Goal: Task Accomplishment & Management: Complete application form

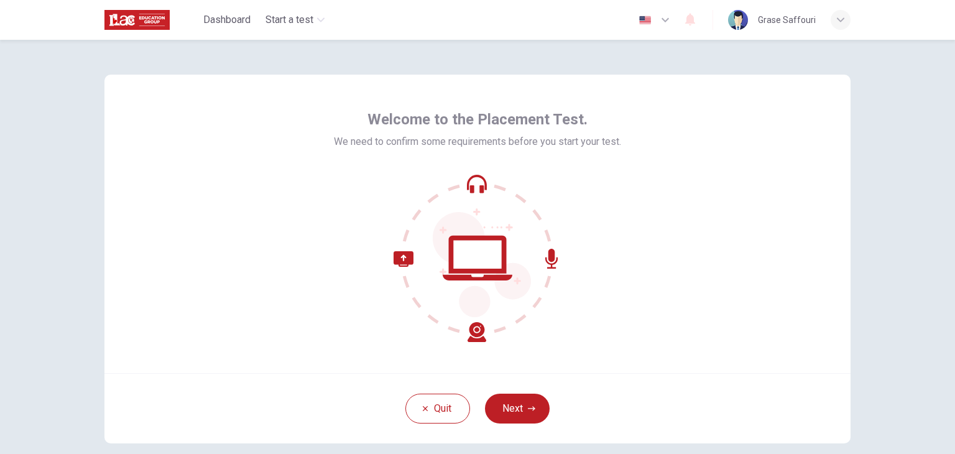
click at [736, 22] on img at bounding box center [738, 20] width 20 height 20
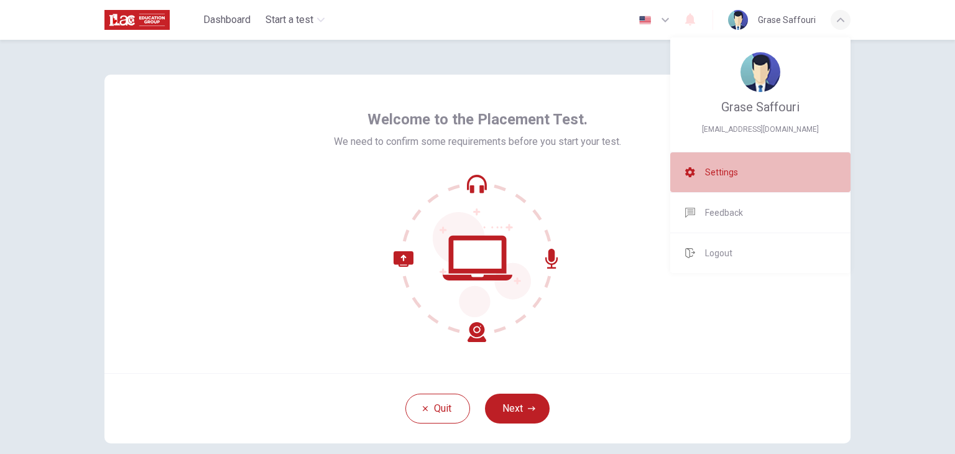
click at [725, 179] on li "Settings" at bounding box center [760, 172] width 180 height 40
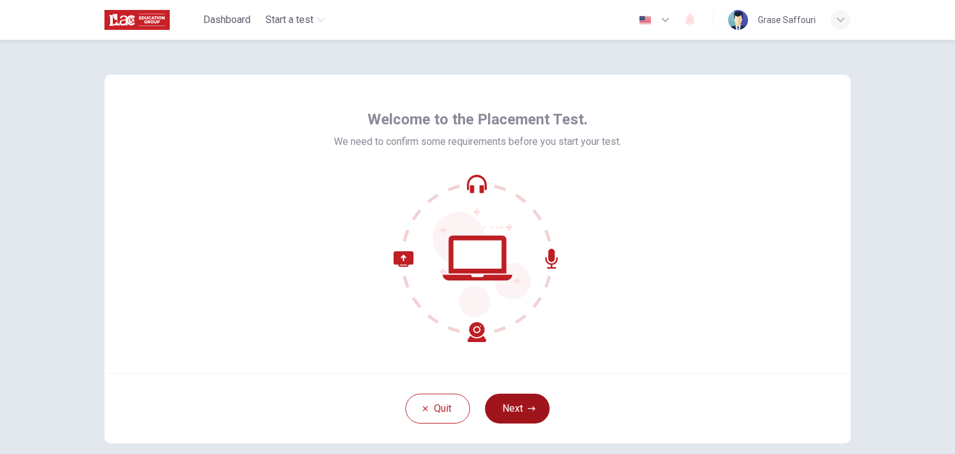
click at [518, 411] on button "Next" at bounding box center [517, 409] width 65 height 30
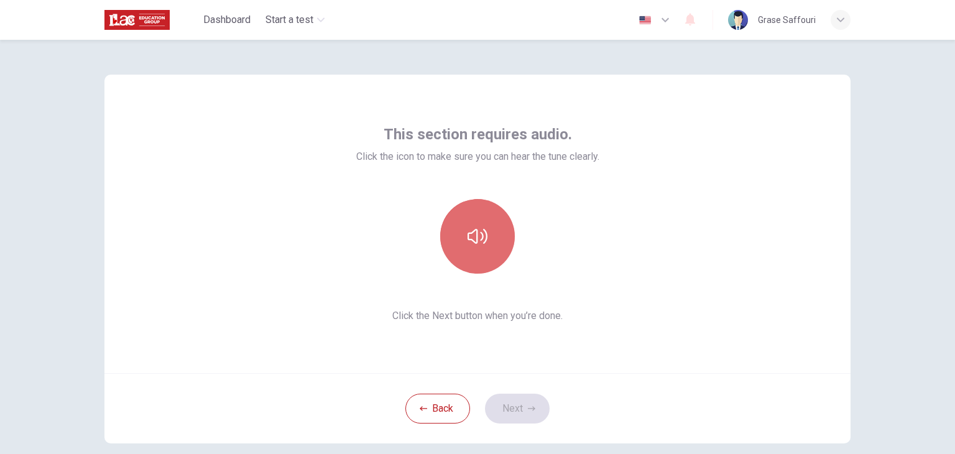
click at [481, 258] on button "button" at bounding box center [477, 236] width 75 height 75
click at [473, 251] on button "button" at bounding box center [477, 236] width 75 height 75
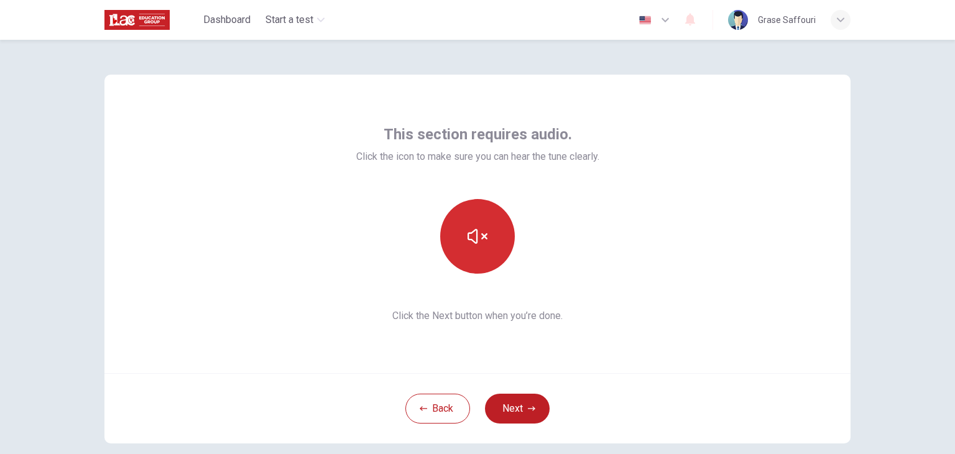
click at [473, 251] on button "button" at bounding box center [477, 236] width 75 height 75
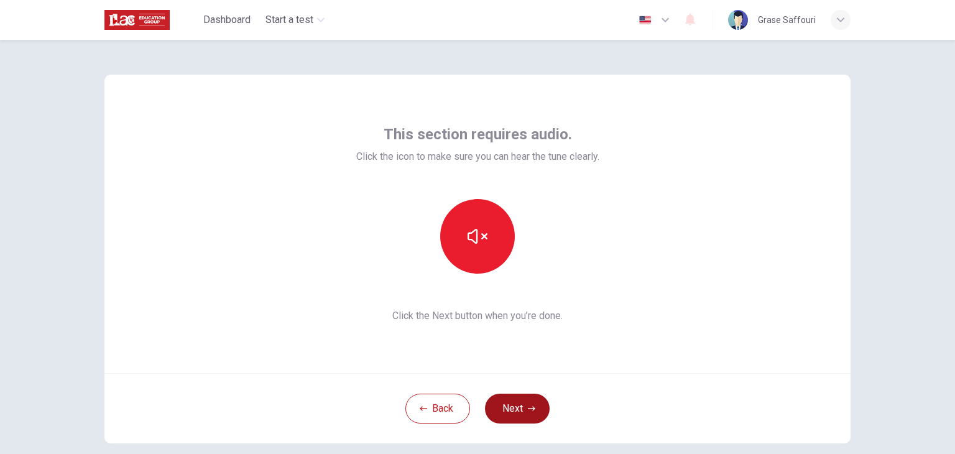
click at [505, 399] on button "Next" at bounding box center [517, 409] width 65 height 30
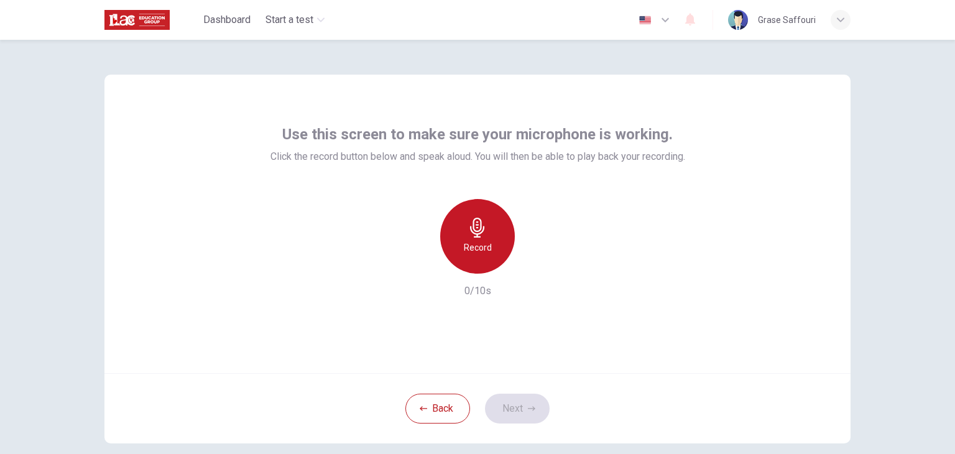
click at [484, 226] on icon "button" at bounding box center [478, 228] width 20 height 20
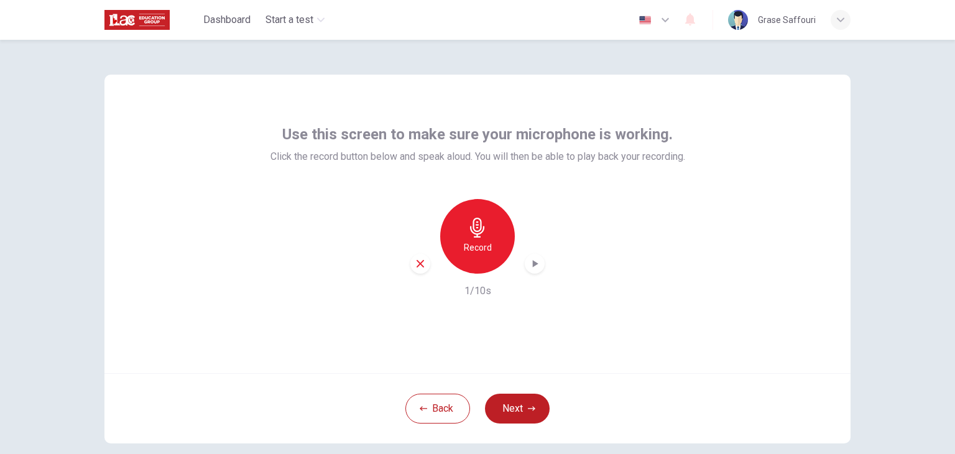
click at [533, 262] on icon "button" at bounding box center [536, 263] width 6 height 7
click at [522, 399] on button "Next" at bounding box center [517, 409] width 65 height 30
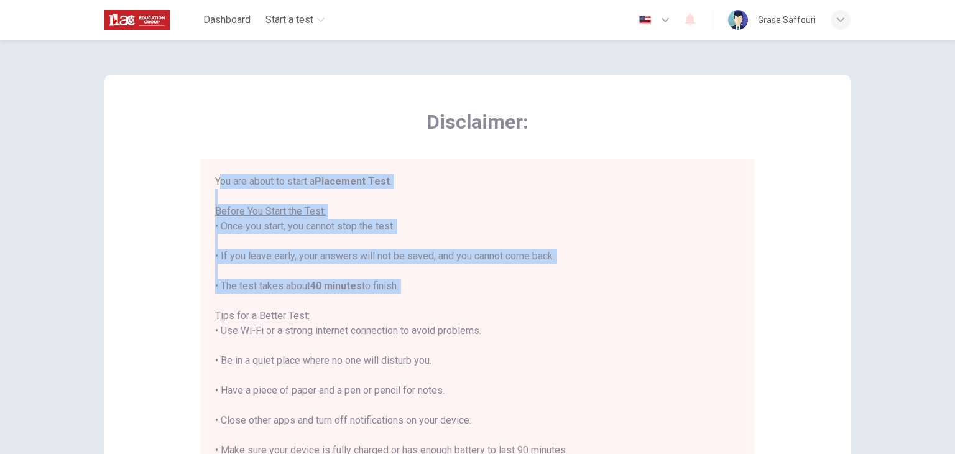
drag, startPoint x: 215, startPoint y: 179, endPoint x: 489, endPoint y: 297, distance: 298.0
click at [489, 297] on div "You are about to start a Placement Test . Before You Start the Test: • Once you…" at bounding box center [477, 345] width 525 height 343
click at [492, 297] on div "You are about to start a Placement Test . Before You Start the Test: • Once you…" at bounding box center [477, 345] width 525 height 343
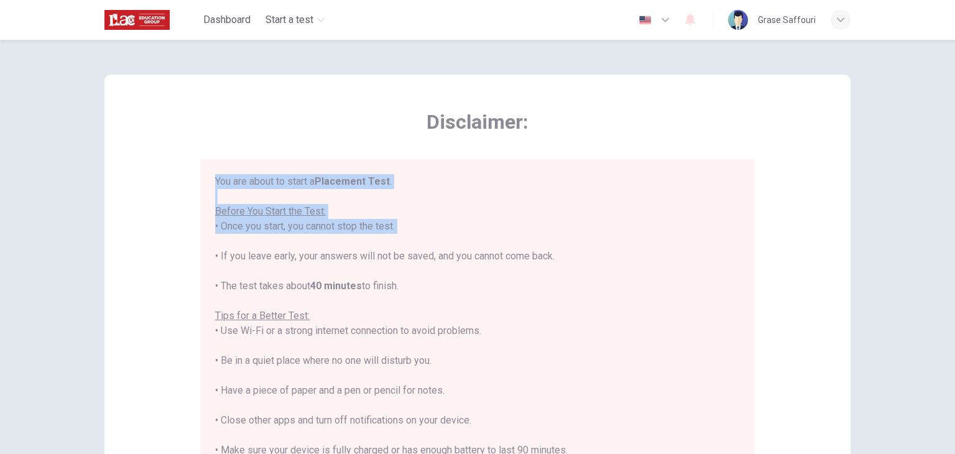
drag, startPoint x: 207, startPoint y: 182, endPoint x: 307, endPoint y: 236, distance: 113.5
click at [307, 236] on div "You are about to start a Placement Test . Before You Start the Test: • Once you…" at bounding box center [477, 339] width 555 height 360
click at [307, 236] on div "You are about to start a Placement Test . Before You Start the Test: • Once you…" at bounding box center [477, 345] width 525 height 343
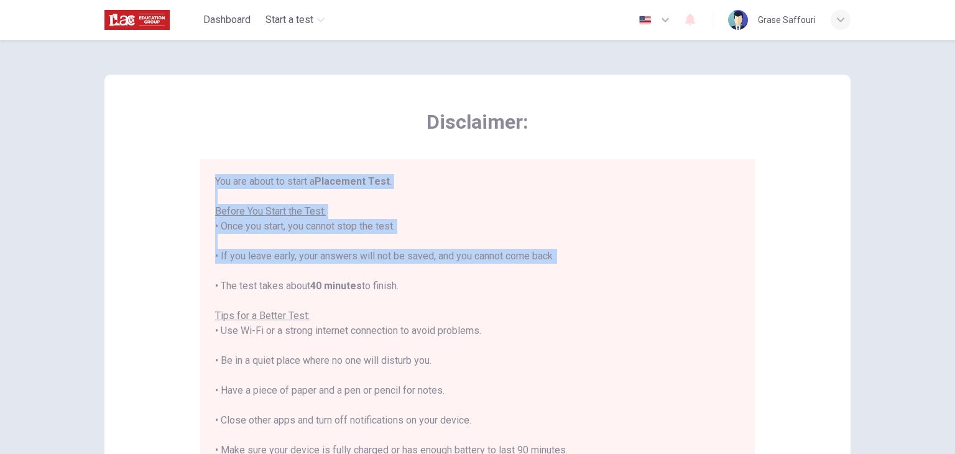
scroll to position [14, 0]
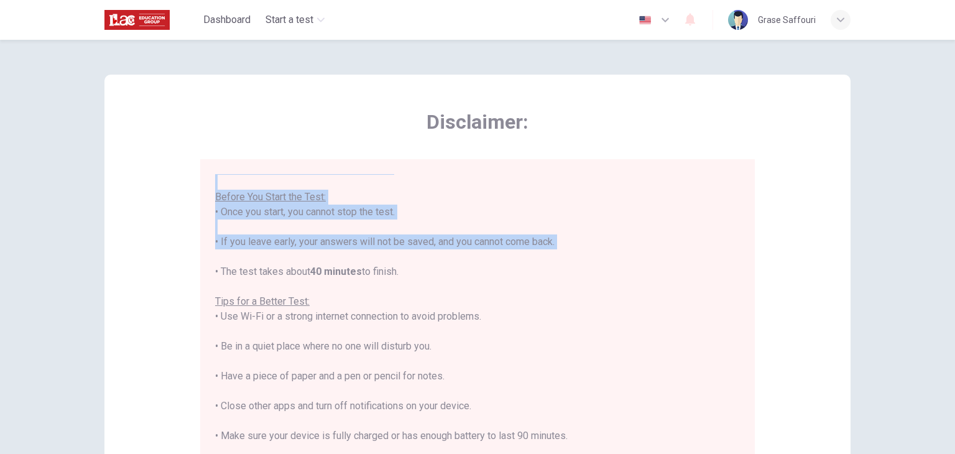
drag, startPoint x: 210, startPoint y: 183, endPoint x: 601, endPoint y: 443, distance: 469.7
click at [601, 443] on div "You are about to start a Placement Test . Before You Start the Test: • Once you…" at bounding box center [477, 339] width 555 height 360
copy div "You are about to start a Placement Test . Before You Start the Test: • Once you…"
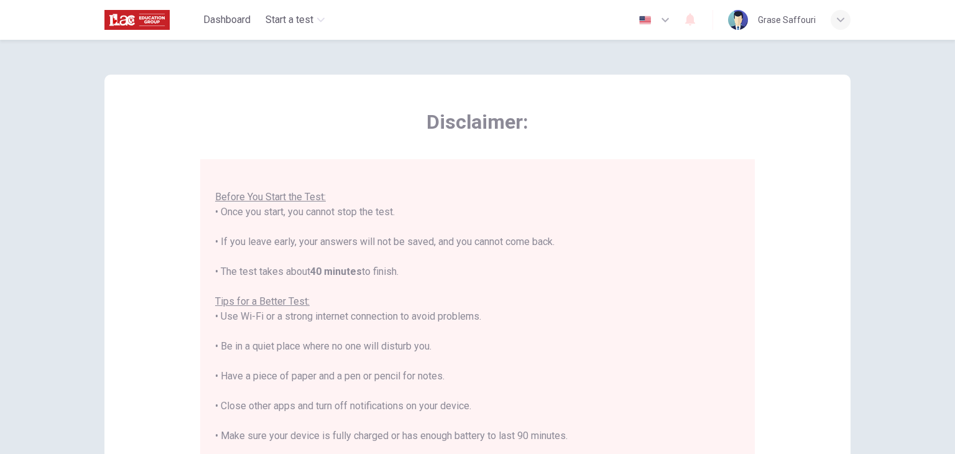
click at [754, 140] on div "Disclaimer: You are about to start a Placement Test . Before You Start the Test…" at bounding box center [477, 311] width 746 height 472
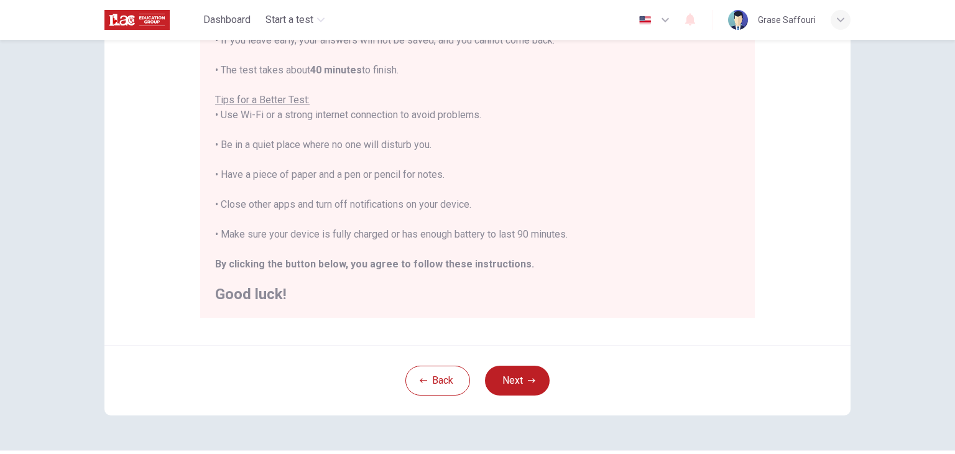
scroll to position [237, 0]
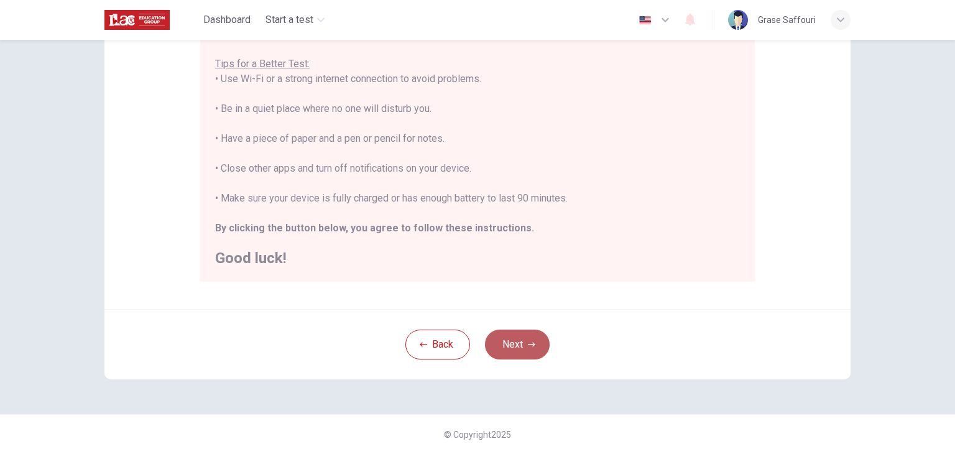
drag, startPoint x: 535, startPoint y: 345, endPoint x: 545, endPoint y: 348, distance: 10.9
click at [536, 345] on button "Next" at bounding box center [517, 345] width 65 height 30
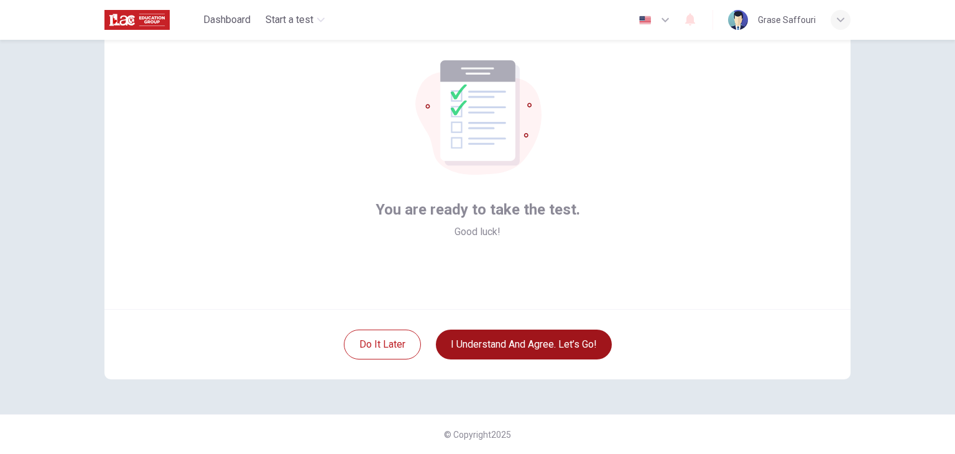
click at [530, 330] on button "I understand and agree. Let’s go!" at bounding box center [524, 345] width 176 height 30
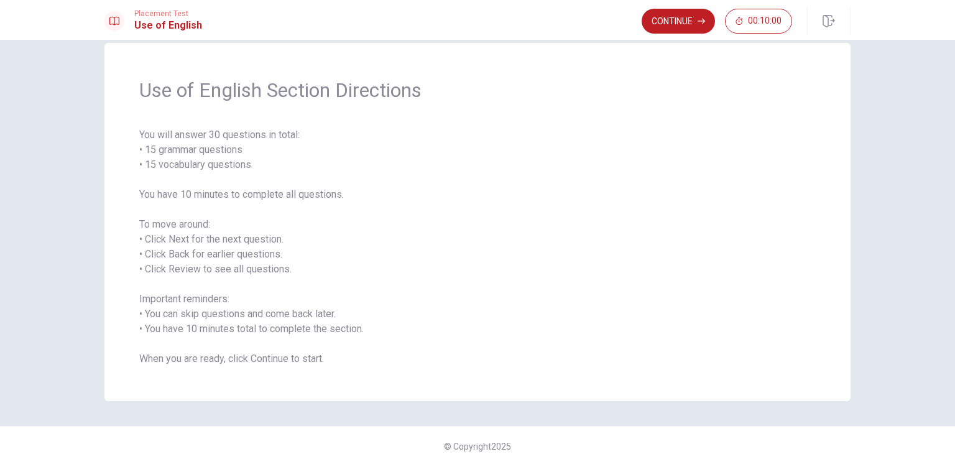
scroll to position [34, 0]
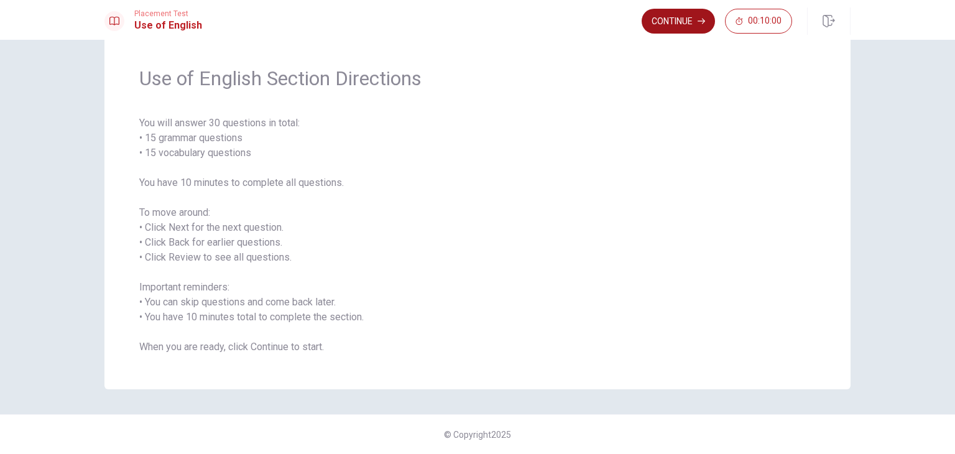
click at [683, 30] on button "Continue" at bounding box center [678, 21] width 73 height 25
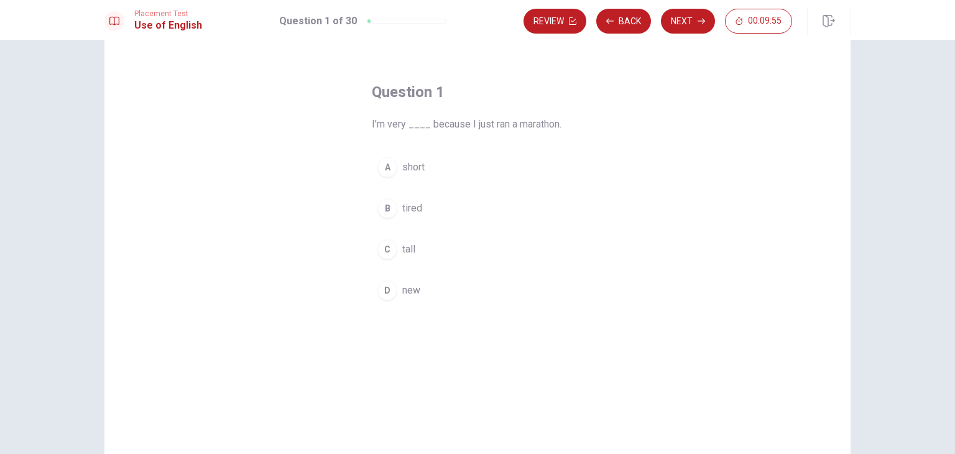
click at [382, 208] on div "B" at bounding box center [387, 208] width 20 height 20
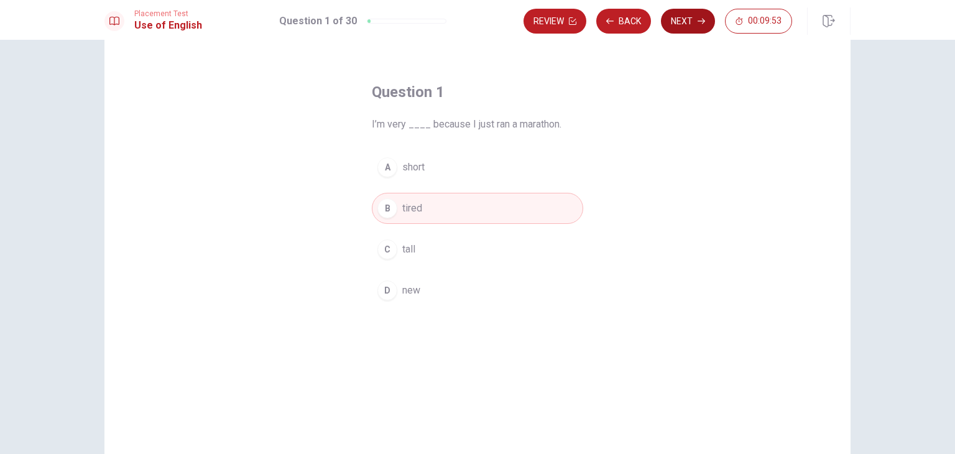
click at [690, 25] on button "Next" at bounding box center [688, 21] width 54 height 25
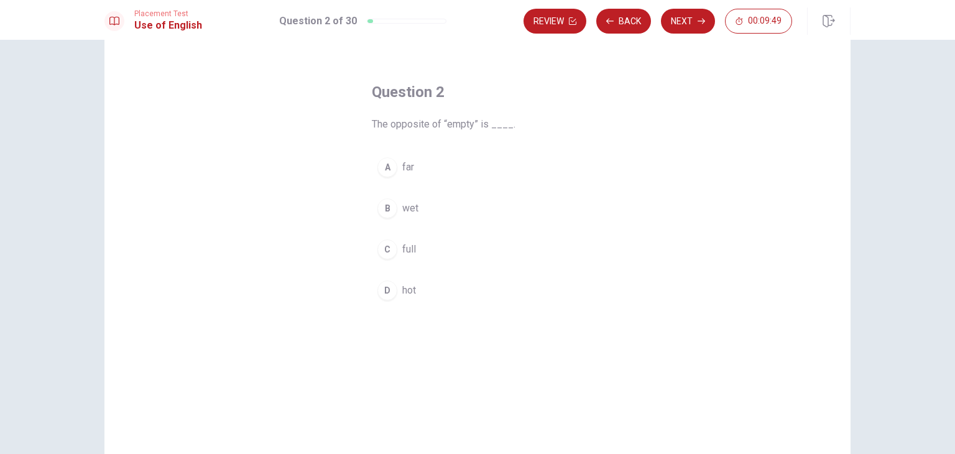
drag, startPoint x: 383, startPoint y: 244, endPoint x: 395, endPoint y: 234, distance: 16.3
click at [383, 244] on div "C" at bounding box center [387, 249] width 20 height 20
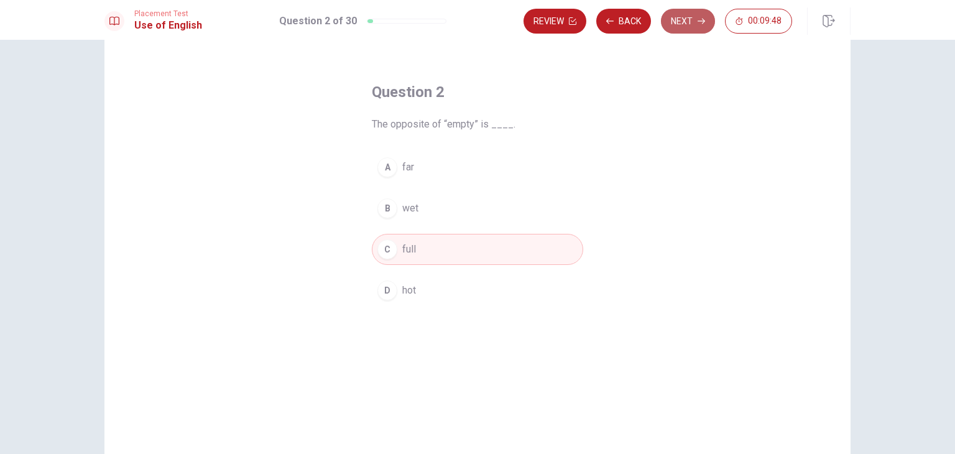
click at [696, 17] on button "Next" at bounding box center [688, 21] width 54 height 25
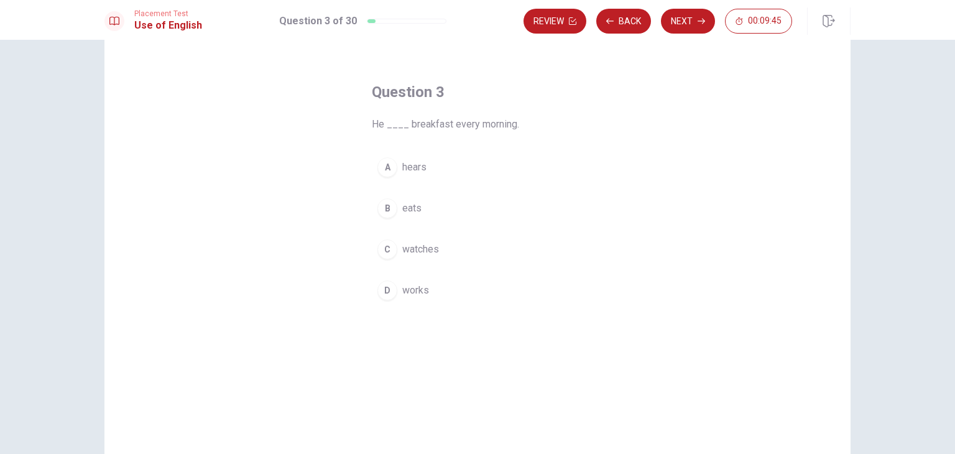
click at [381, 201] on div "B" at bounding box center [387, 208] width 20 height 20
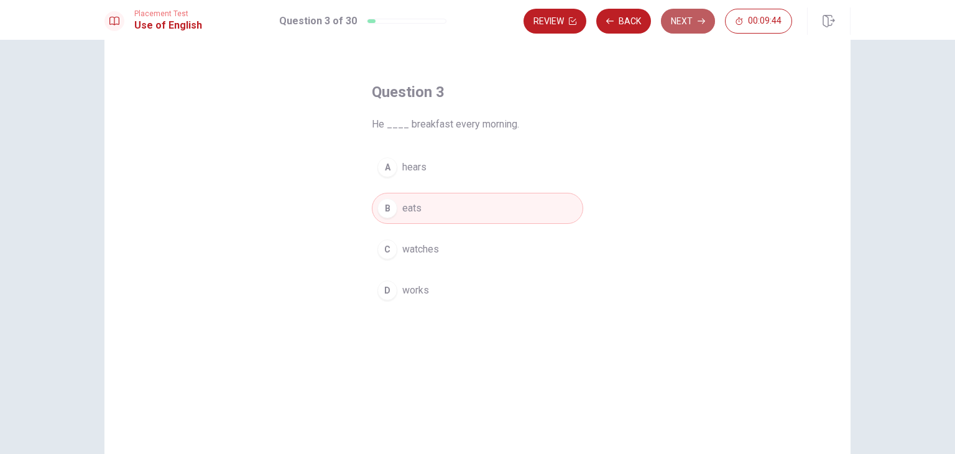
click at [700, 25] on button "Next" at bounding box center [688, 21] width 54 height 25
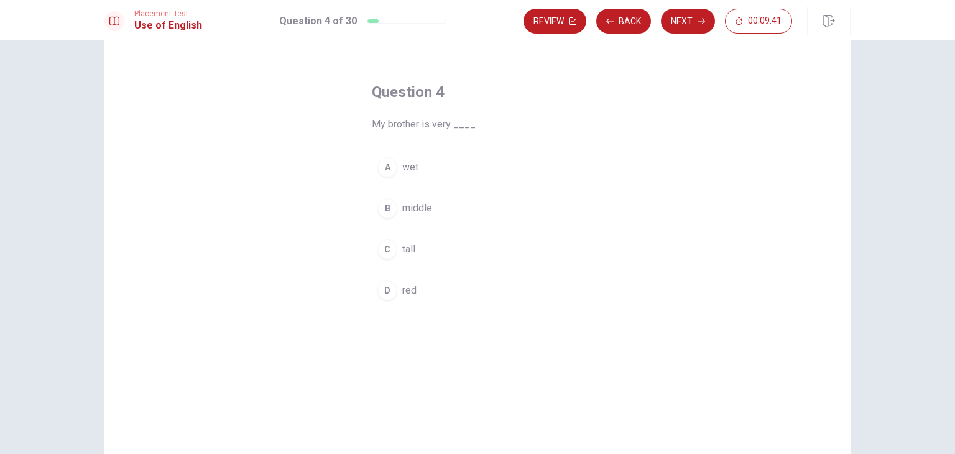
click at [384, 239] on div "C" at bounding box center [387, 249] width 20 height 20
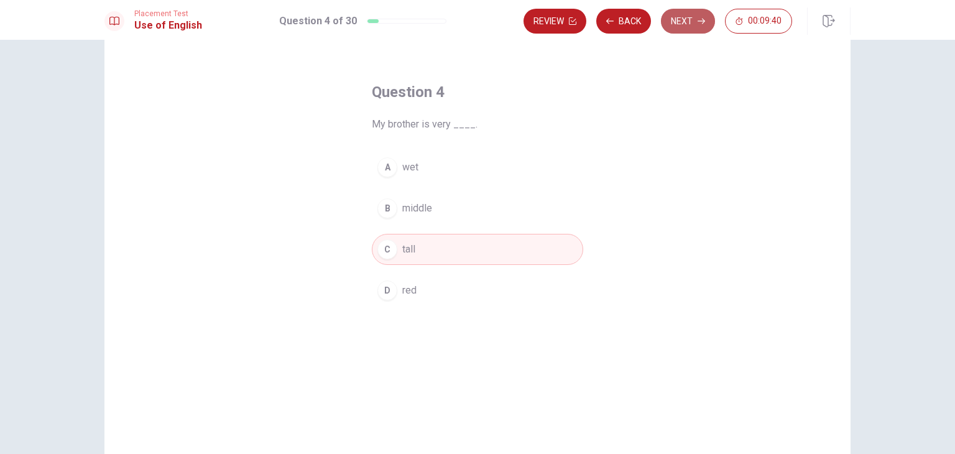
click at [691, 33] on button "Next" at bounding box center [688, 21] width 54 height 25
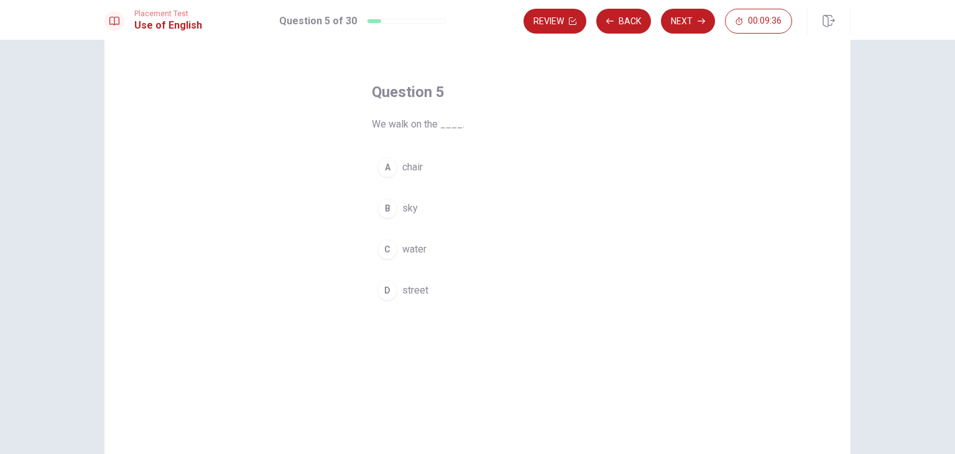
click at [388, 287] on div "D" at bounding box center [387, 290] width 20 height 20
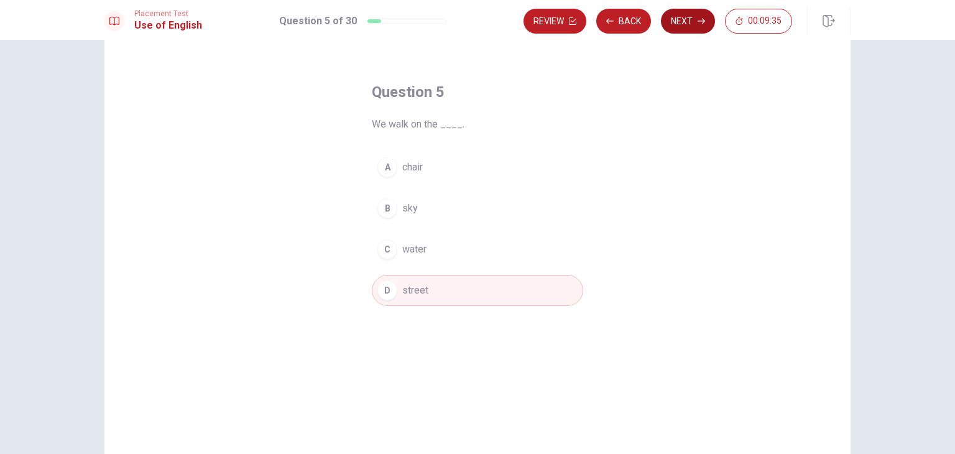
click at [678, 14] on button "Next" at bounding box center [688, 21] width 54 height 25
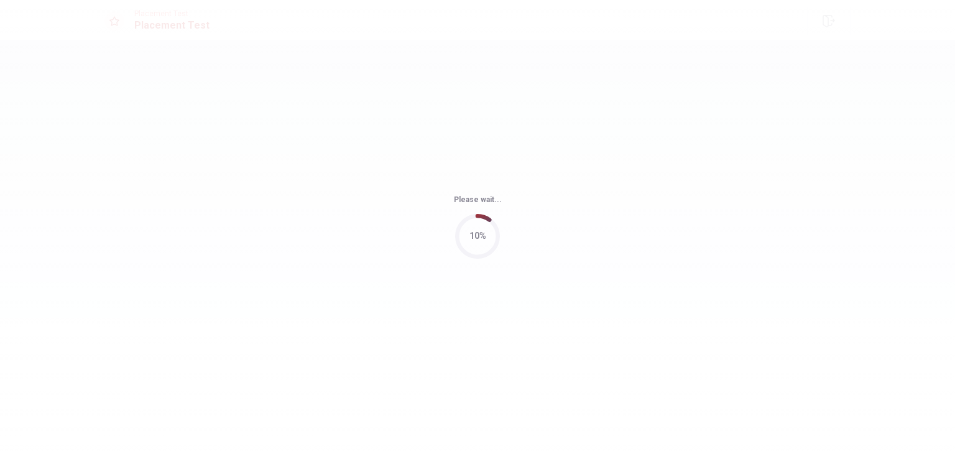
scroll to position [0, 0]
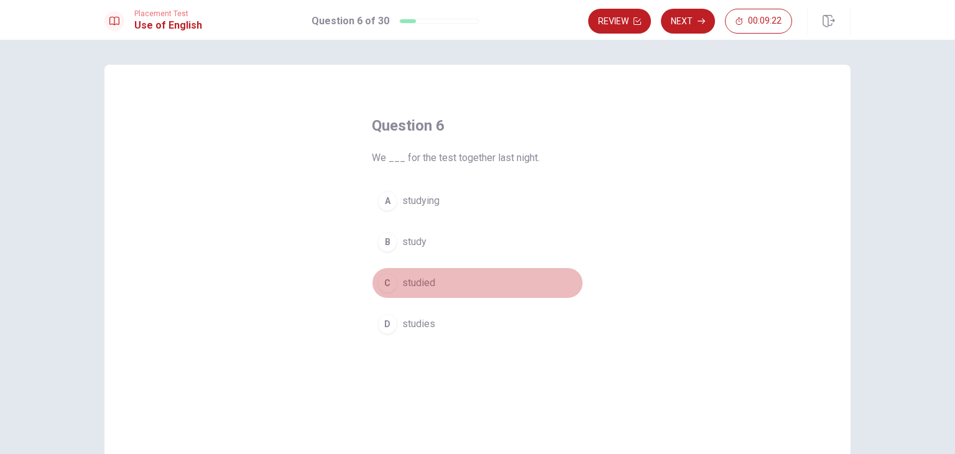
click at [384, 282] on div "C" at bounding box center [387, 283] width 20 height 20
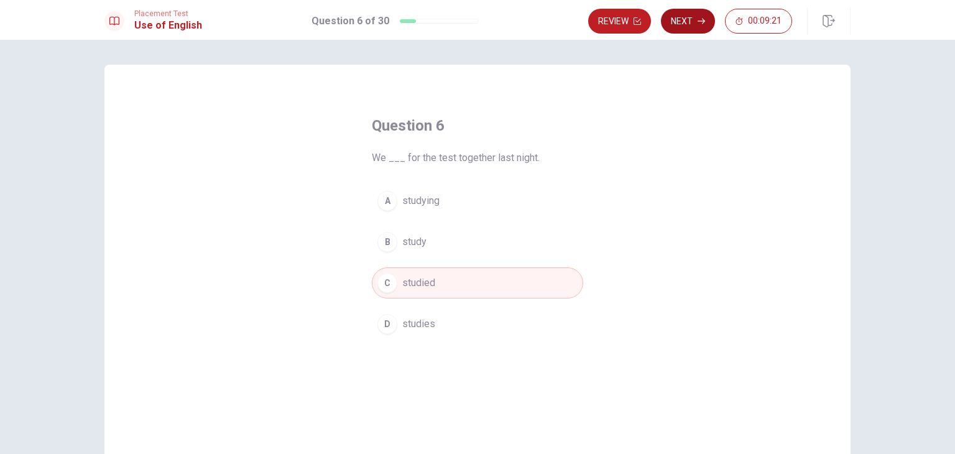
click at [683, 25] on button "Next" at bounding box center [688, 21] width 54 height 25
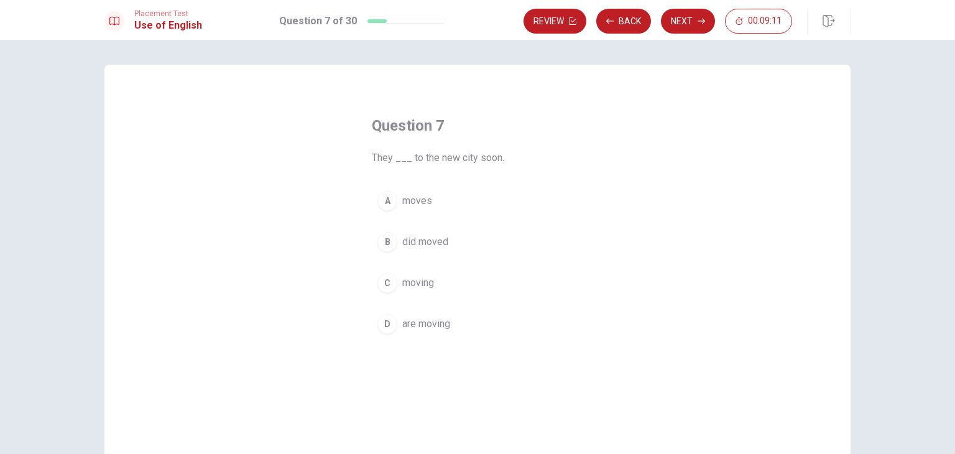
click at [402, 321] on span "are moving" at bounding box center [426, 323] width 48 height 15
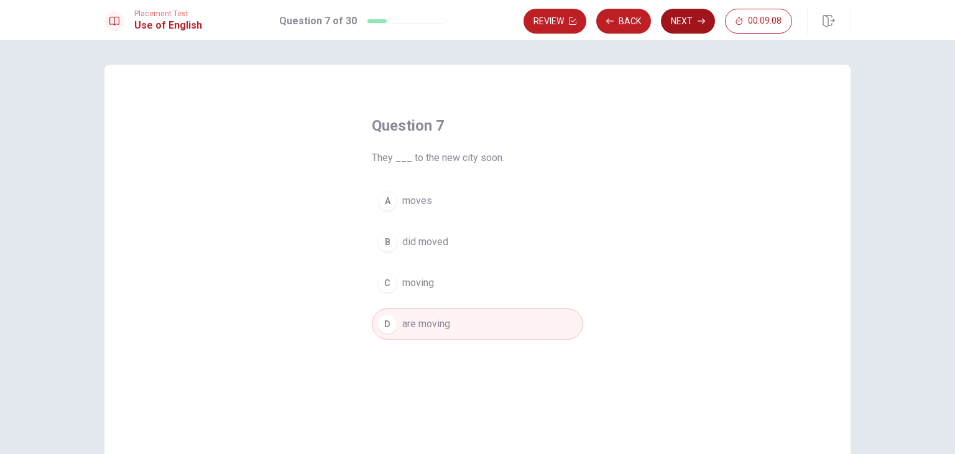
click at [681, 25] on button "Next" at bounding box center [688, 21] width 54 height 25
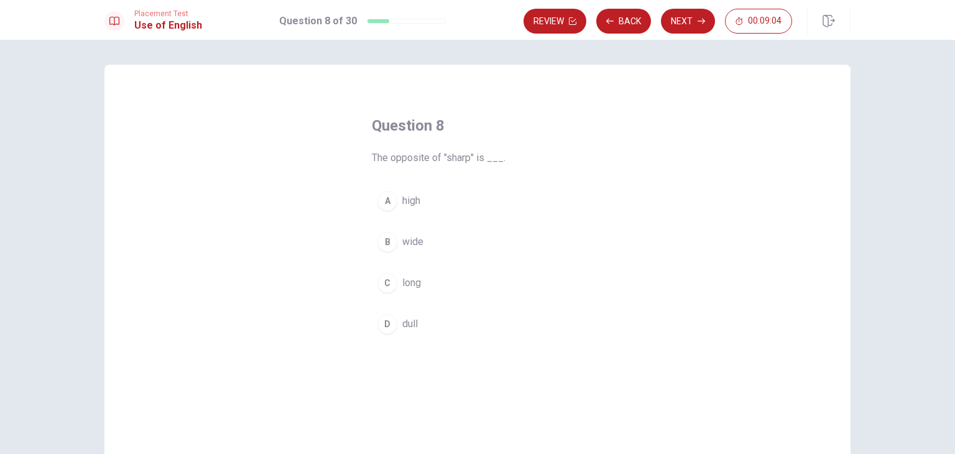
click at [402, 236] on span "wide" at bounding box center [412, 241] width 21 height 15
click at [416, 318] on button "D dull" at bounding box center [477, 323] width 211 height 31
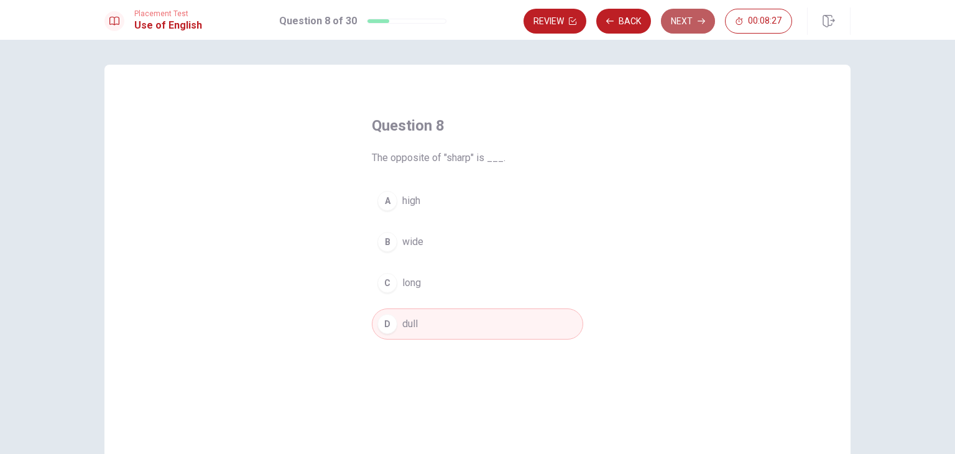
click at [691, 21] on button "Next" at bounding box center [688, 21] width 54 height 25
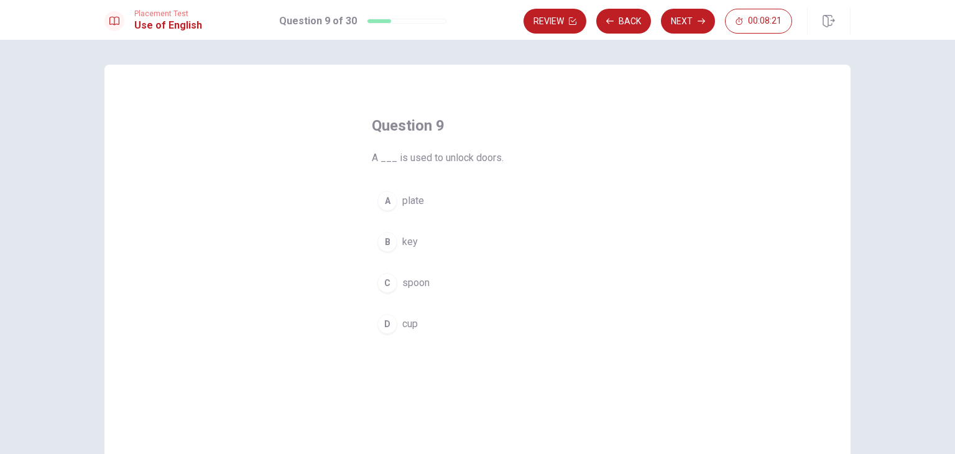
click at [390, 242] on div "B" at bounding box center [387, 242] width 20 height 20
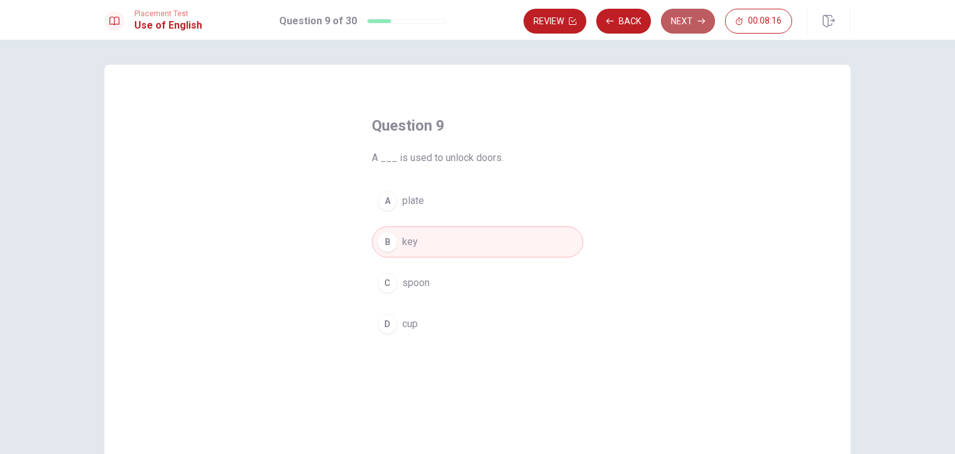
click at [699, 28] on button "Next" at bounding box center [688, 21] width 54 height 25
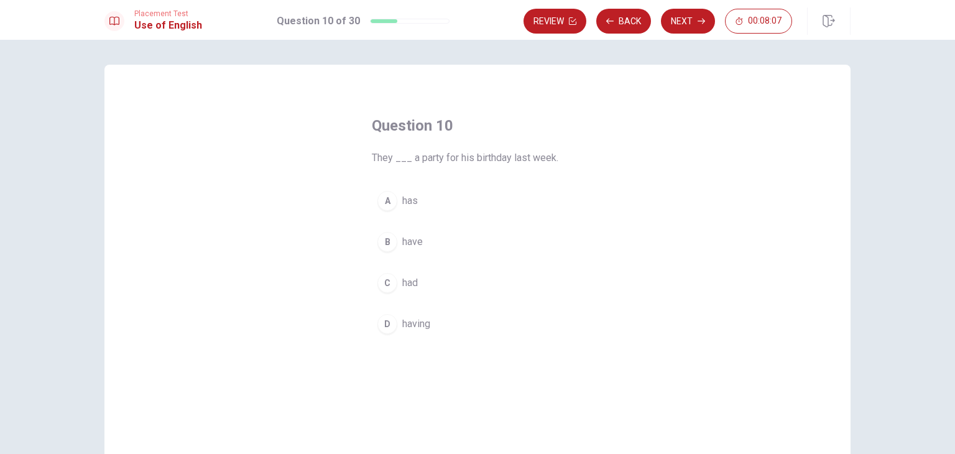
click at [418, 242] on span "have" at bounding box center [412, 241] width 21 height 15
click at [414, 277] on span "had" at bounding box center [410, 282] width 16 height 15
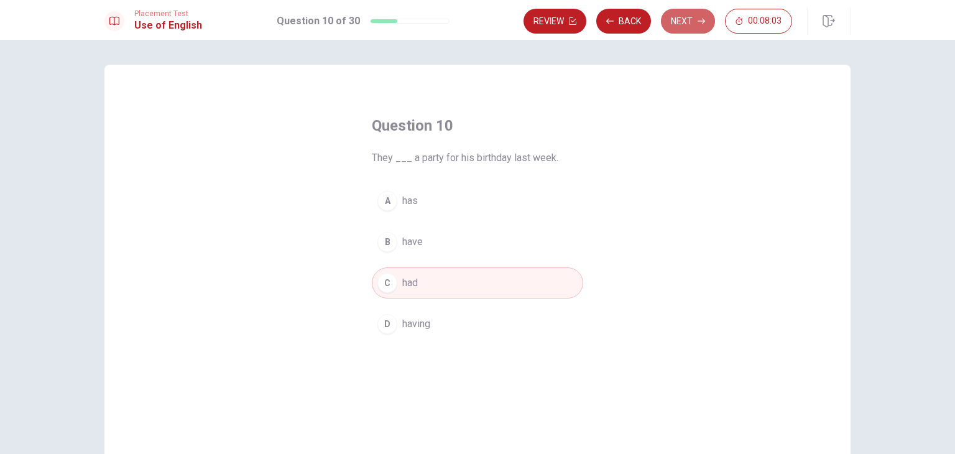
click at [694, 21] on button "Next" at bounding box center [688, 21] width 54 height 25
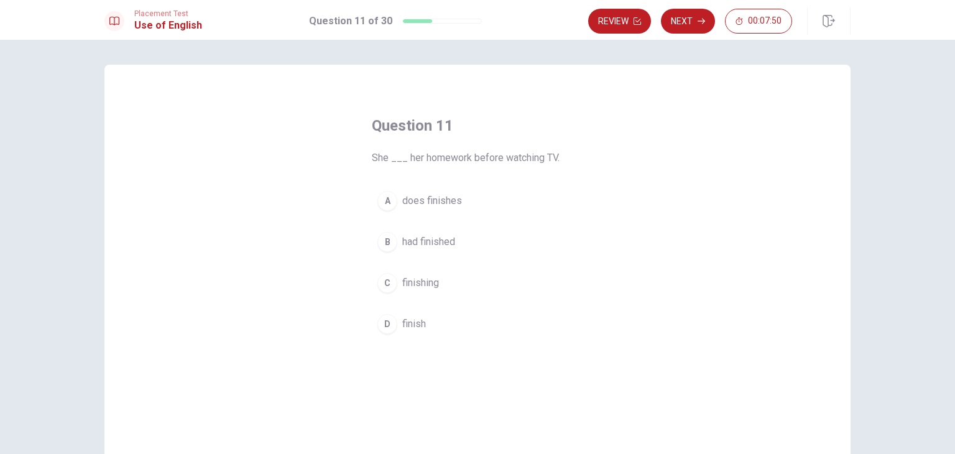
click at [446, 239] on span "had finished" at bounding box center [428, 241] width 53 height 15
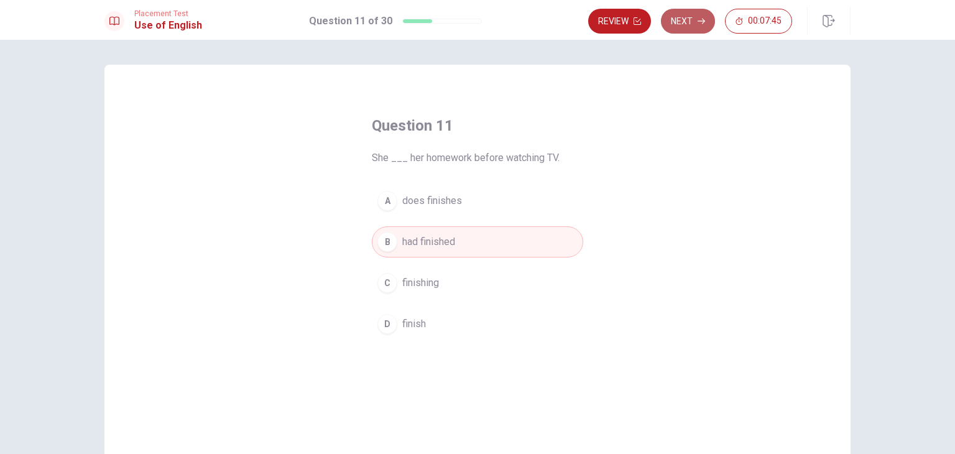
click at [686, 25] on button "Next" at bounding box center [688, 21] width 54 height 25
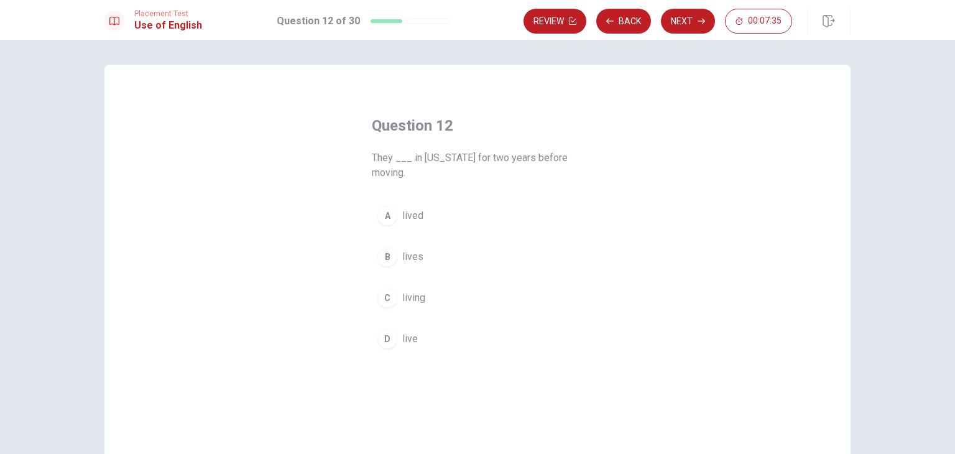
click at [408, 210] on span "lived" at bounding box center [412, 215] width 21 height 15
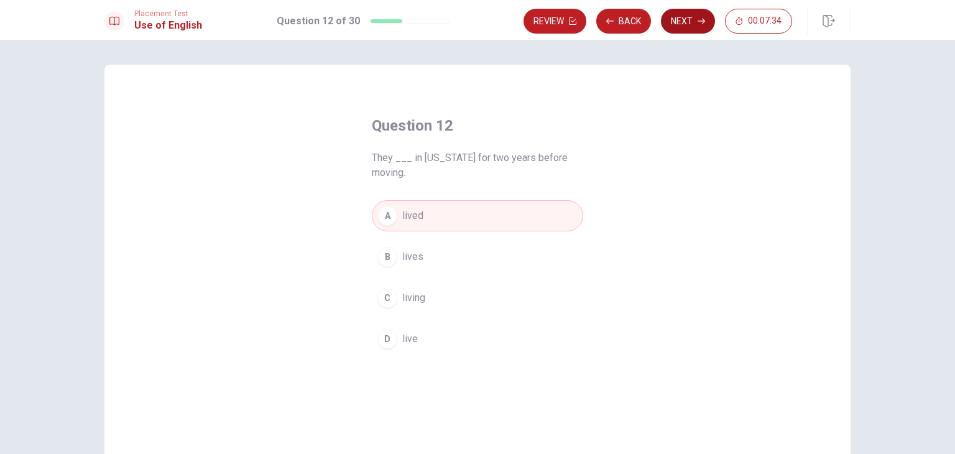
click at [691, 23] on button "Next" at bounding box center [688, 21] width 54 height 25
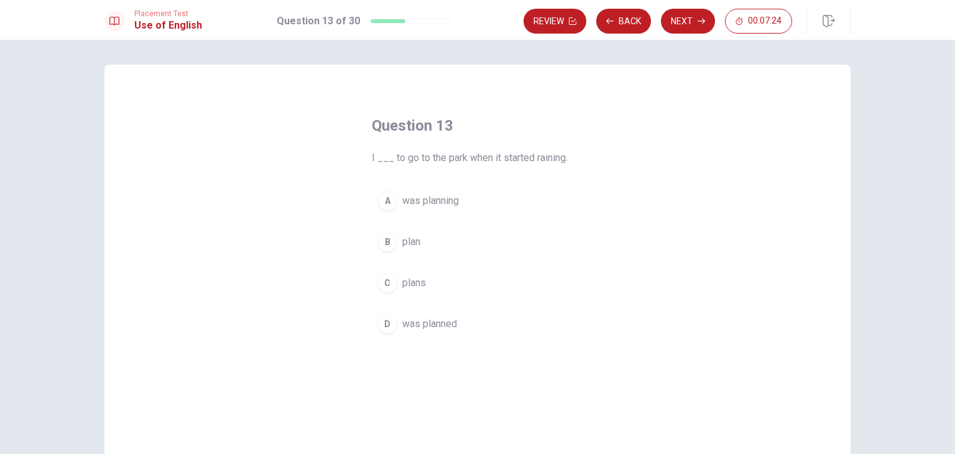
click at [406, 207] on span "was planning" at bounding box center [430, 200] width 57 height 15
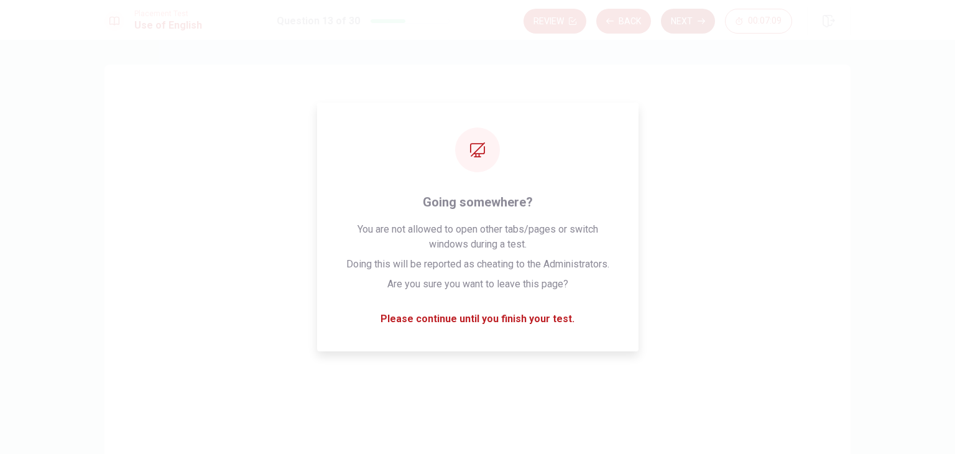
click at [686, 21] on button "Next" at bounding box center [688, 21] width 54 height 25
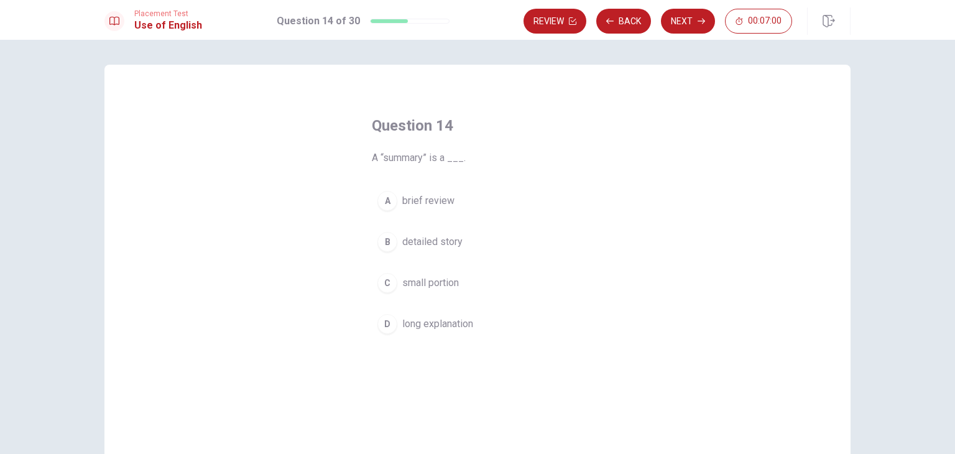
click at [430, 206] on span "brief review" at bounding box center [428, 200] width 52 height 15
click at [449, 280] on span "small portion" at bounding box center [430, 282] width 57 height 15
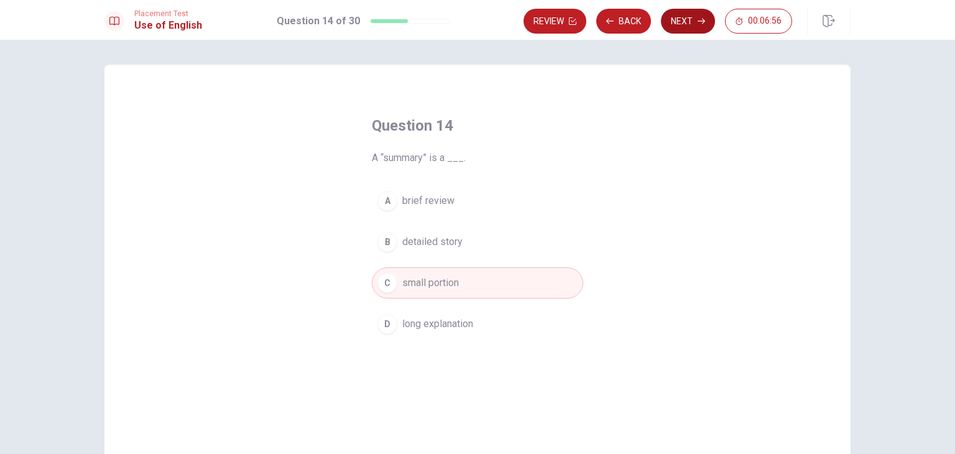
click at [677, 27] on button "Next" at bounding box center [688, 21] width 54 height 25
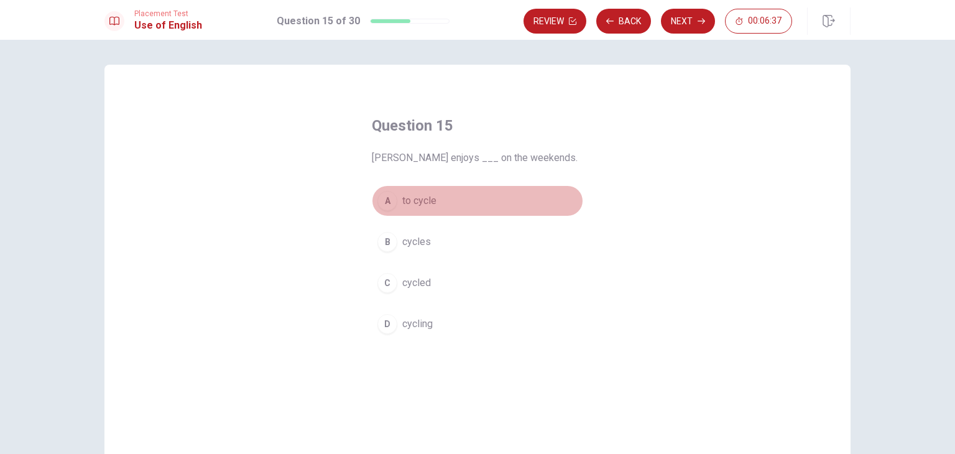
click at [428, 206] on span "to cycle" at bounding box center [419, 200] width 34 height 15
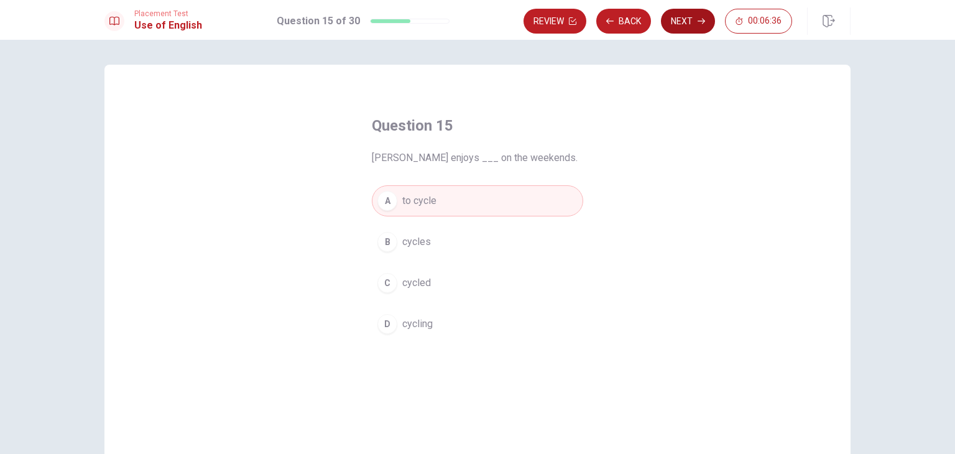
click at [681, 22] on button "Next" at bounding box center [688, 21] width 54 height 25
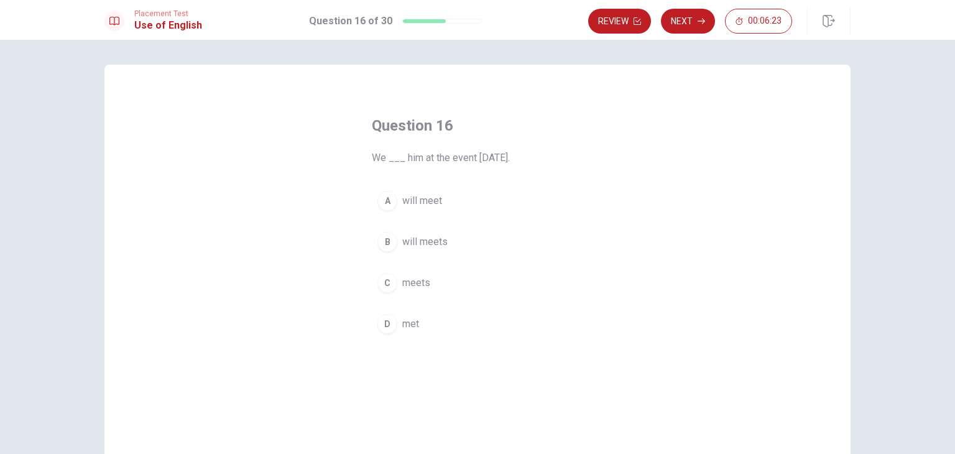
click at [437, 201] on span "will meet" at bounding box center [422, 200] width 40 height 15
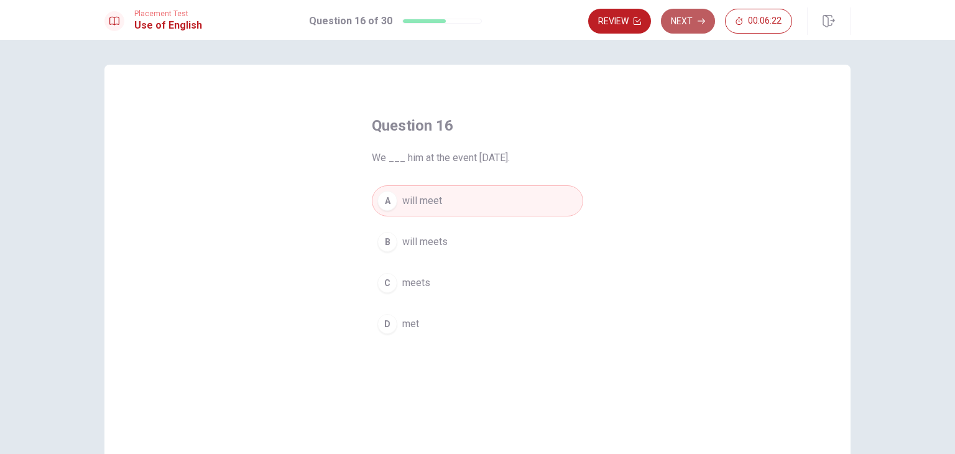
click at [700, 25] on button "Next" at bounding box center [688, 21] width 54 height 25
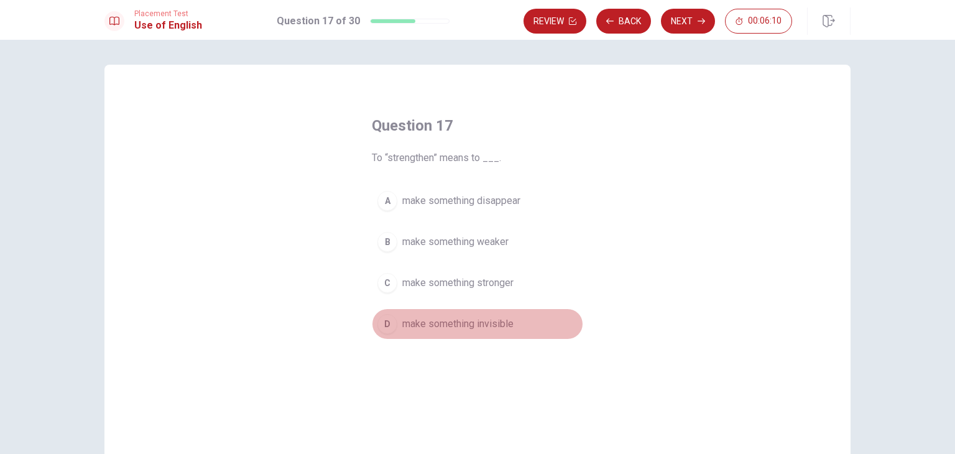
click at [440, 328] on span "make something invisible" at bounding box center [457, 323] width 111 height 15
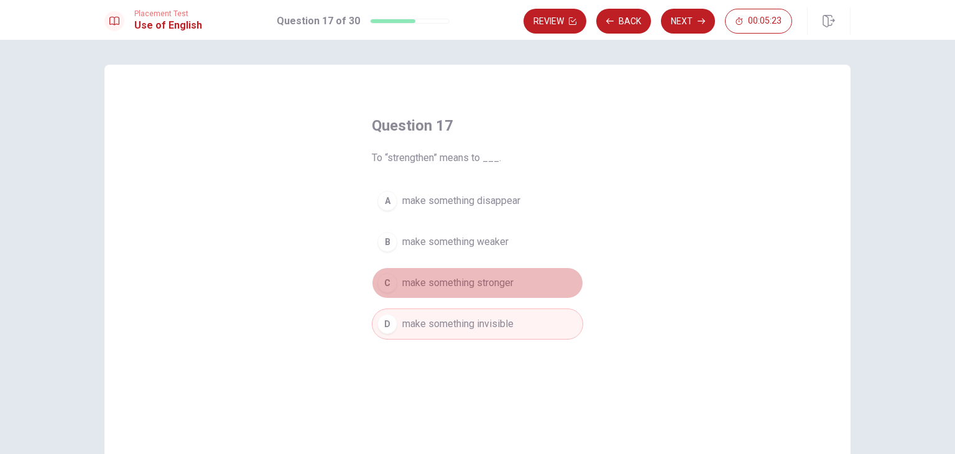
click at [514, 284] on button "C make something stronger" at bounding box center [477, 282] width 211 height 31
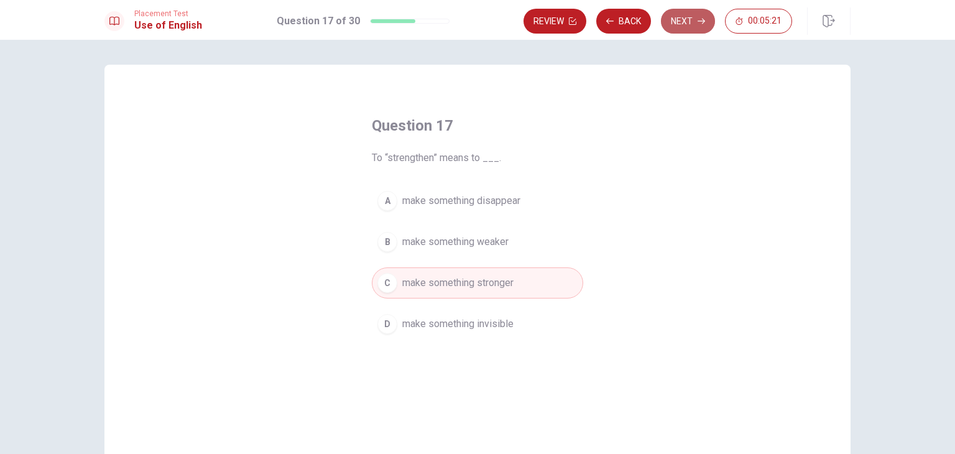
click at [708, 18] on button "Next" at bounding box center [688, 21] width 54 height 25
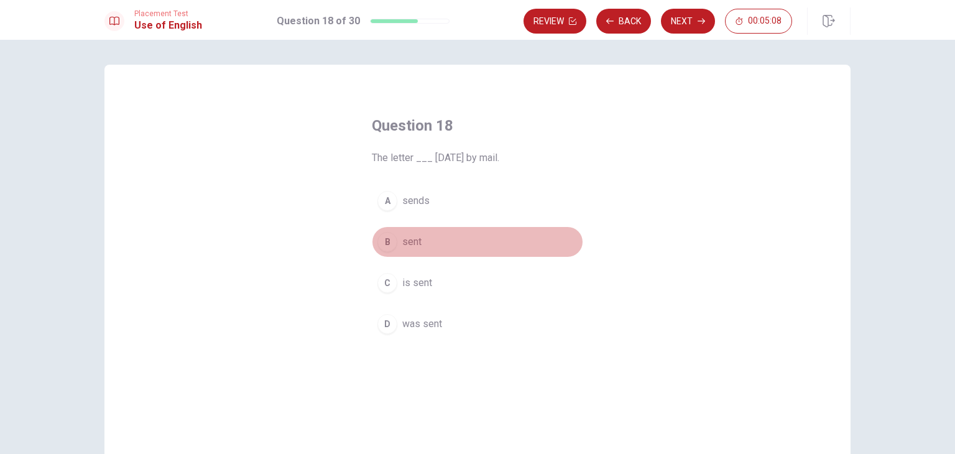
click at [412, 241] on span "sent" at bounding box center [411, 241] width 19 height 15
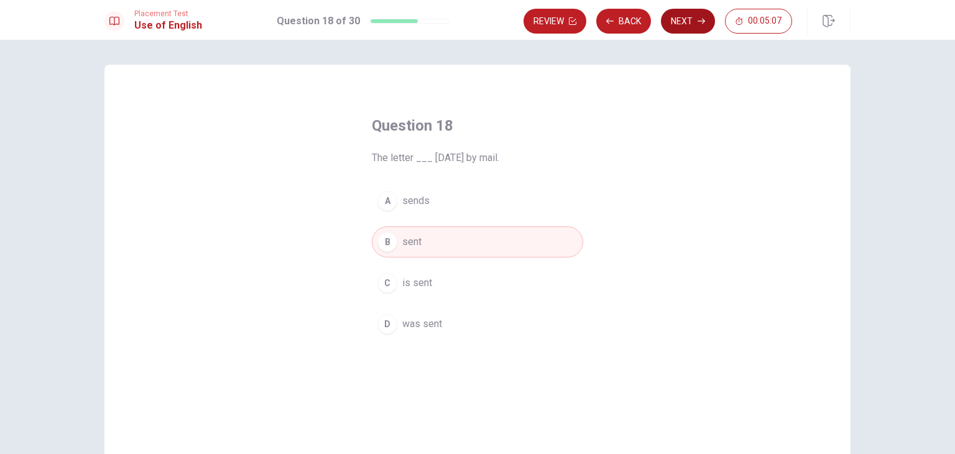
click at [686, 16] on button "Next" at bounding box center [688, 21] width 54 height 25
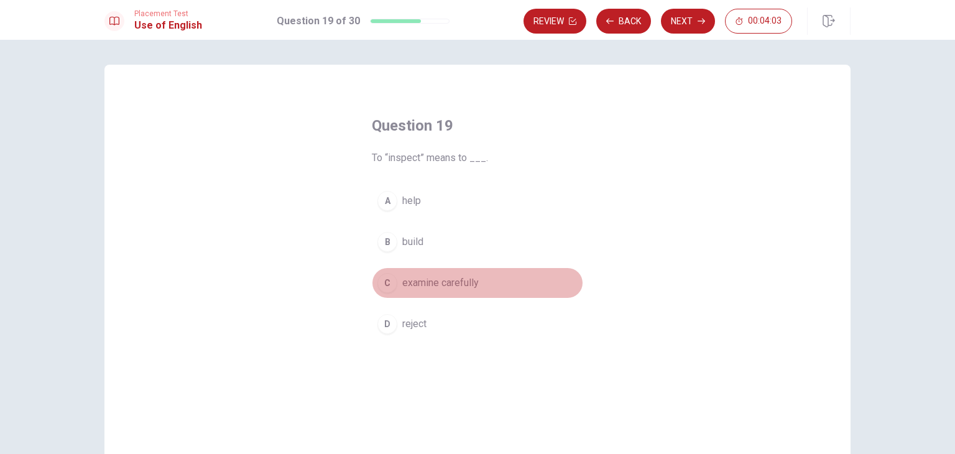
click at [431, 275] on span "examine carefully" at bounding box center [440, 282] width 76 height 15
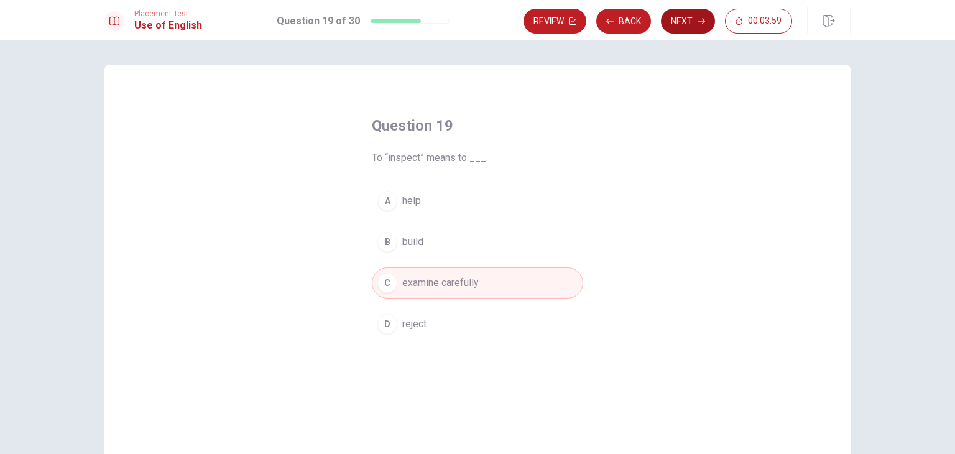
click at [698, 21] on icon "button" at bounding box center [701, 20] width 7 height 7
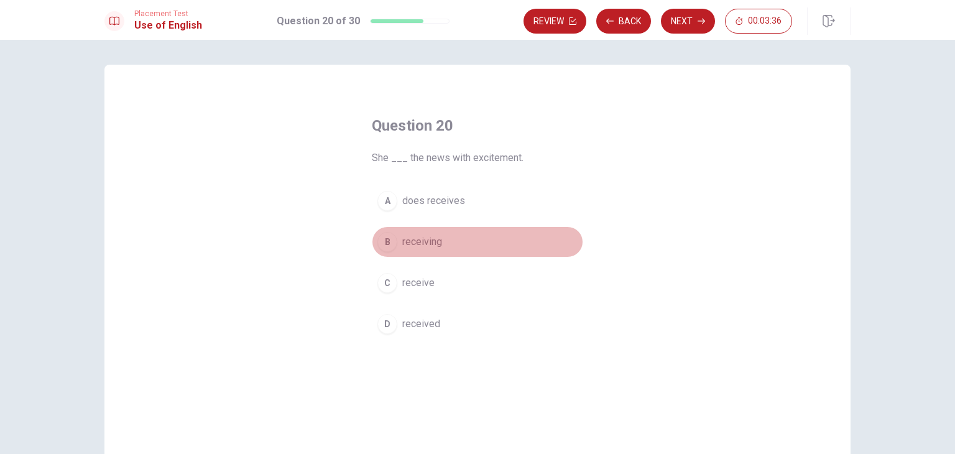
click at [433, 247] on span "receiving" at bounding box center [422, 241] width 40 height 15
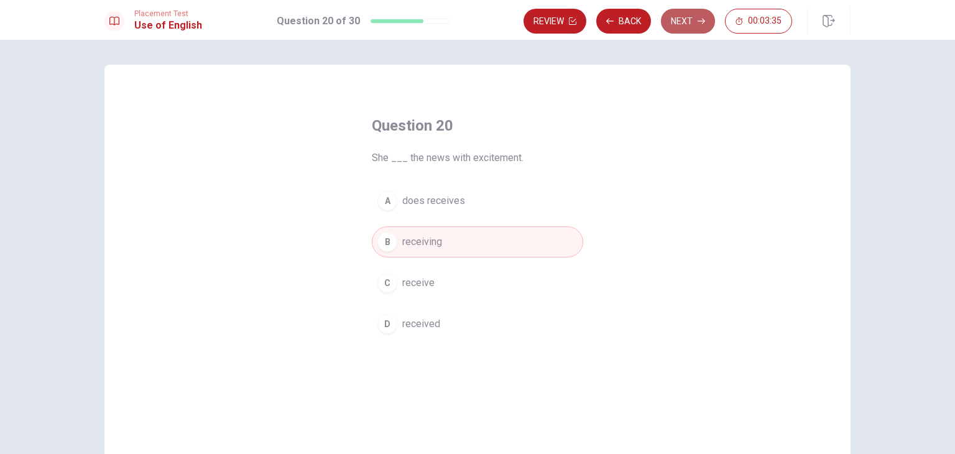
click at [677, 27] on button "Next" at bounding box center [688, 21] width 54 height 25
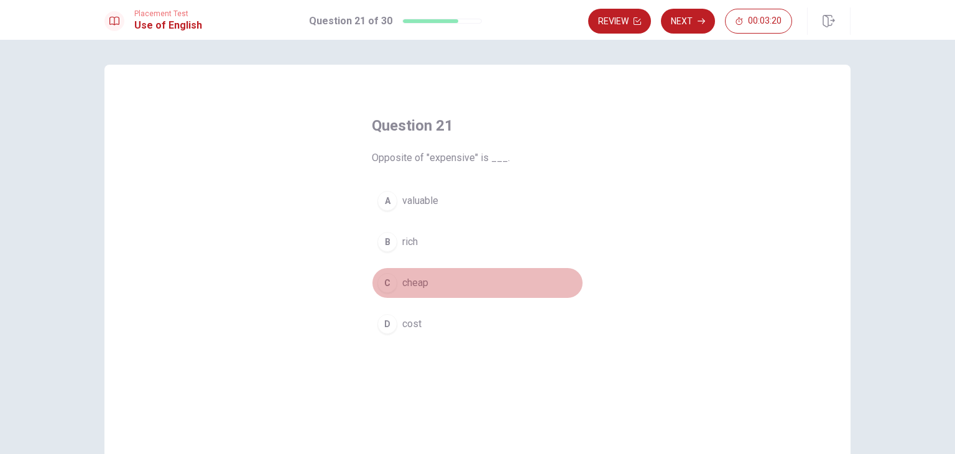
click at [413, 282] on span "cheap" at bounding box center [415, 282] width 26 height 15
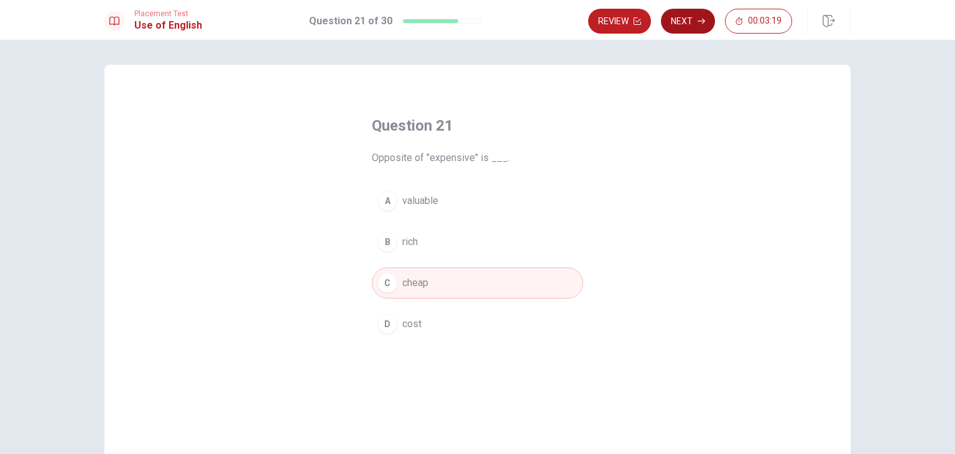
click at [703, 21] on icon "button" at bounding box center [701, 20] width 7 height 7
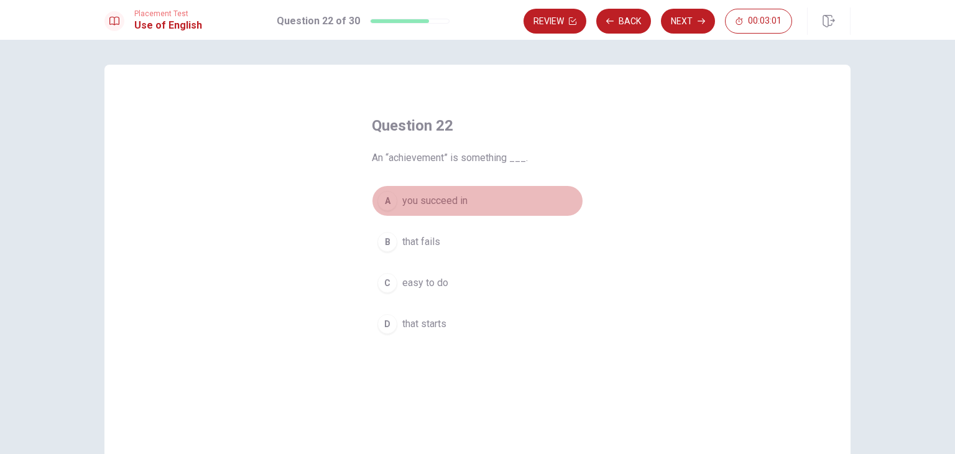
click at [420, 194] on span "you succeed in" at bounding box center [434, 200] width 65 height 15
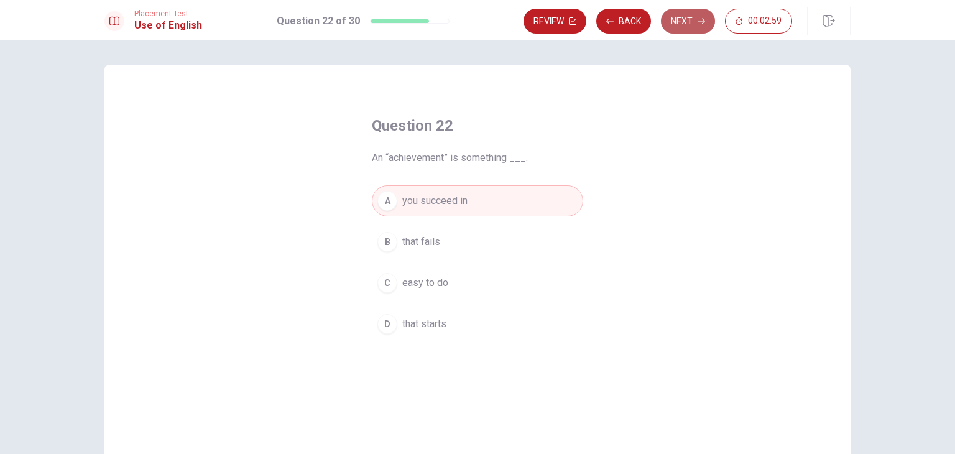
click at [704, 18] on icon "button" at bounding box center [701, 20] width 7 height 7
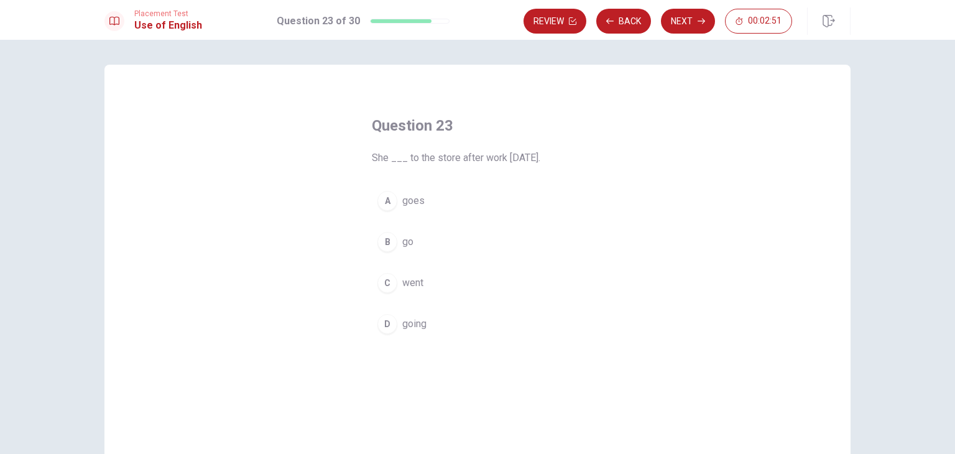
click at [417, 281] on span "went" at bounding box center [412, 282] width 21 height 15
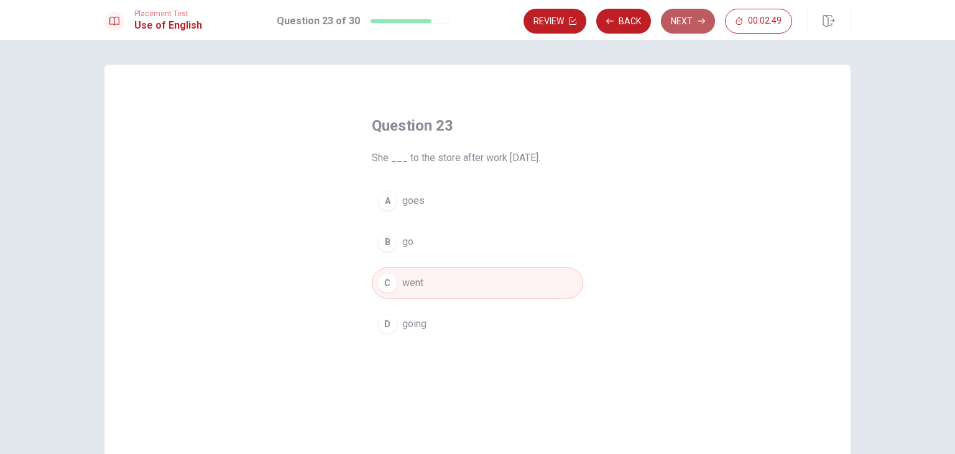
click at [702, 25] on button "Next" at bounding box center [688, 21] width 54 height 25
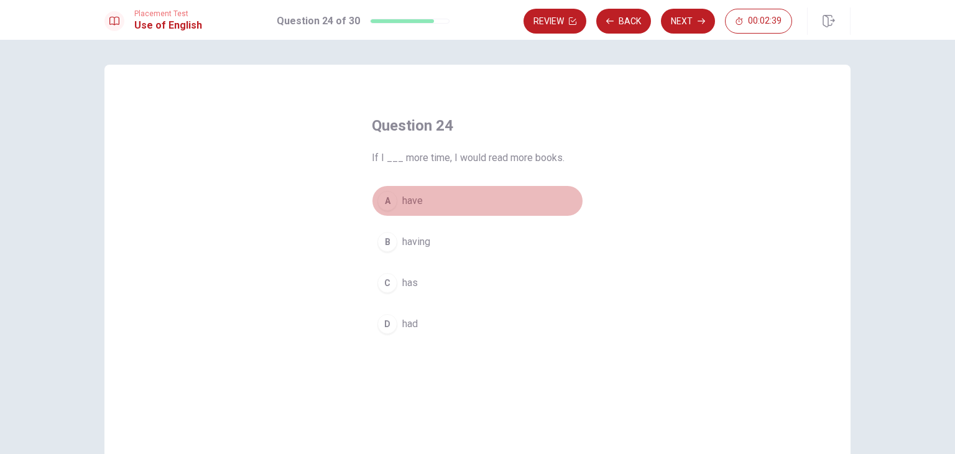
click at [415, 203] on span "have" at bounding box center [412, 200] width 21 height 15
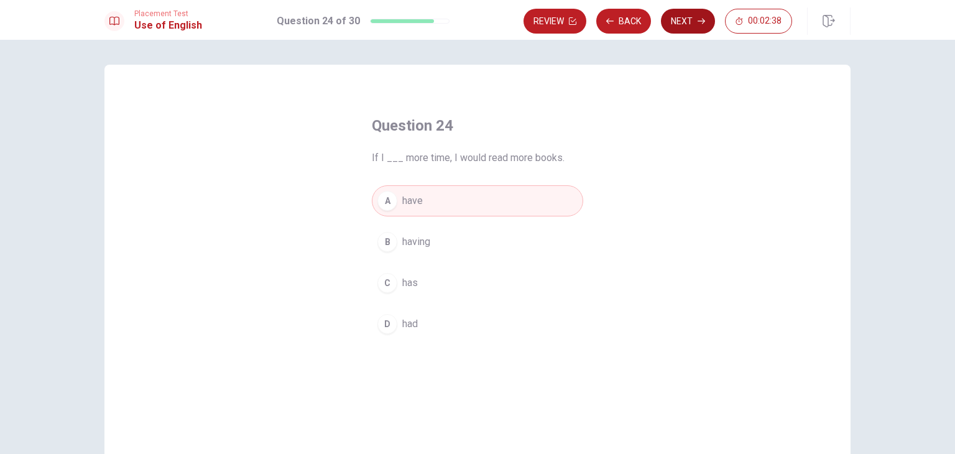
click at [685, 24] on button "Next" at bounding box center [688, 21] width 54 height 25
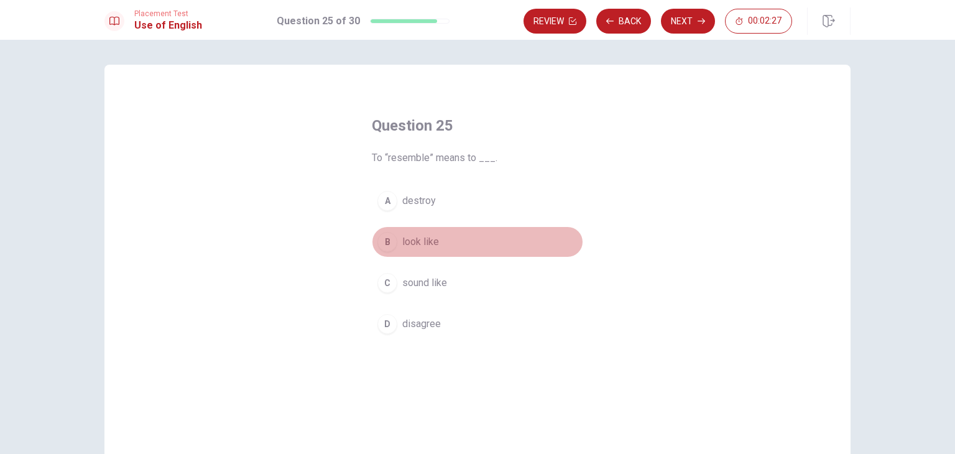
drag, startPoint x: 420, startPoint y: 236, endPoint x: 428, endPoint y: 234, distance: 7.7
click at [420, 236] on span "look like" at bounding box center [420, 241] width 37 height 15
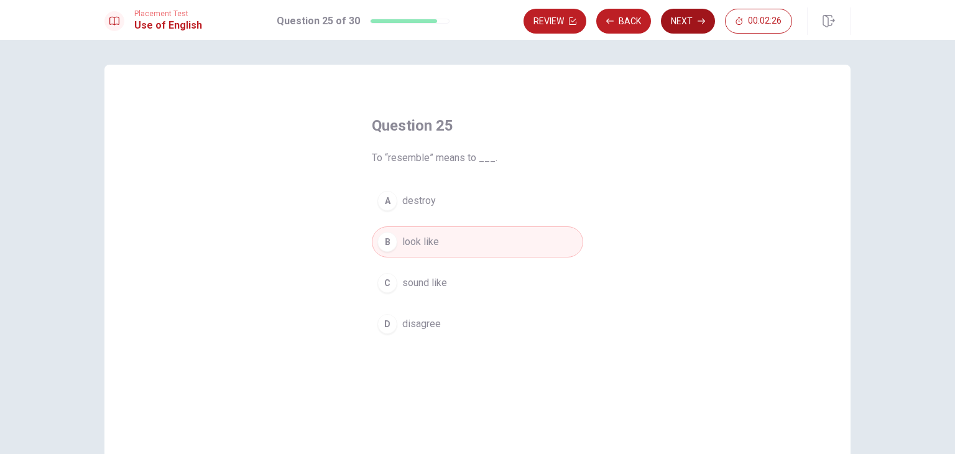
click at [680, 16] on button "Next" at bounding box center [688, 21] width 54 height 25
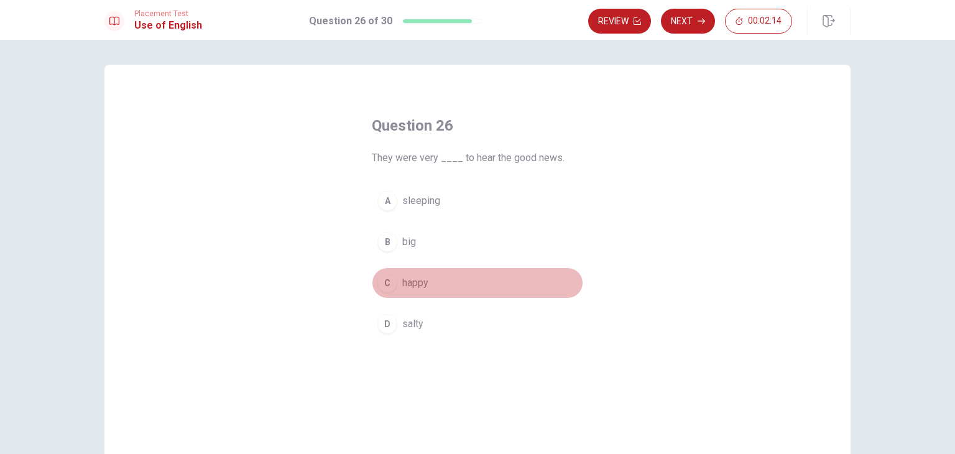
click at [418, 293] on button "C happy" at bounding box center [477, 282] width 211 height 31
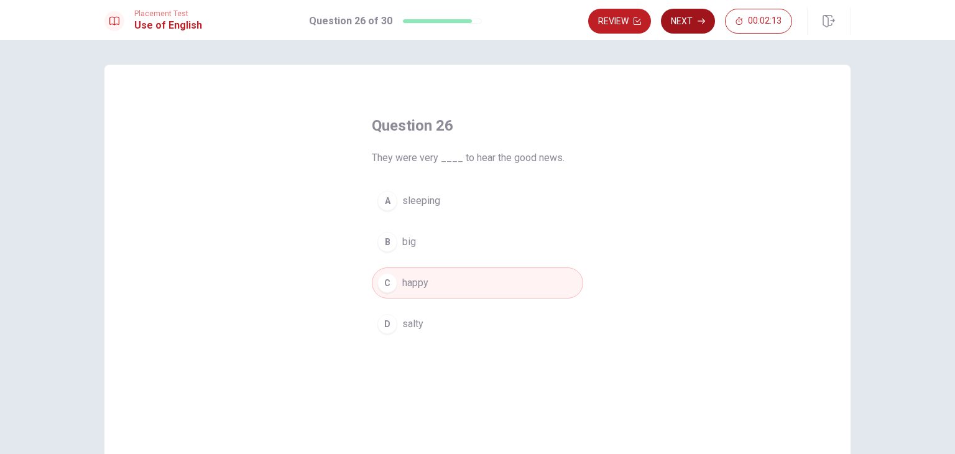
click at [692, 18] on button "Next" at bounding box center [688, 21] width 54 height 25
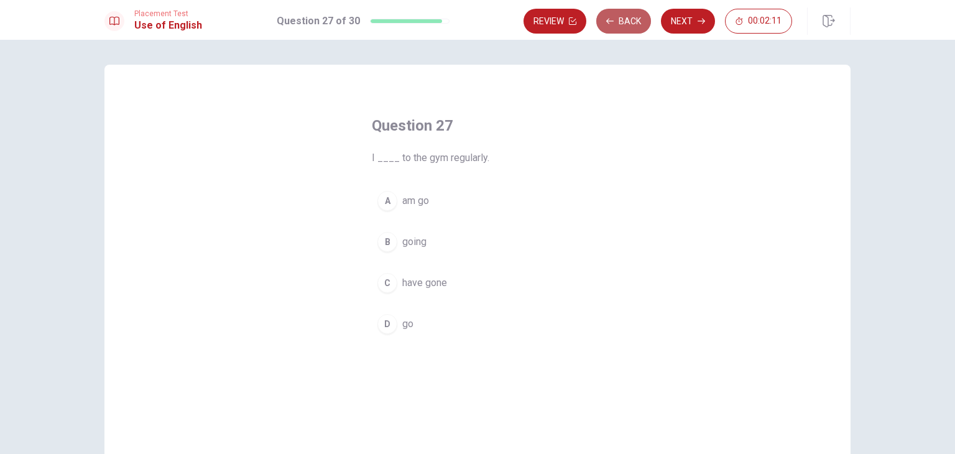
click at [630, 16] on button "Back" at bounding box center [623, 21] width 55 height 25
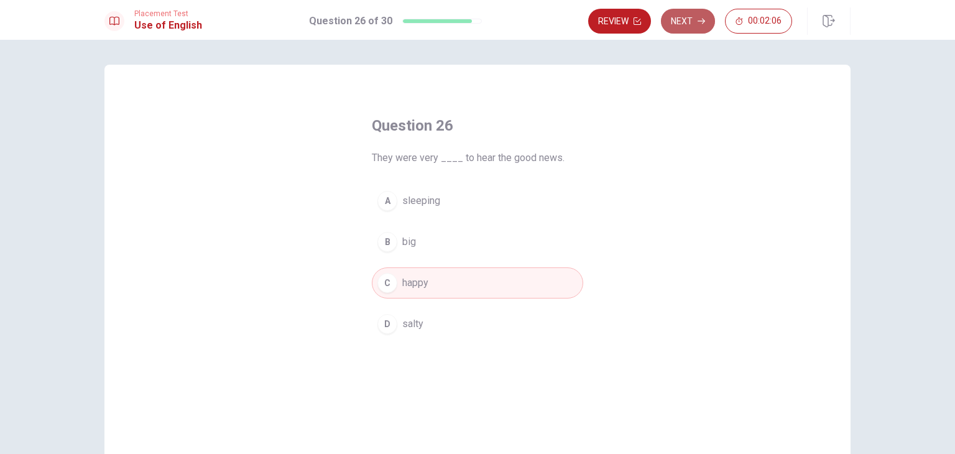
click at [696, 24] on button "Next" at bounding box center [688, 21] width 54 height 25
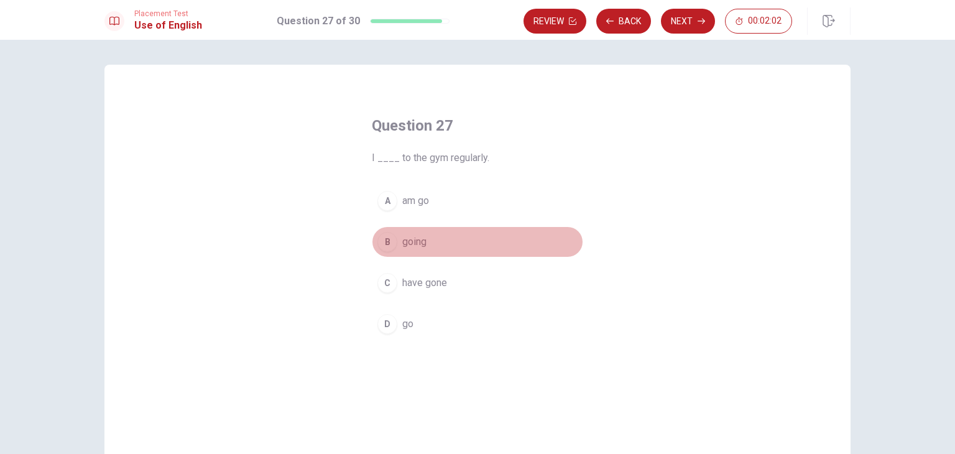
drag, startPoint x: 412, startPoint y: 240, endPoint x: 478, endPoint y: 152, distance: 109.7
click at [412, 239] on span "going" at bounding box center [414, 241] width 24 height 15
click at [684, 7] on div "Review Back Next 00:01:53" at bounding box center [686, 20] width 327 height 27
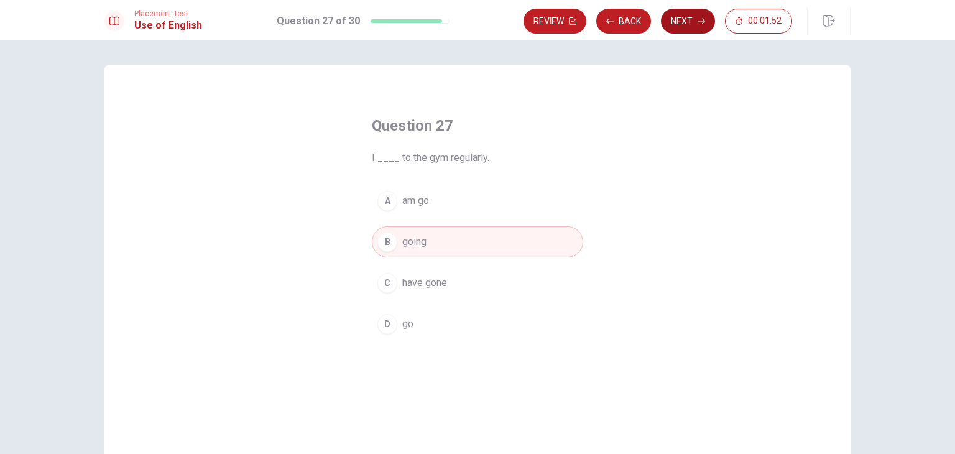
click at [686, 17] on button "Next" at bounding box center [688, 21] width 54 height 25
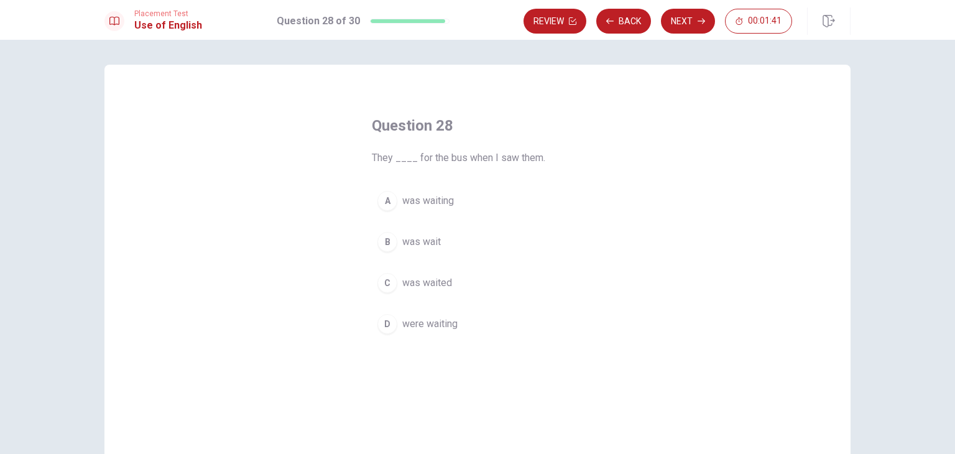
click at [431, 322] on span "were waiting" at bounding box center [429, 323] width 55 height 15
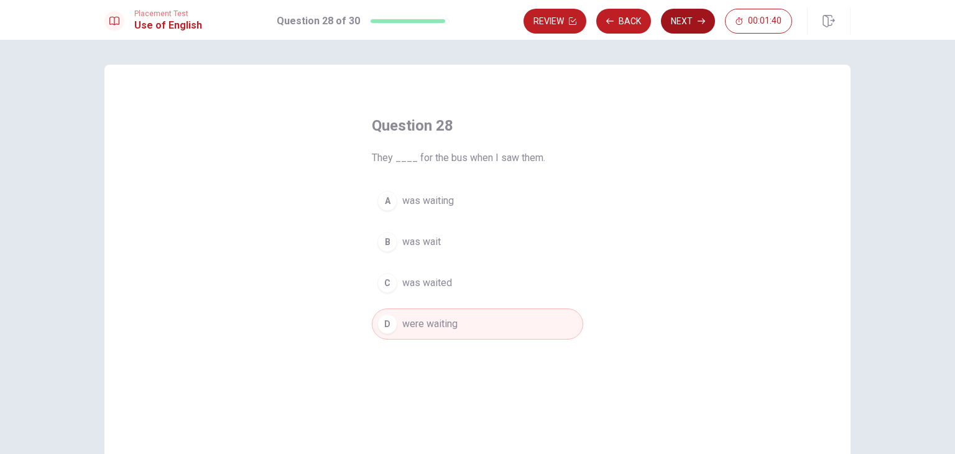
click at [696, 30] on button "Next" at bounding box center [688, 21] width 54 height 25
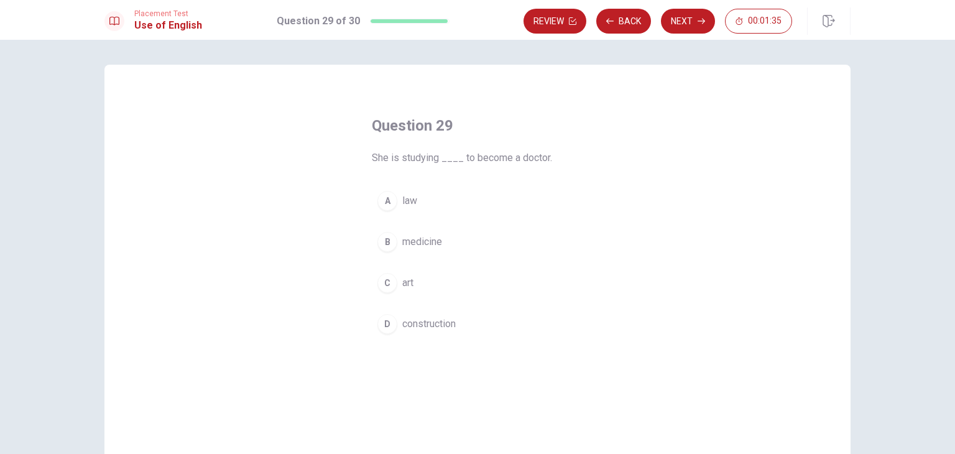
click at [437, 239] on span "medicine" at bounding box center [422, 241] width 40 height 15
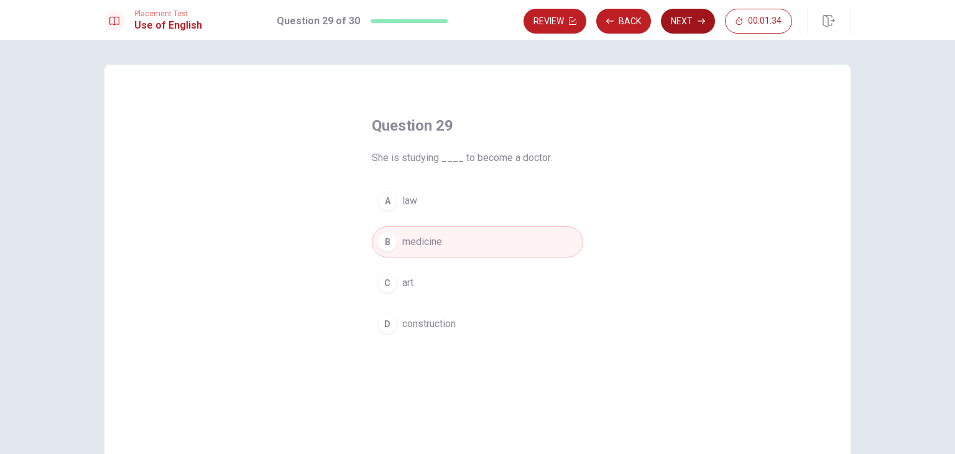
click at [687, 23] on button "Next" at bounding box center [688, 21] width 54 height 25
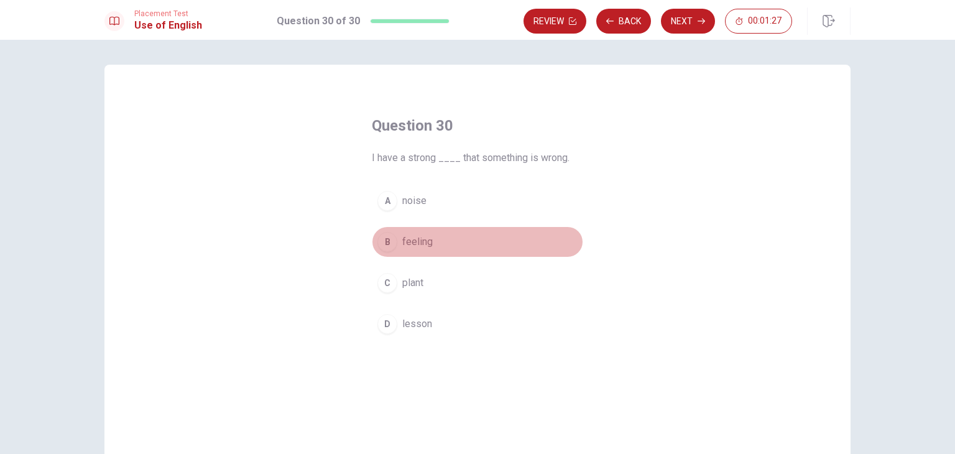
click at [411, 236] on span "feeling" at bounding box center [417, 241] width 30 height 15
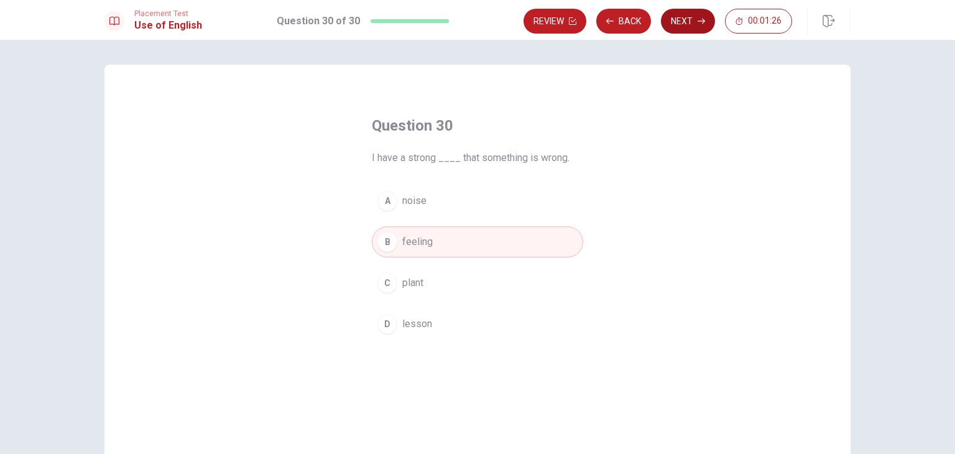
click at [681, 20] on button "Next" at bounding box center [688, 21] width 54 height 25
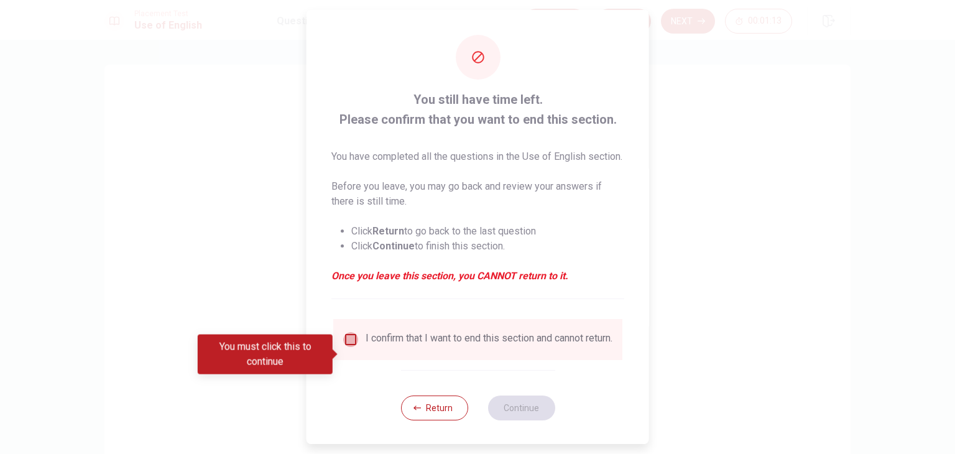
click at [343, 347] on input "You must click this to continue" at bounding box center [350, 339] width 15 height 15
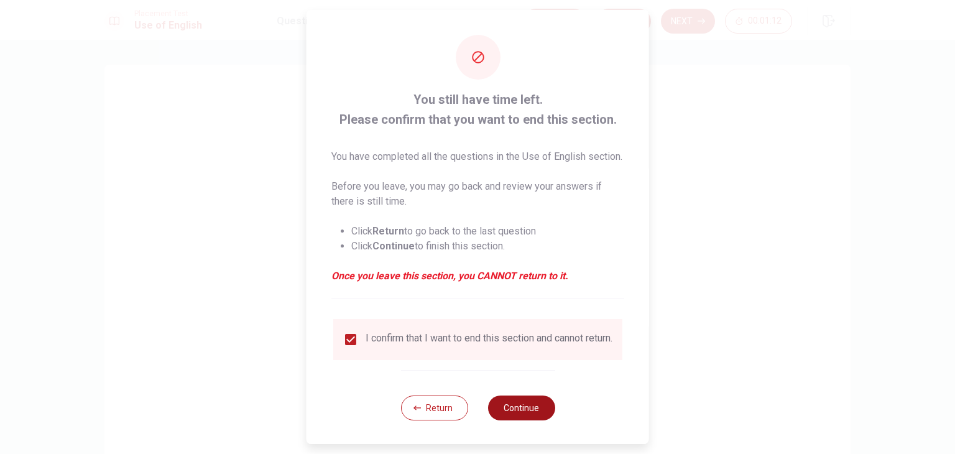
click at [515, 420] on button "Continue" at bounding box center [520, 407] width 67 height 25
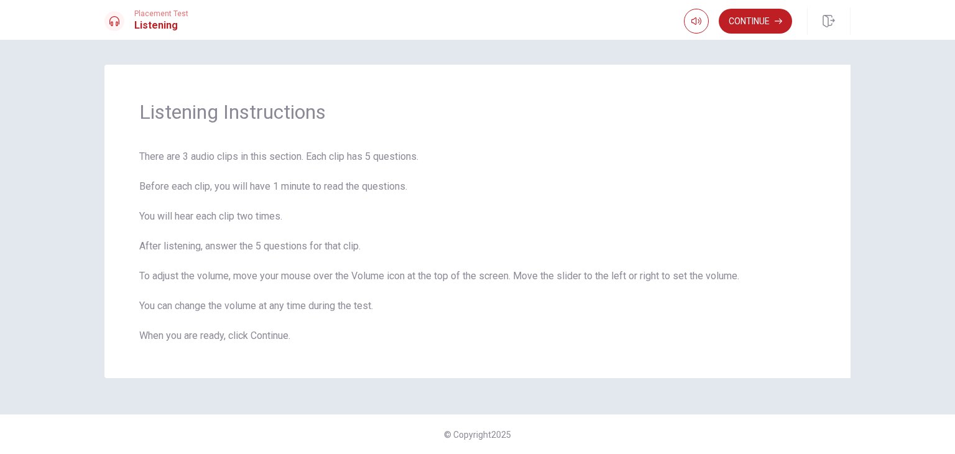
click at [862, 198] on div "Listening Instructions There are 3 audio clips in this section. Each clip has 5…" at bounding box center [478, 227] width 786 height 325
click at [729, 21] on button "Continue" at bounding box center [755, 21] width 73 height 25
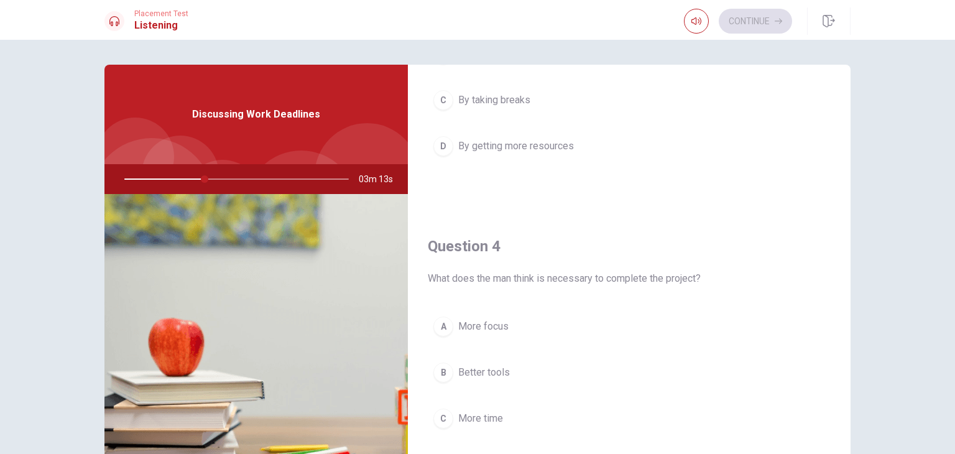
scroll to position [995, 0]
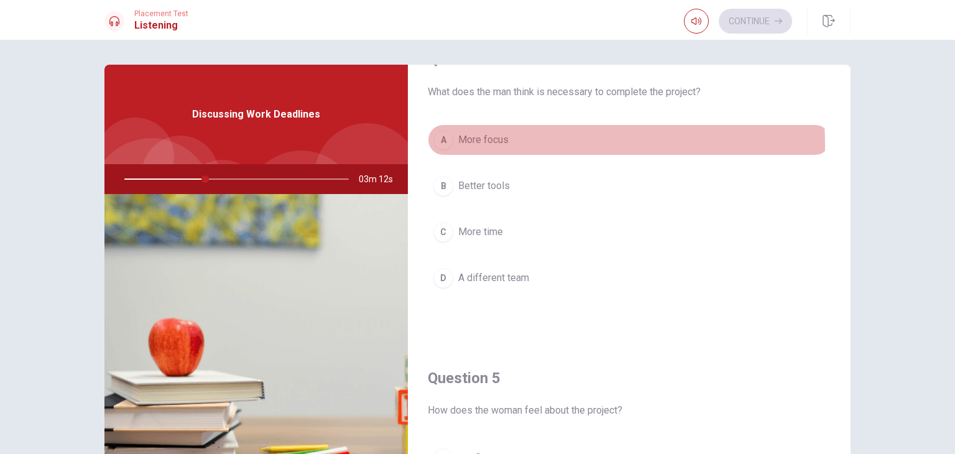
click at [464, 142] on span "More focus" at bounding box center [483, 139] width 50 height 15
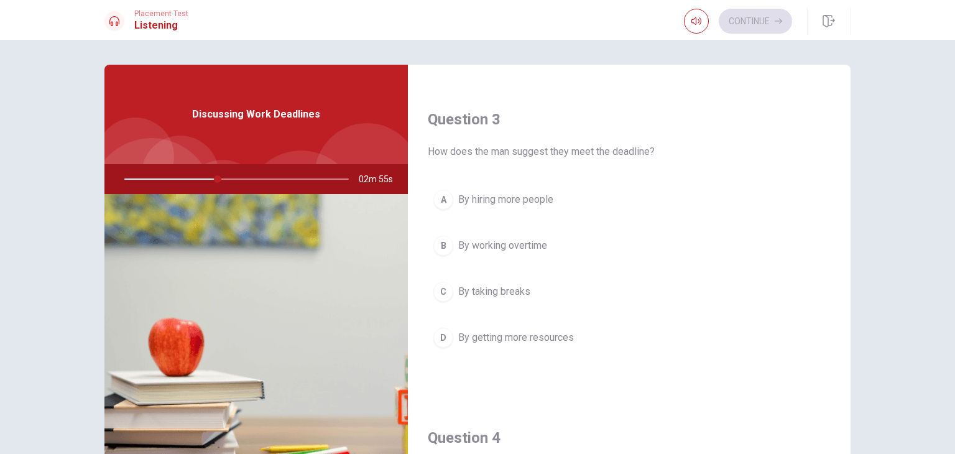
scroll to position [684, 0]
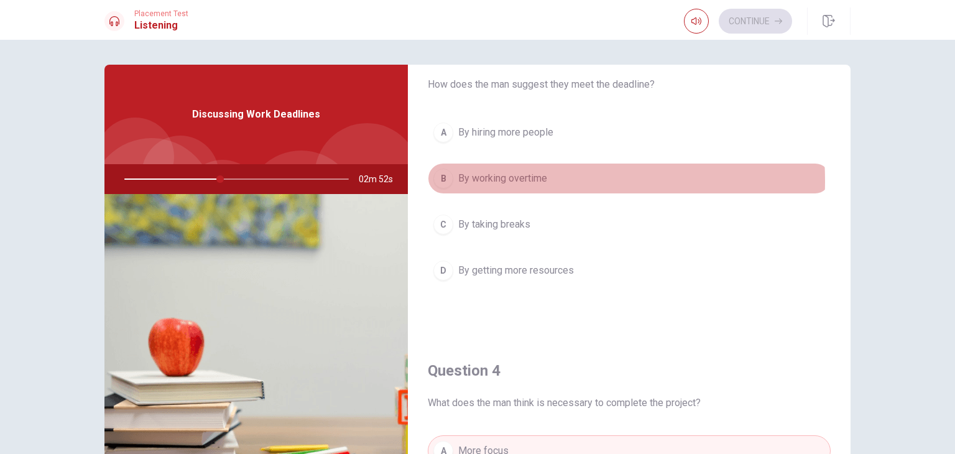
click at [512, 178] on span "By working overtime" at bounding box center [502, 178] width 89 height 15
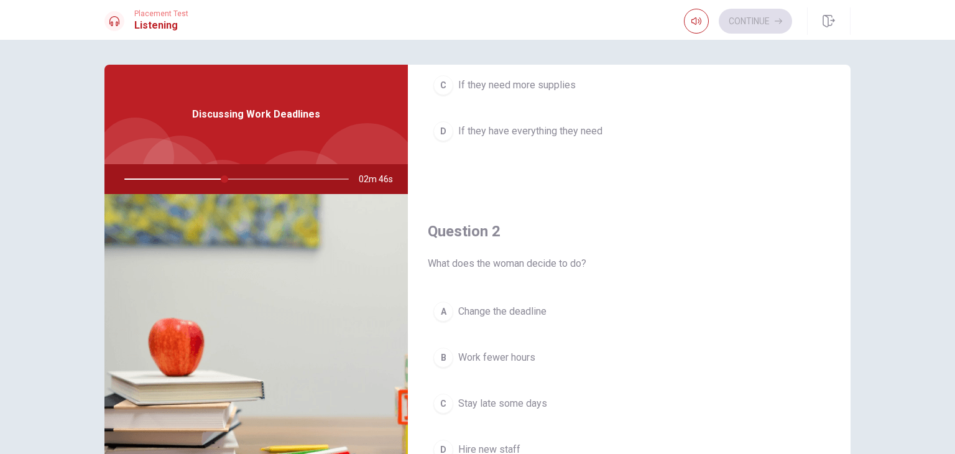
scroll to position [0, 0]
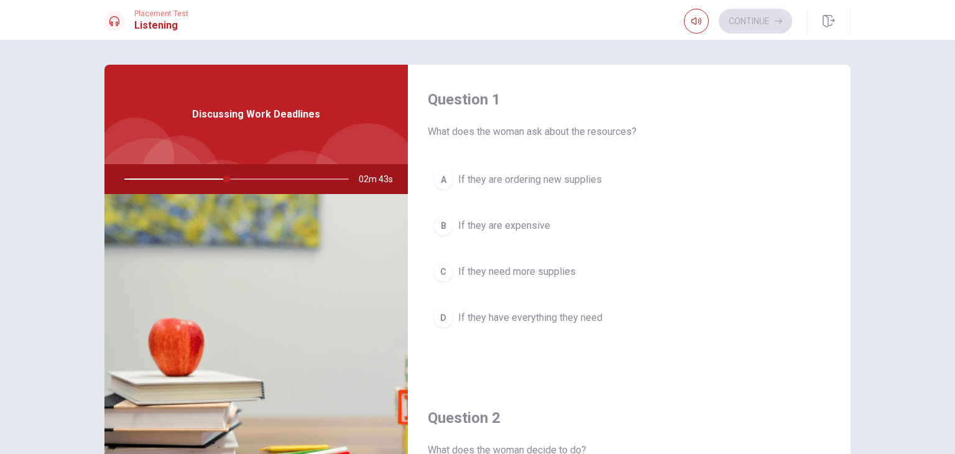
click at [546, 319] on span "If they have everything they need" at bounding box center [530, 317] width 144 height 15
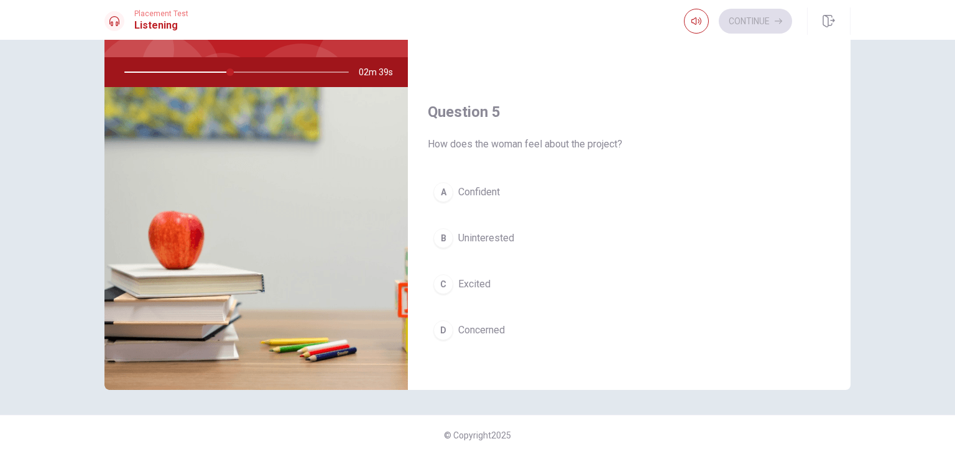
scroll to position [108, 0]
drag, startPoint x: 196, startPoint y: 75, endPoint x: 204, endPoint y: 75, distance: 7.5
click at [197, 75] on div at bounding box center [233, 72] width 249 height 30
click at [213, 68] on div at bounding box center [233, 72] width 249 height 30
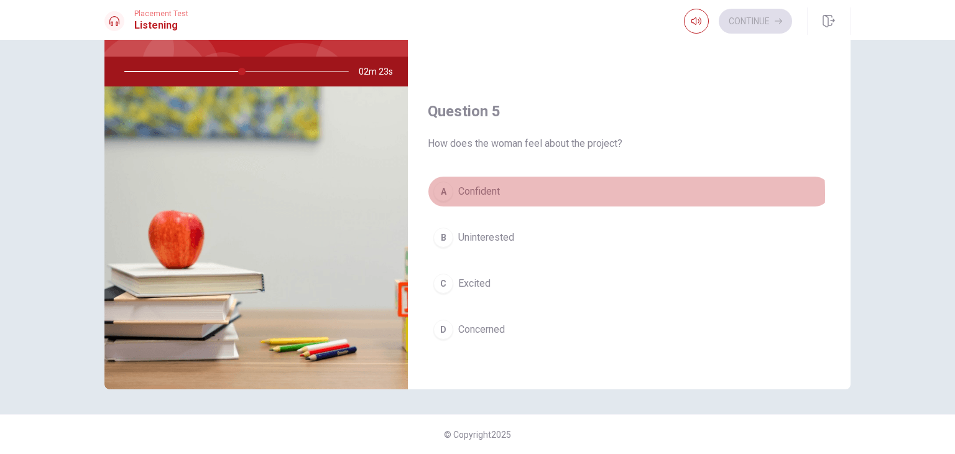
click at [492, 189] on span "Confident" at bounding box center [479, 191] width 42 height 15
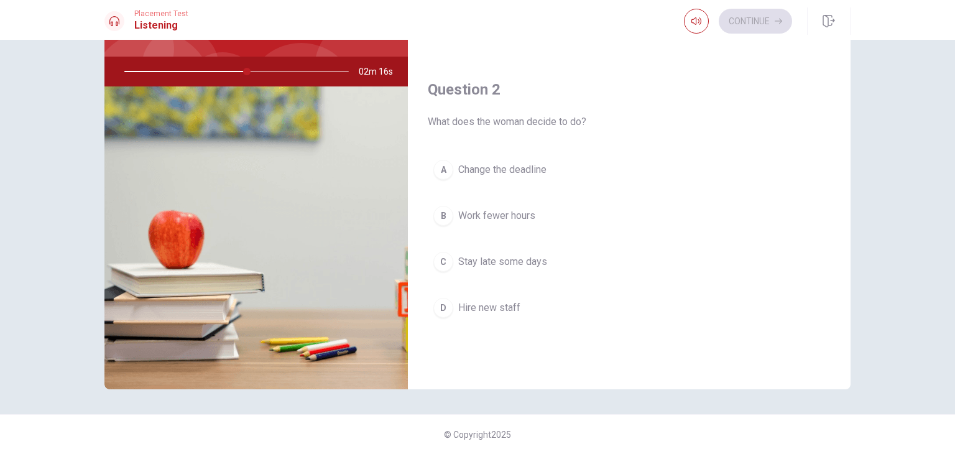
scroll to position [221, 0]
click at [545, 164] on button "A Change the deadline" at bounding box center [629, 169] width 403 height 31
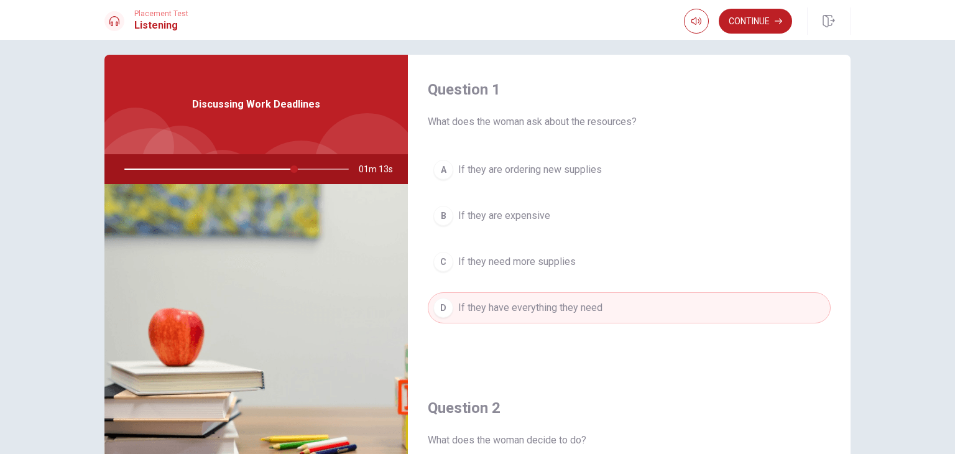
scroll to position [0, 0]
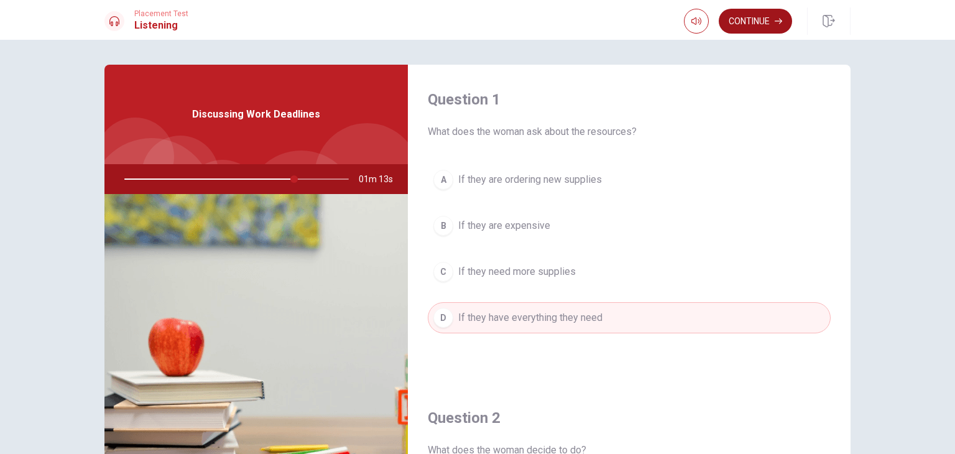
click at [742, 22] on button "Continue" at bounding box center [755, 21] width 73 height 25
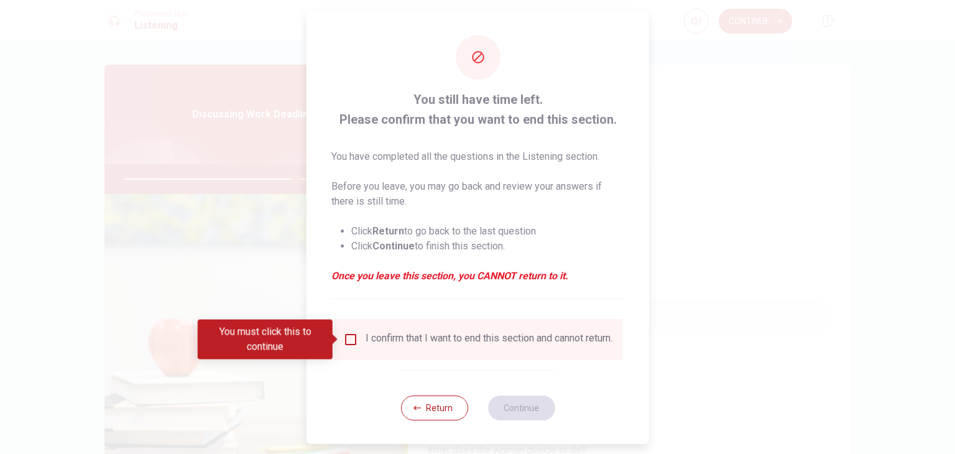
click at [337, 331] on div "You must click this to continue" at bounding box center [270, 340] width 144 height 40
click at [350, 337] on input "You must click this to continue" at bounding box center [350, 339] width 15 height 15
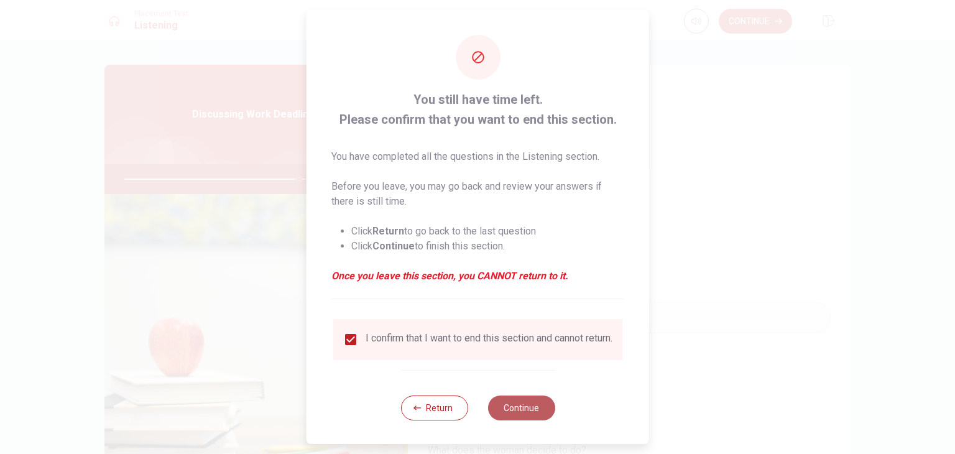
click at [517, 413] on button "Continue" at bounding box center [520, 407] width 67 height 25
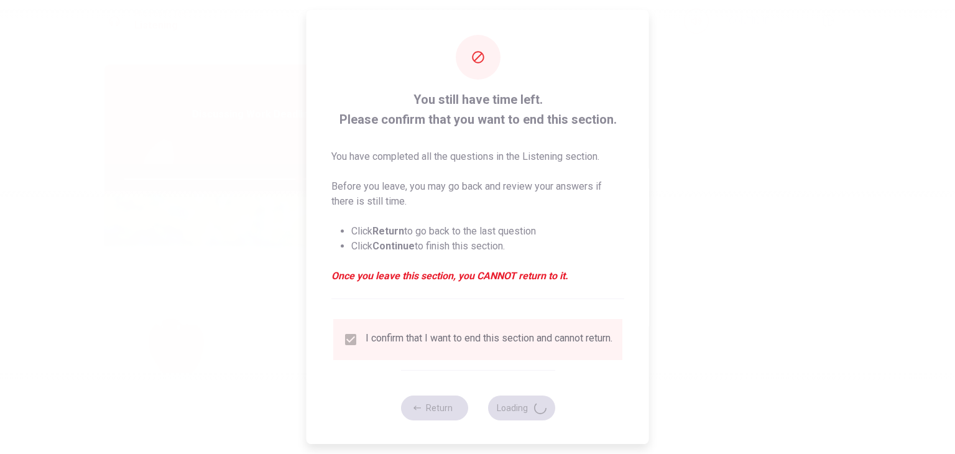
type input "78"
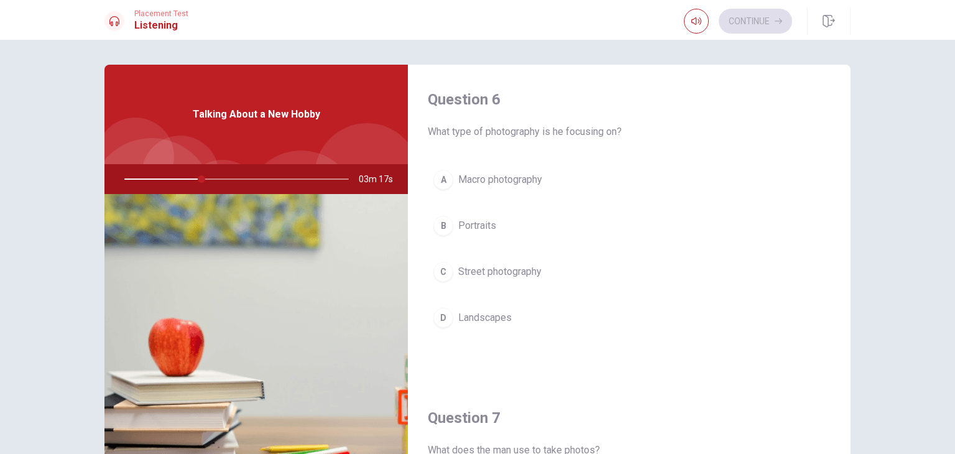
click at [489, 316] on span "Landscapes" at bounding box center [484, 317] width 53 height 15
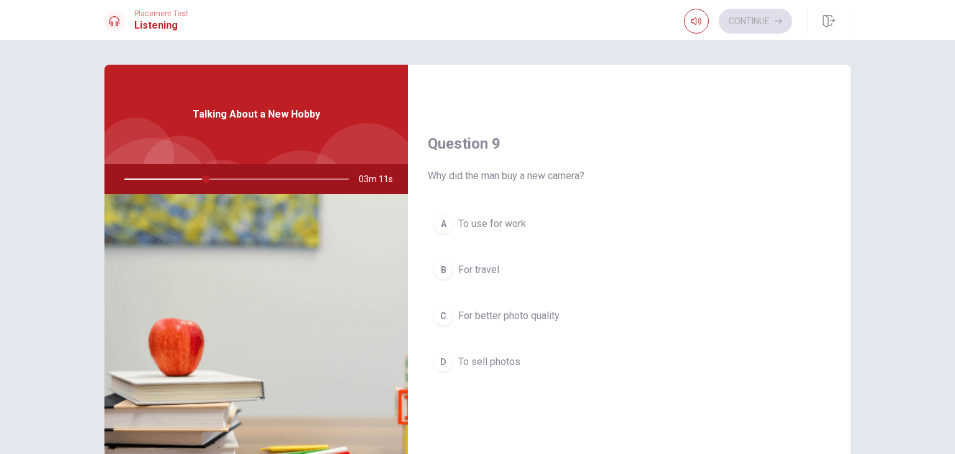
scroll to position [933, 0]
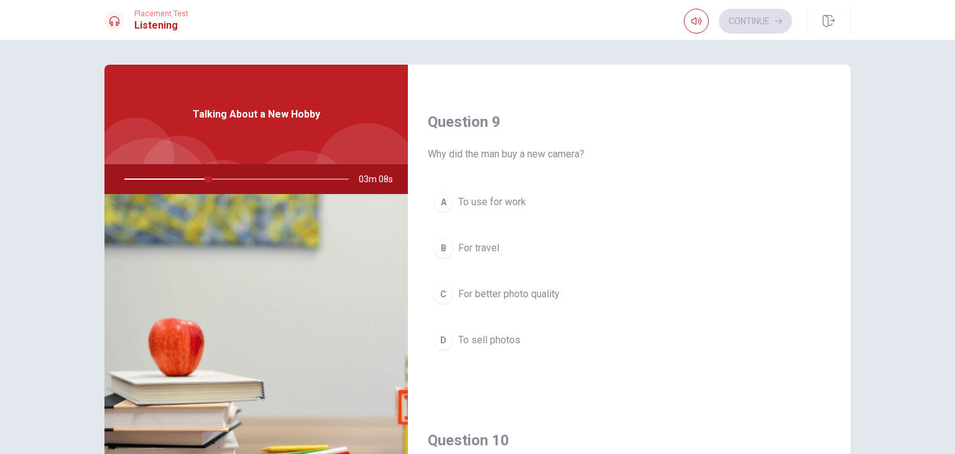
click at [493, 201] on span "To use for work" at bounding box center [492, 202] width 68 height 15
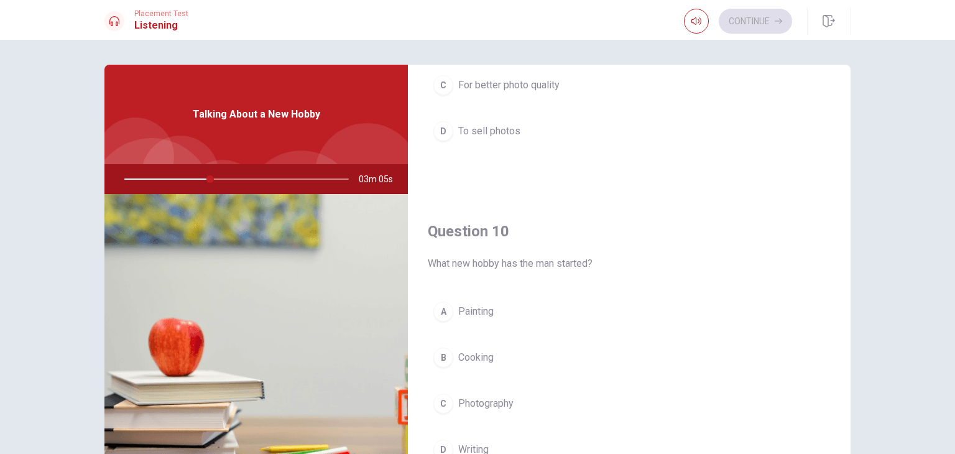
scroll to position [1154, 0]
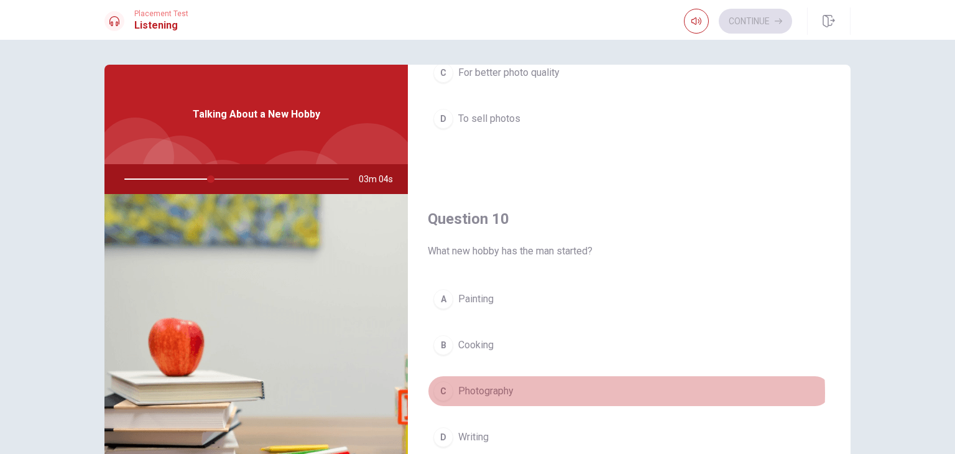
click at [555, 388] on button "C Photography" at bounding box center [629, 391] width 403 height 31
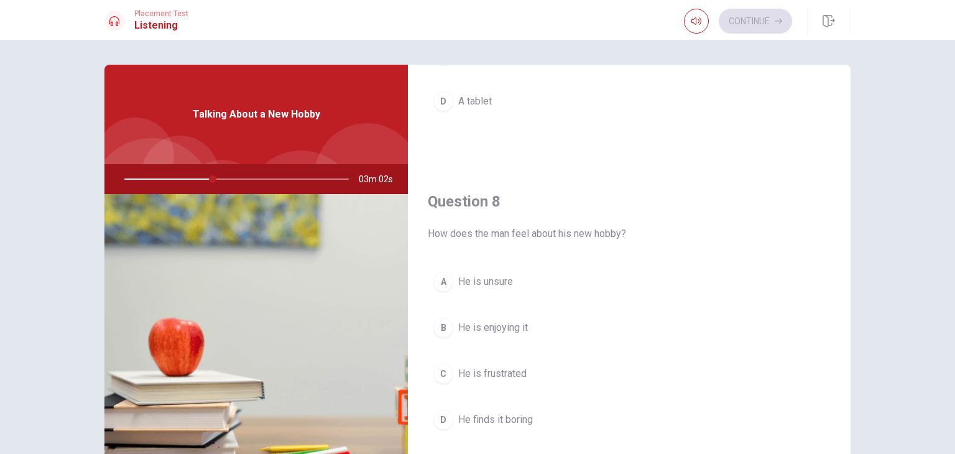
scroll to position [594, 0]
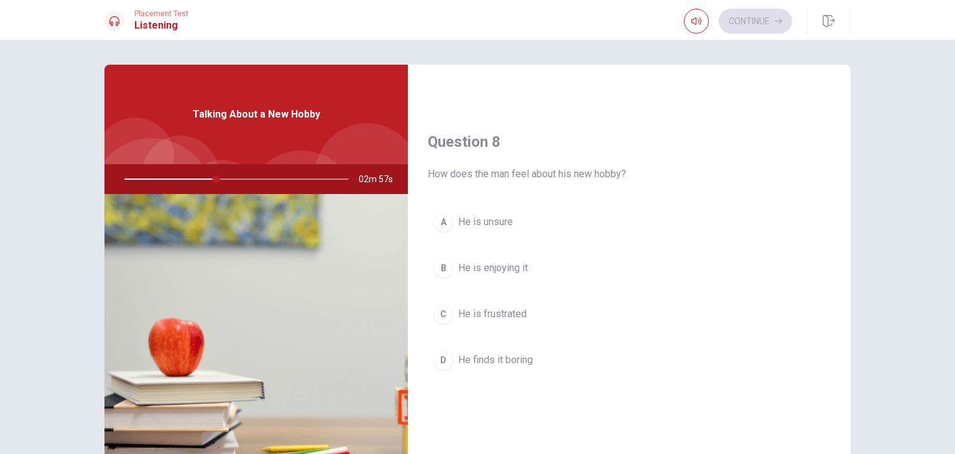
click at [527, 266] on button "B He is enjoying it" at bounding box center [629, 267] width 403 height 31
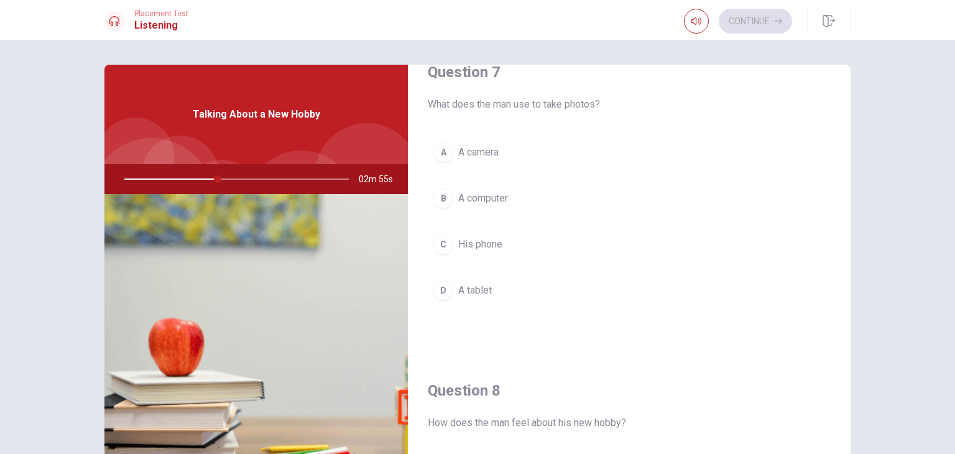
scroll to position [284, 0]
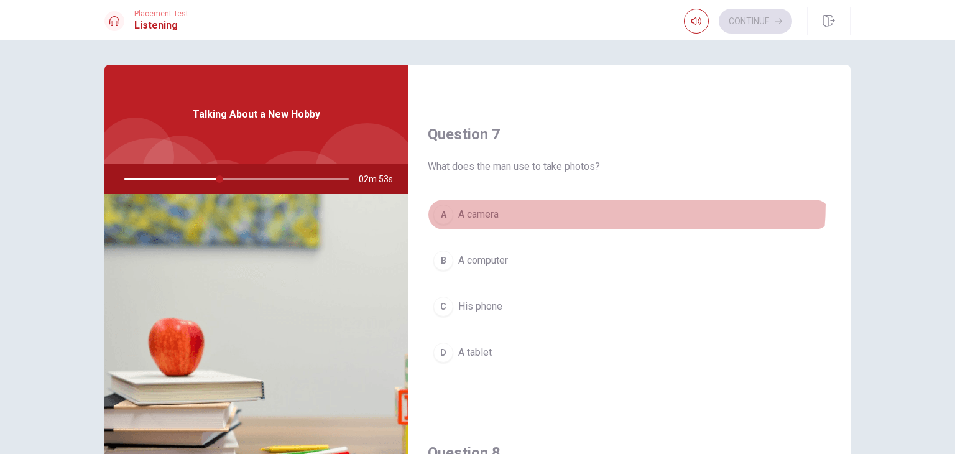
click at [520, 201] on button "A A camera" at bounding box center [629, 214] width 403 height 31
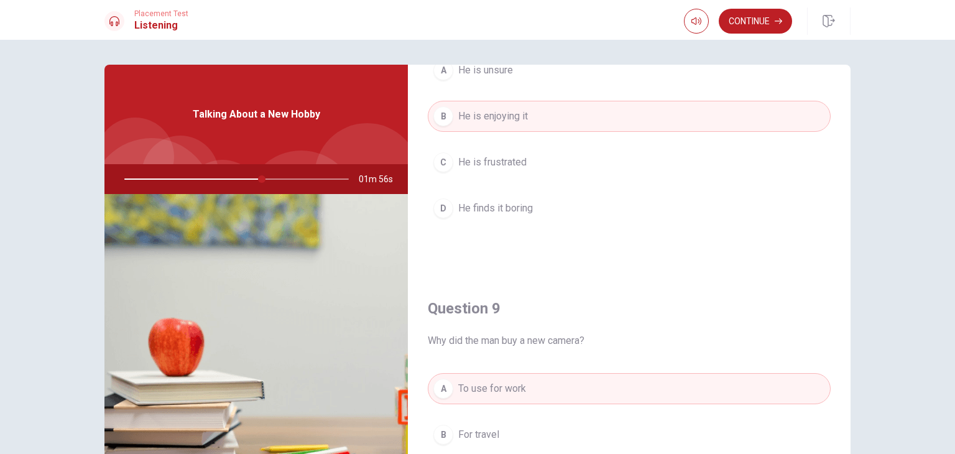
scroll to position [622, 0]
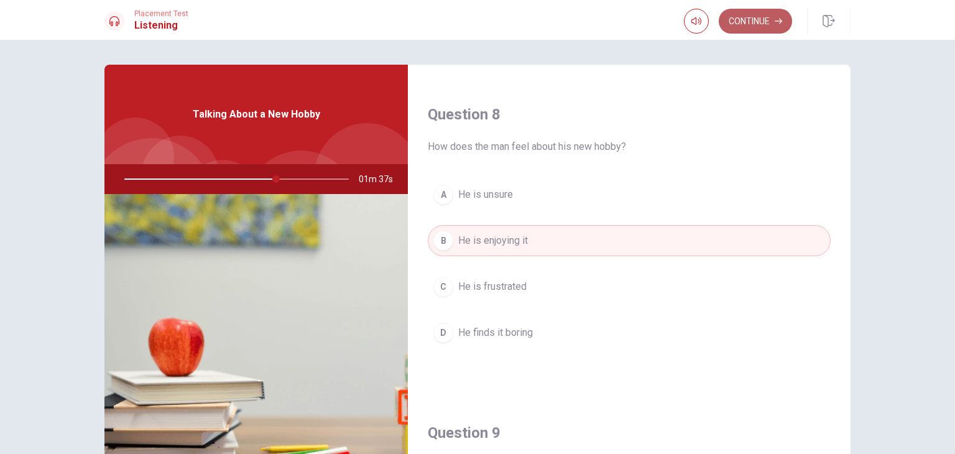
click at [754, 14] on button "Continue" at bounding box center [755, 21] width 73 height 25
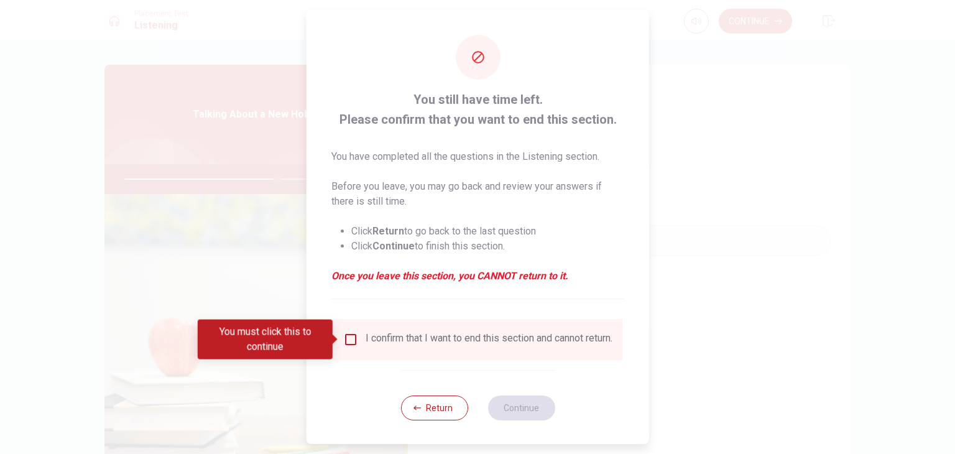
click at [348, 344] on input "You must click this to continue" at bounding box center [350, 339] width 15 height 15
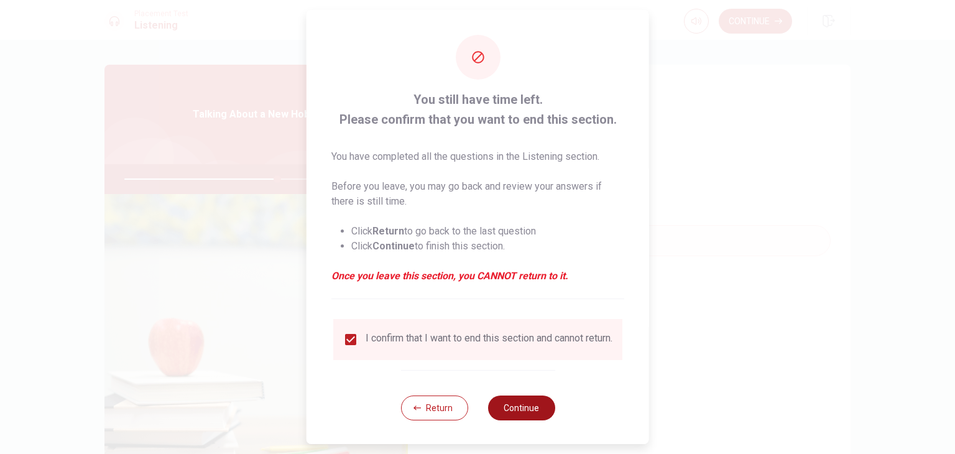
click at [525, 412] on button "Continue" at bounding box center [520, 407] width 67 height 25
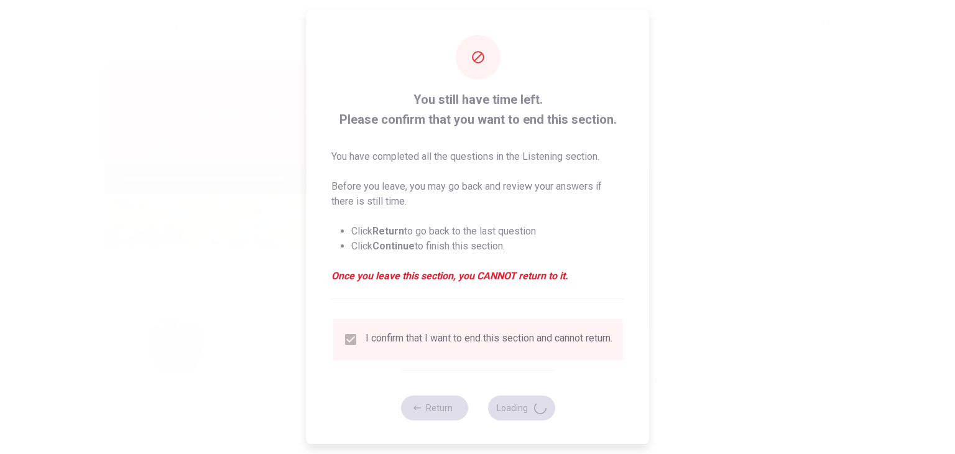
type input "69"
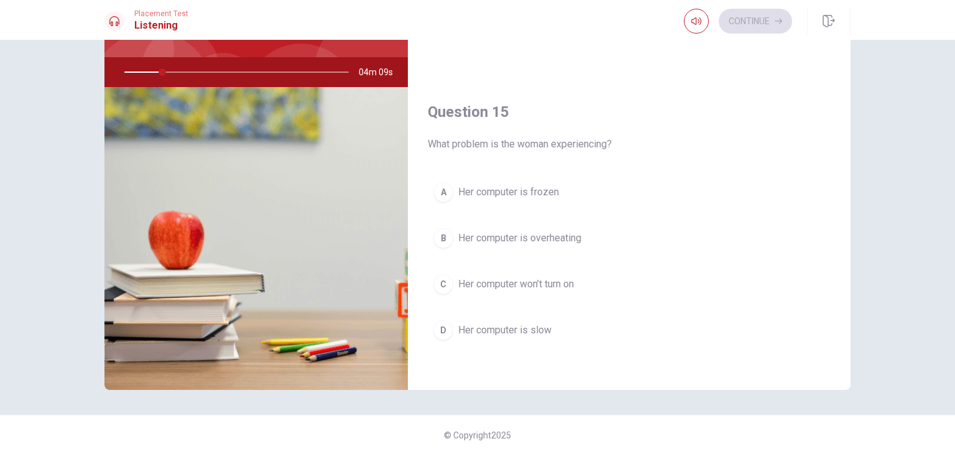
scroll to position [108, 0]
click at [482, 326] on span "Her computer is slow" at bounding box center [504, 329] width 93 height 15
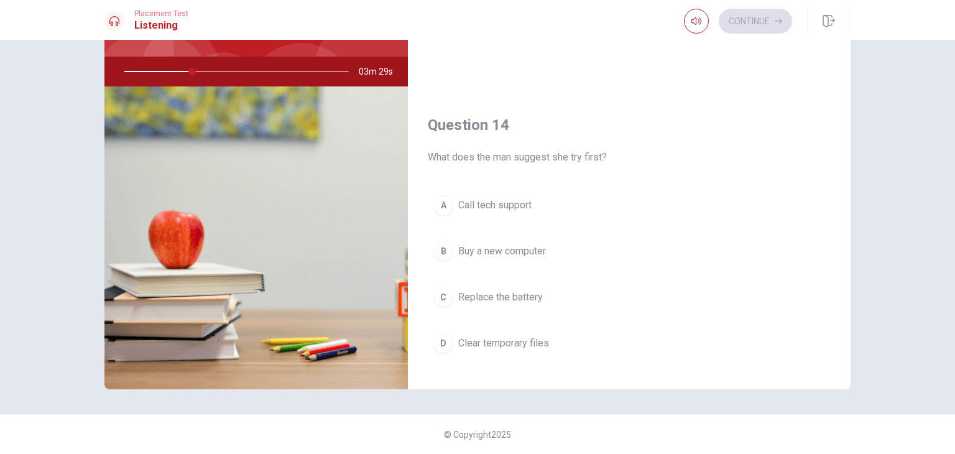
scroll to position [843, 0]
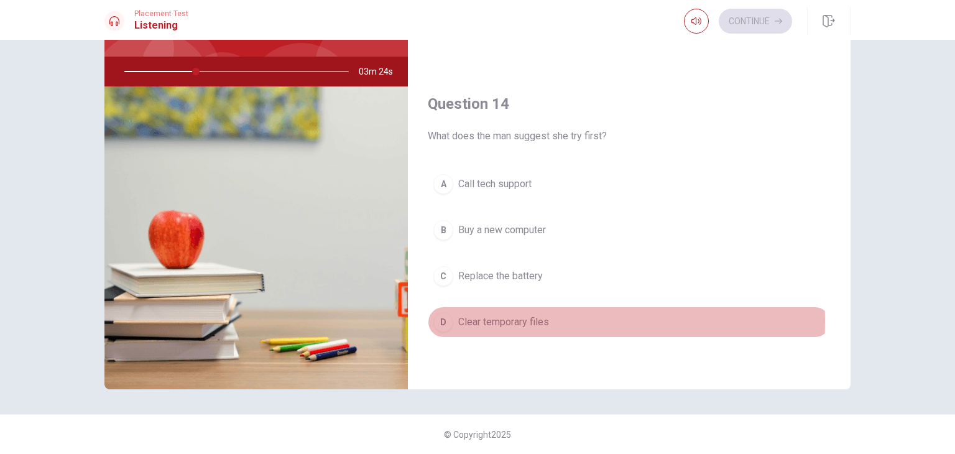
click at [522, 316] on span "Clear temporary files" at bounding box center [503, 322] width 91 height 15
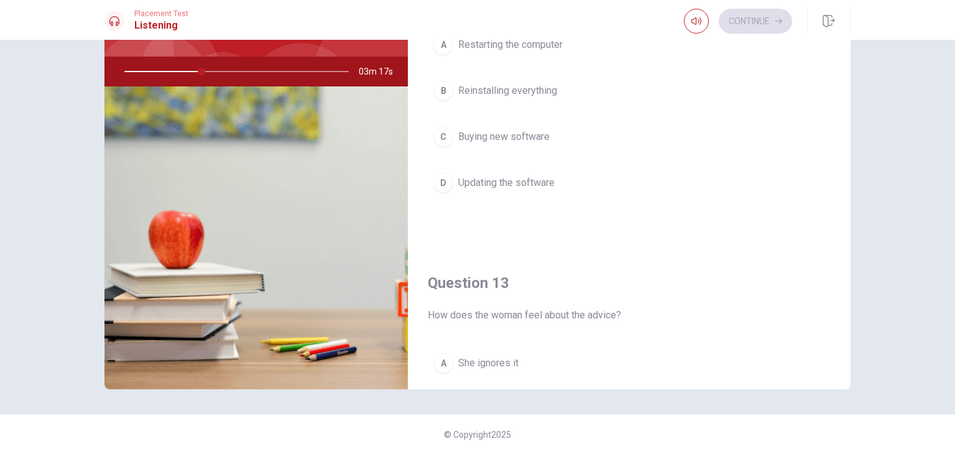
scroll to position [284, 0]
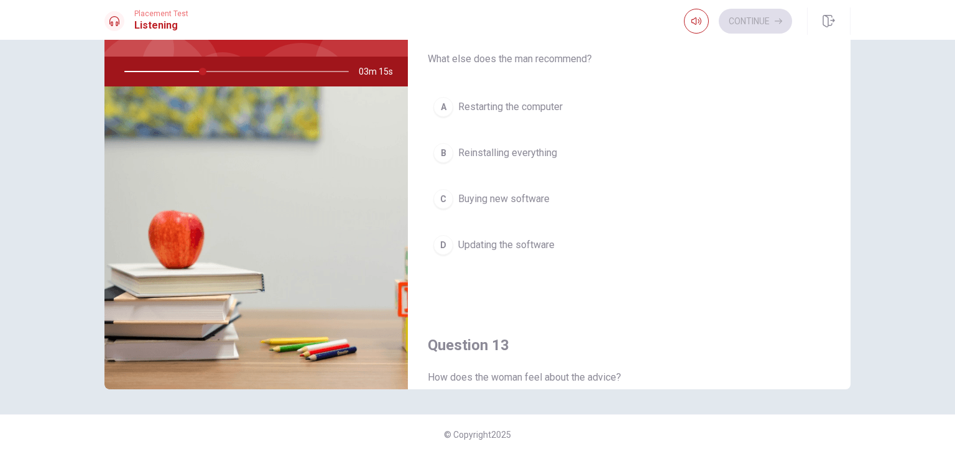
click at [526, 103] on span "Restarting the computer" at bounding box center [510, 106] width 104 height 15
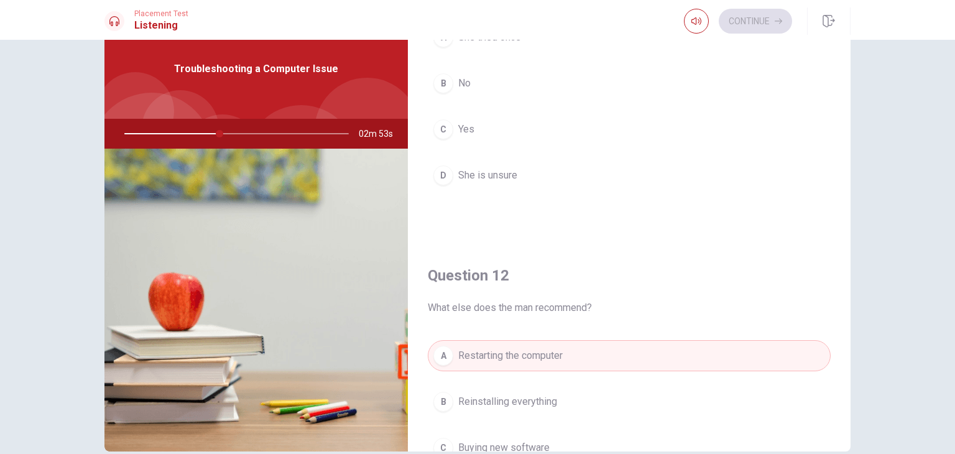
scroll to position [0, 0]
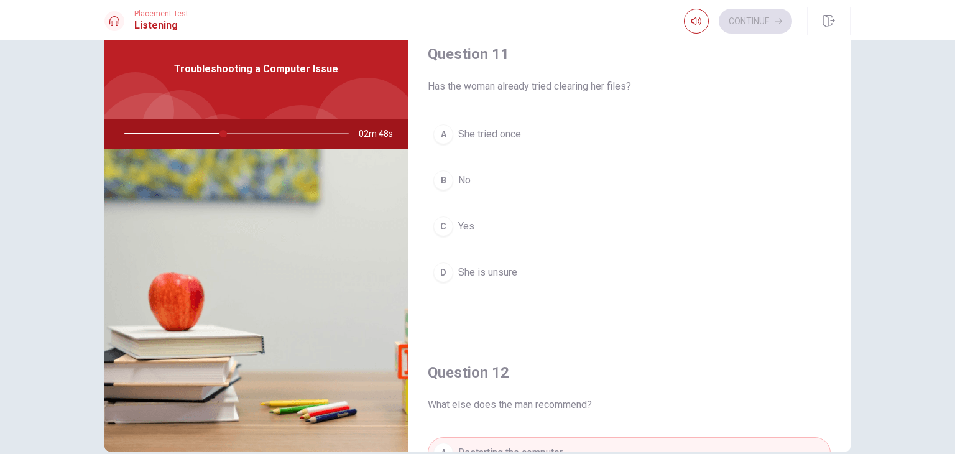
click at [463, 173] on span "No" at bounding box center [464, 180] width 12 height 15
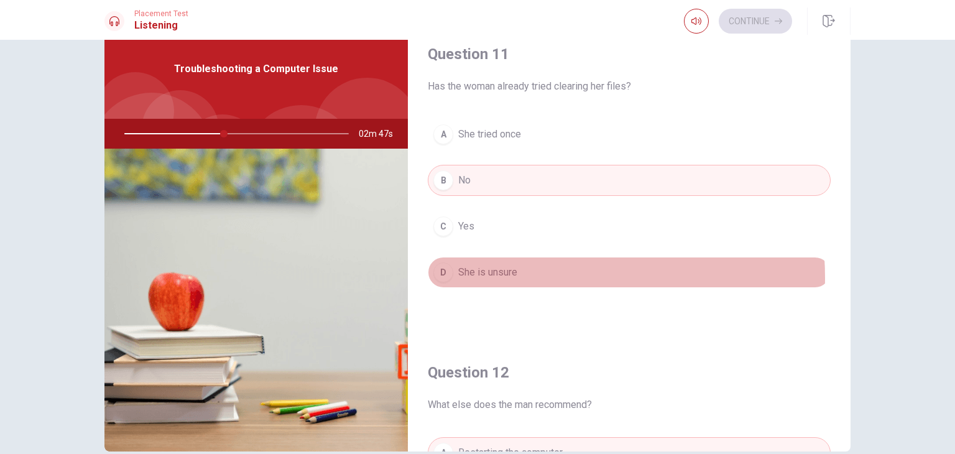
click at [511, 277] on span "She is unsure" at bounding box center [487, 272] width 59 height 15
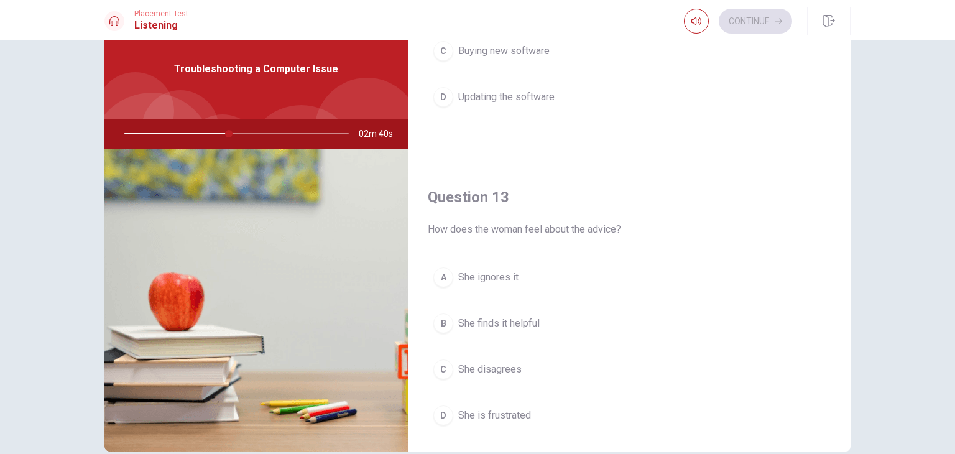
scroll to position [560, 0]
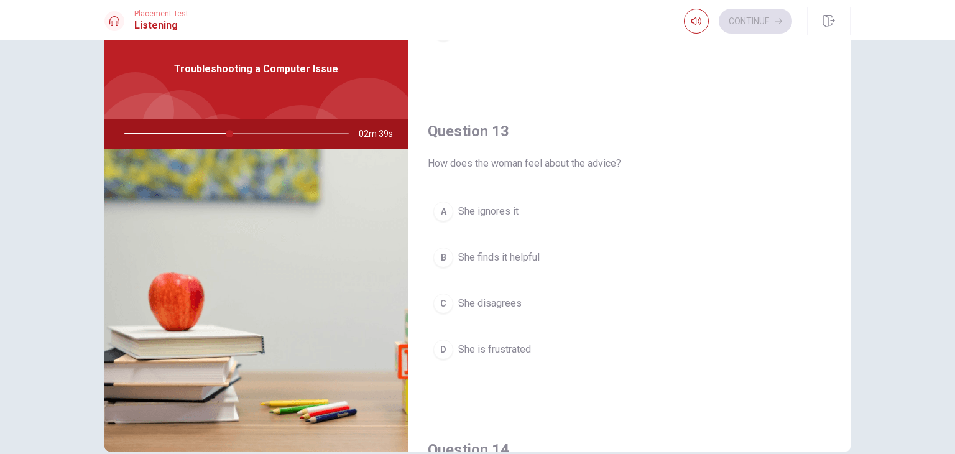
click at [521, 252] on span "She finds it helpful" at bounding box center [498, 257] width 81 height 15
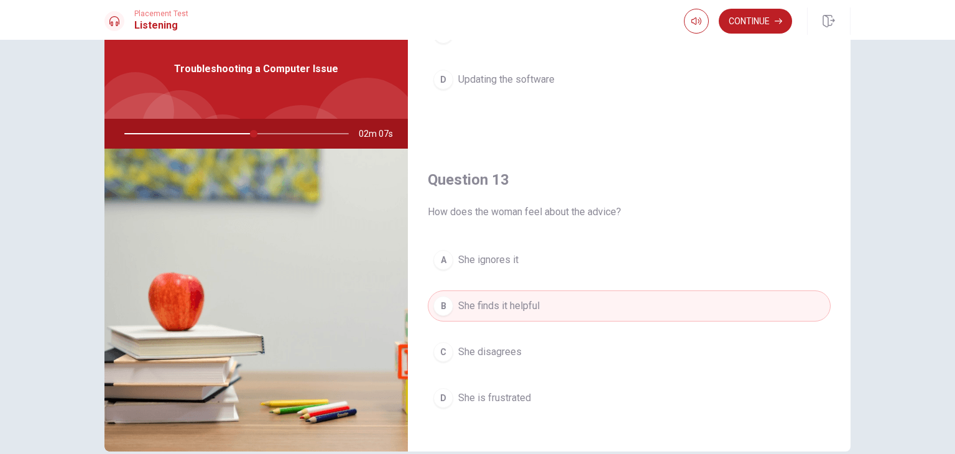
scroll to position [497, 0]
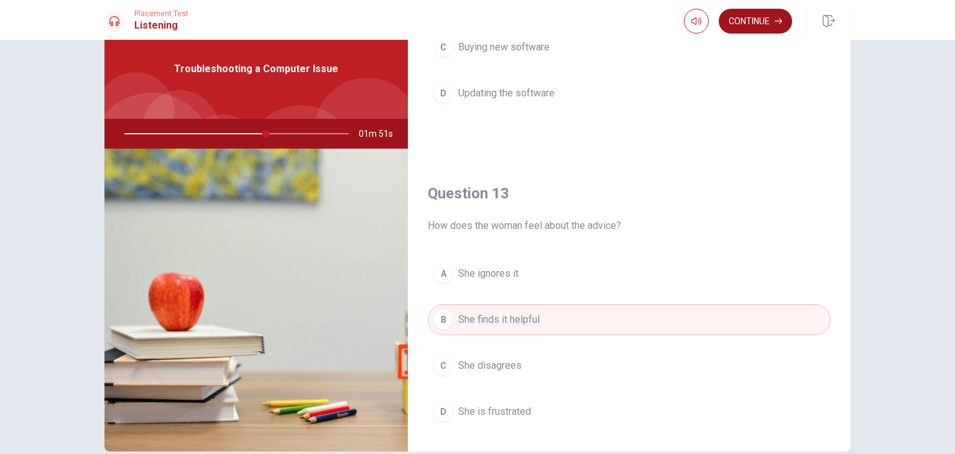
click at [771, 25] on button "Continue" at bounding box center [755, 21] width 73 height 25
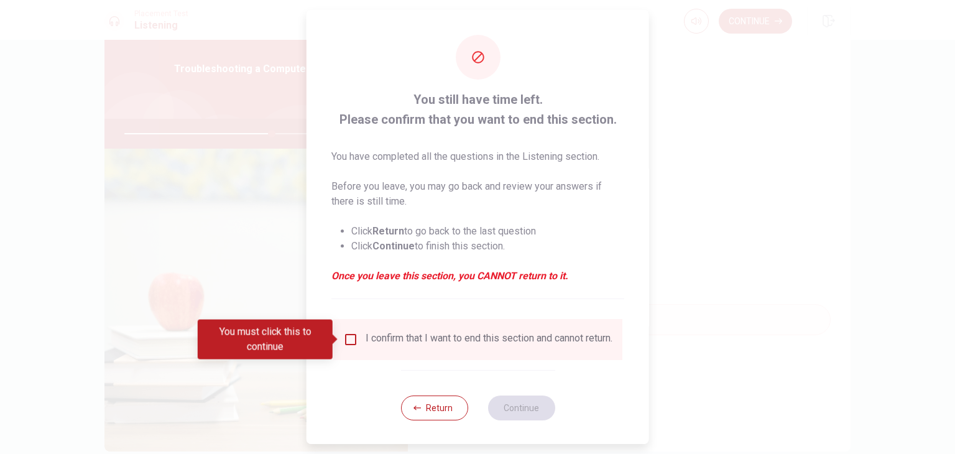
click at [357, 337] on div "I confirm that I want to end this section and cannot return." at bounding box center [477, 339] width 269 height 15
drag, startPoint x: 352, startPoint y: 340, endPoint x: 451, endPoint y: 346, distance: 99.0
click at [351, 339] on input "You must click this to continue" at bounding box center [350, 339] width 15 height 15
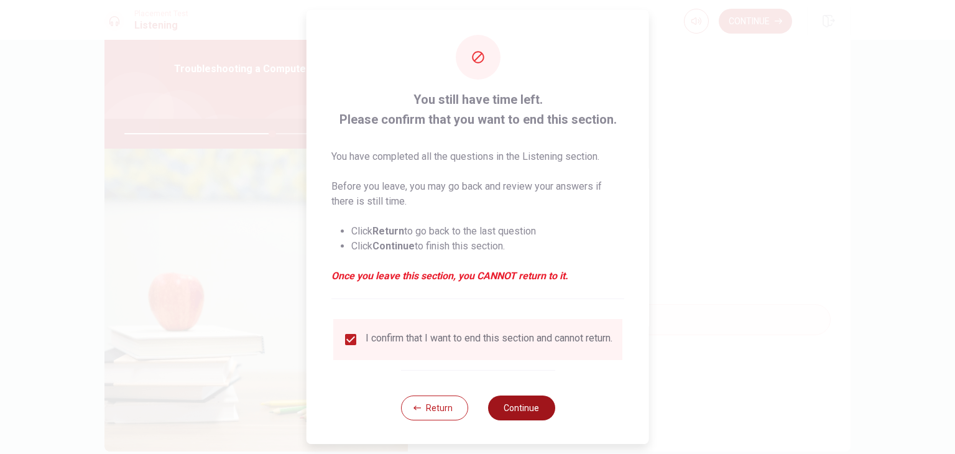
click at [502, 411] on button "Continue" at bounding box center [520, 407] width 67 height 25
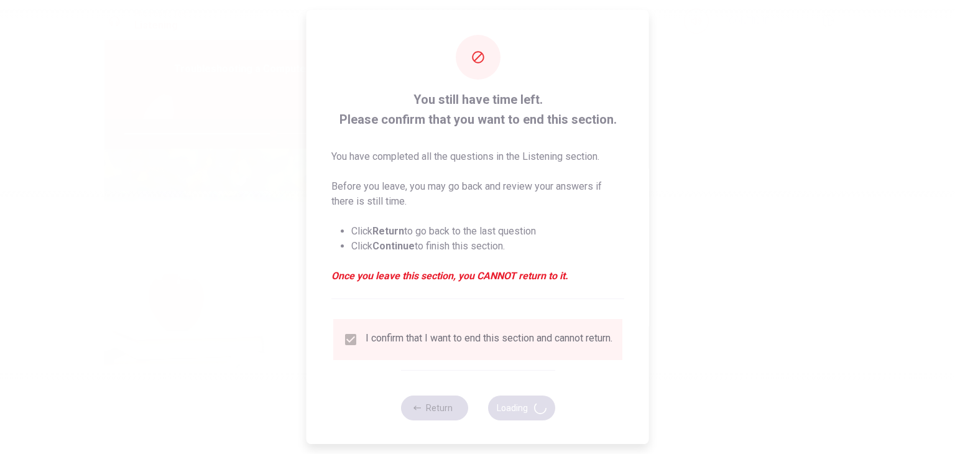
type input "67"
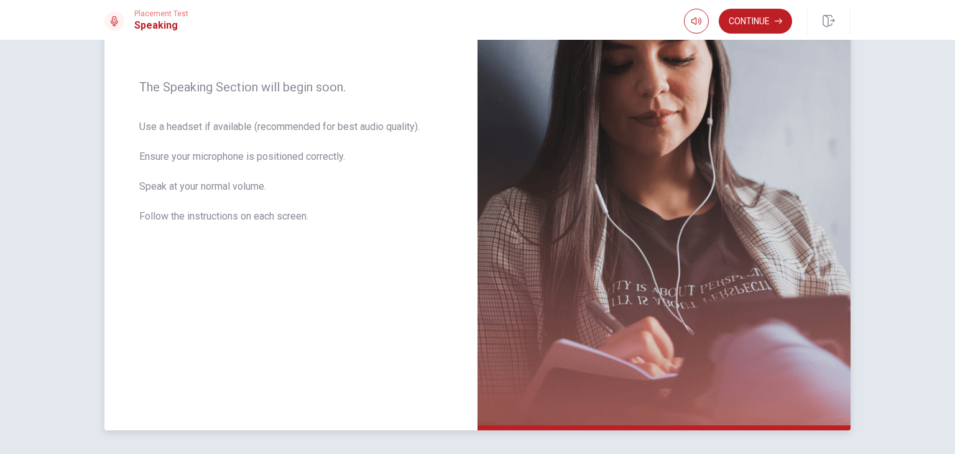
scroll to position [155, 0]
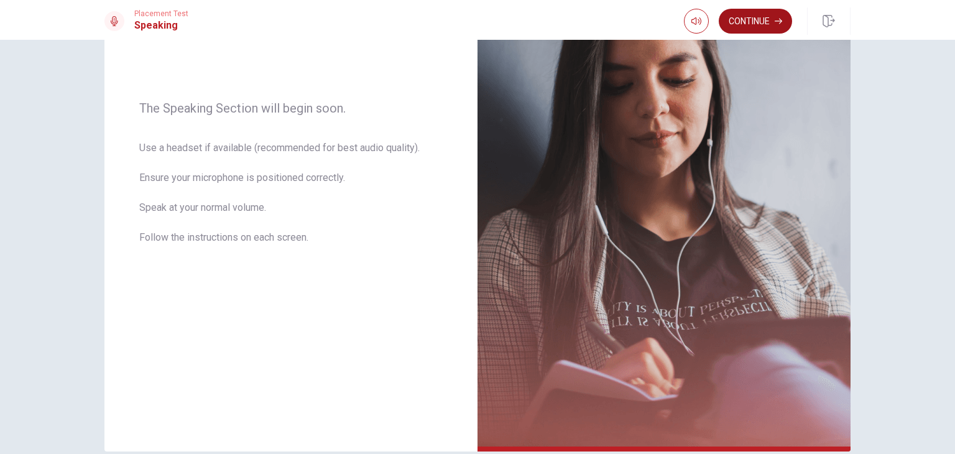
click at [754, 22] on button "Continue" at bounding box center [755, 21] width 73 height 25
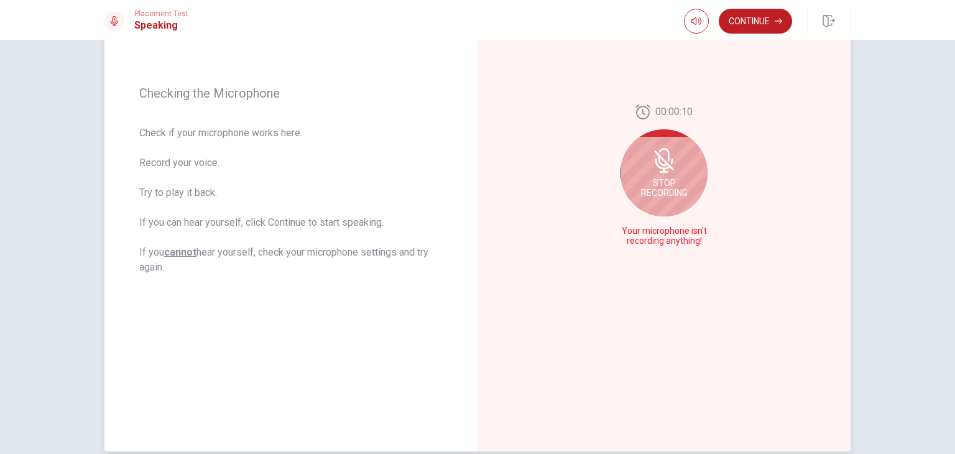
click at [674, 182] on span "Stop Recording" at bounding box center [664, 188] width 47 height 20
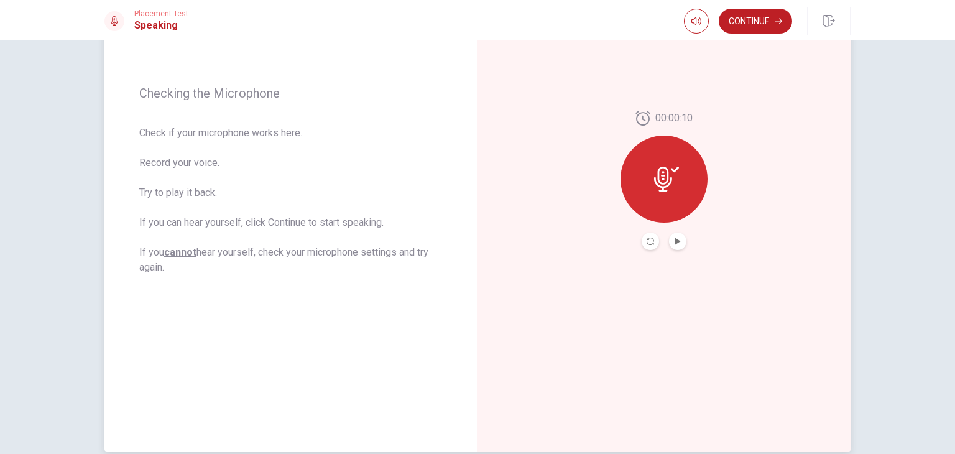
click at [670, 167] on icon at bounding box center [666, 179] width 25 height 25
click at [679, 242] on button "Play Audio" at bounding box center [677, 241] width 17 height 17
click at [678, 242] on button "Pause Audio" at bounding box center [677, 241] width 17 height 17
click at [652, 244] on button "Record Again" at bounding box center [650, 241] width 17 height 17
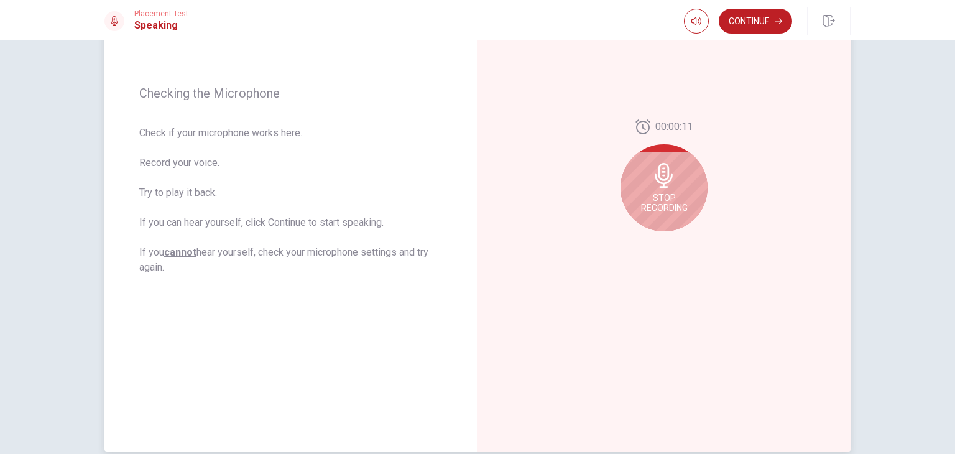
click at [648, 196] on span "Stop Recording" at bounding box center [664, 203] width 47 height 20
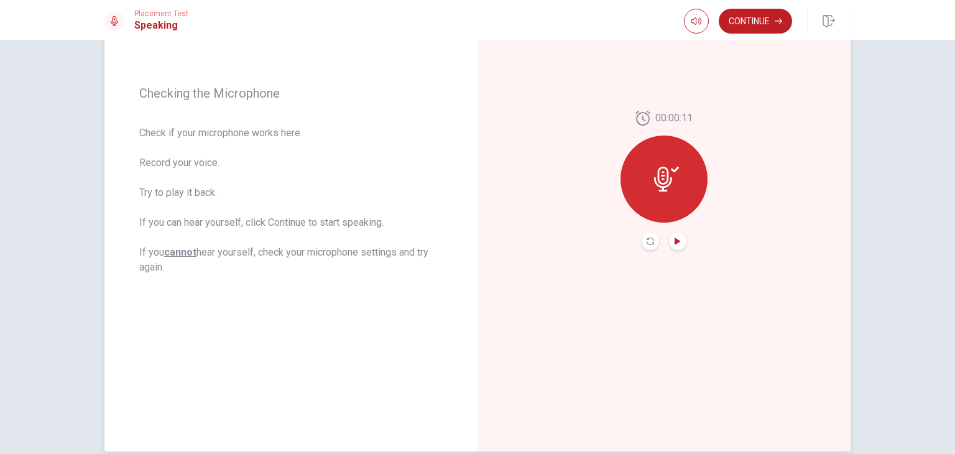
click at [677, 239] on icon "Play Audio" at bounding box center [677, 240] width 7 height 7
click at [647, 242] on icon "Record Again" at bounding box center [650, 240] width 7 height 7
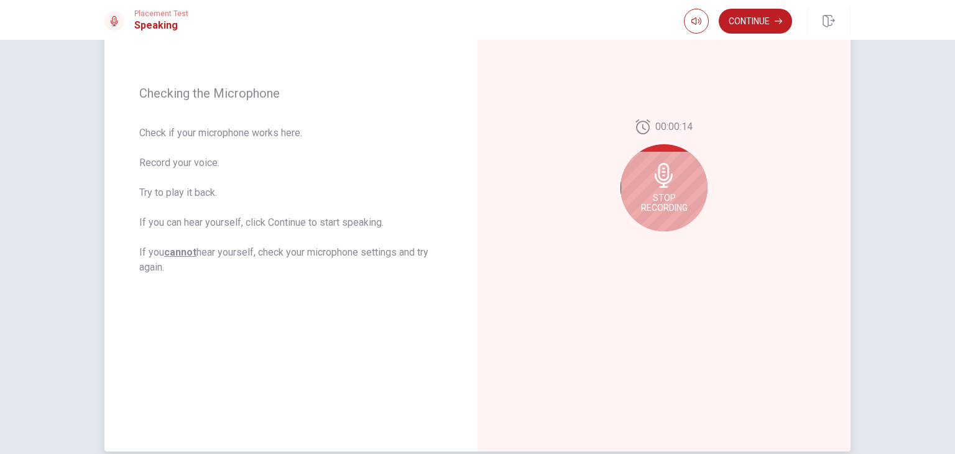
click at [652, 205] on span "Stop Recording" at bounding box center [664, 203] width 47 height 20
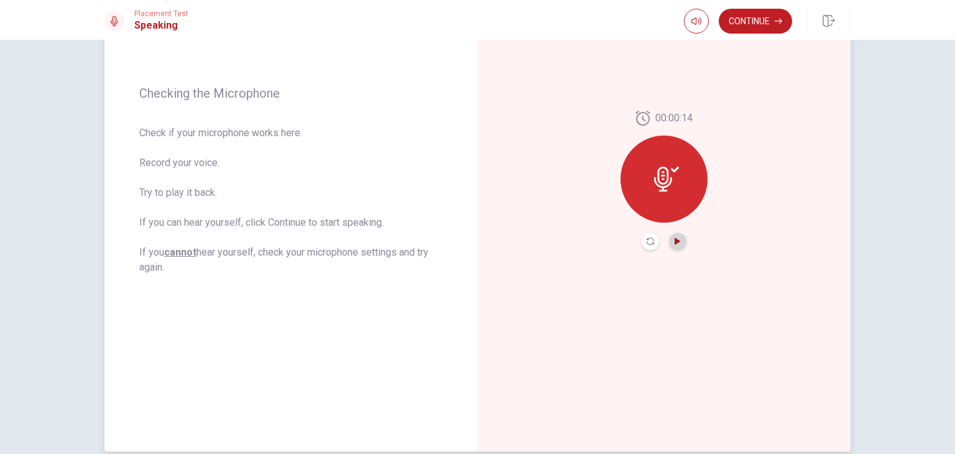
click at [678, 239] on icon "Play Audio" at bounding box center [677, 240] width 7 height 7
click at [675, 242] on icon "Play Audio" at bounding box center [678, 240] width 6 height 7
click at [642, 245] on button "Record Again" at bounding box center [650, 241] width 17 height 17
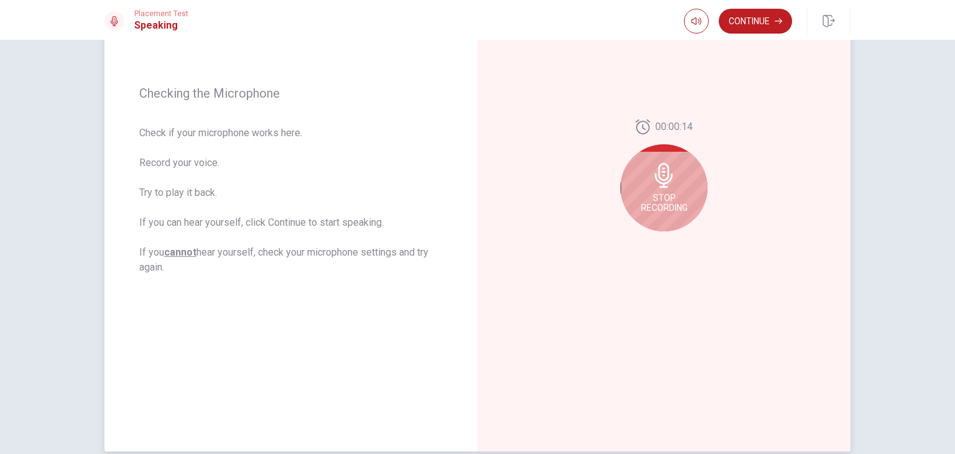
click at [656, 224] on div "Stop Recording" at bounding box center [663, 187] width 87 height 87
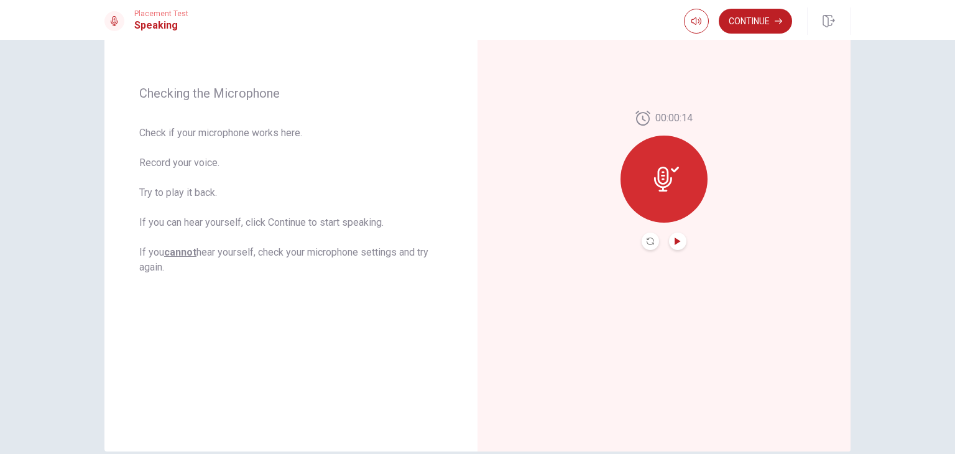
click at [675, 241] on icon "Play Audio" at bounding box center [678, 240] width 6 height 7
click at [739, 24] on button "Continue" at bounding box center [755, 21] width 73 height 25
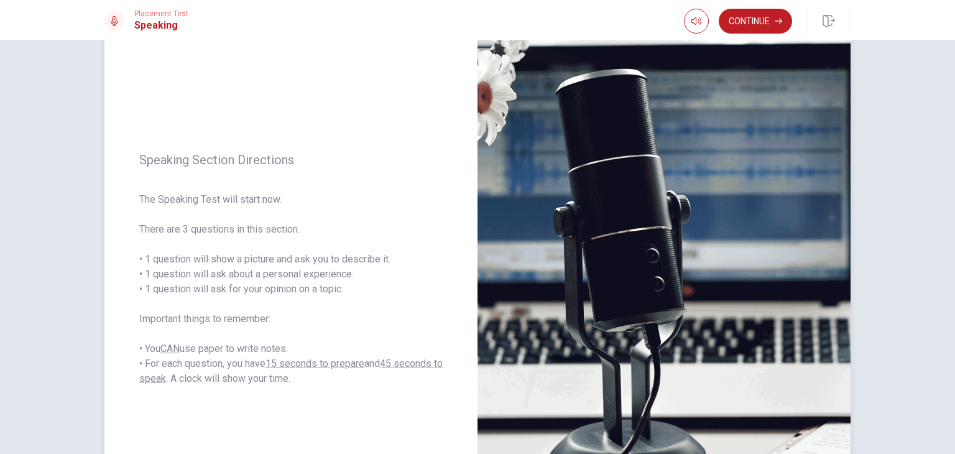
scroll to position [31, 0]
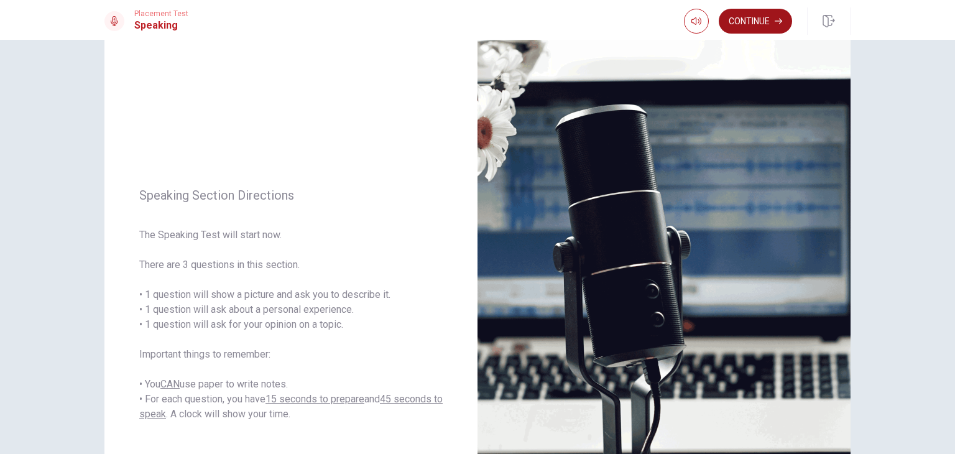
click at [765, 26] on button "Continue" at bounding box center [755, 21] width 73 height 25
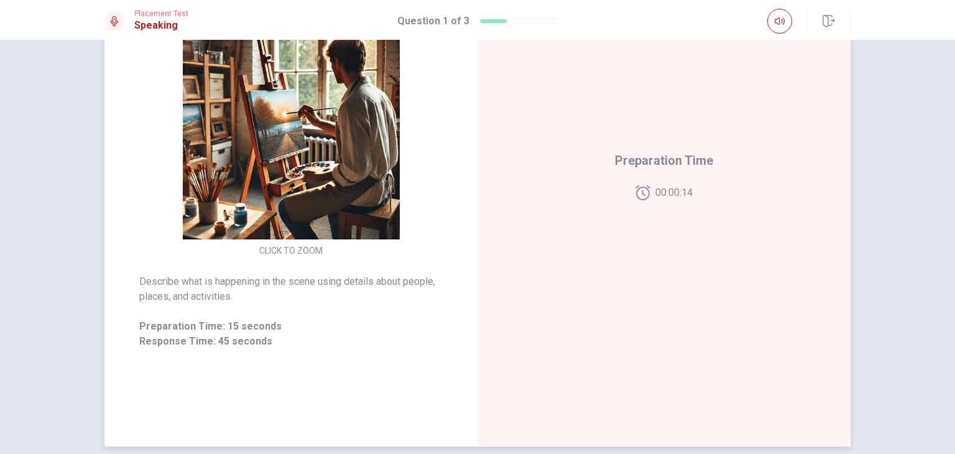
scroll to position [91, 0]
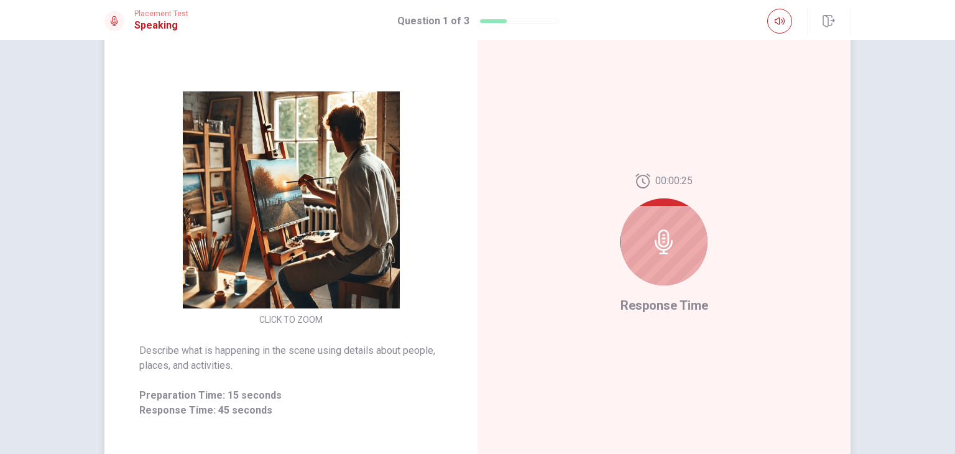
click at [689, 258] on div at bounding box center [663, 241] width 87 height 87
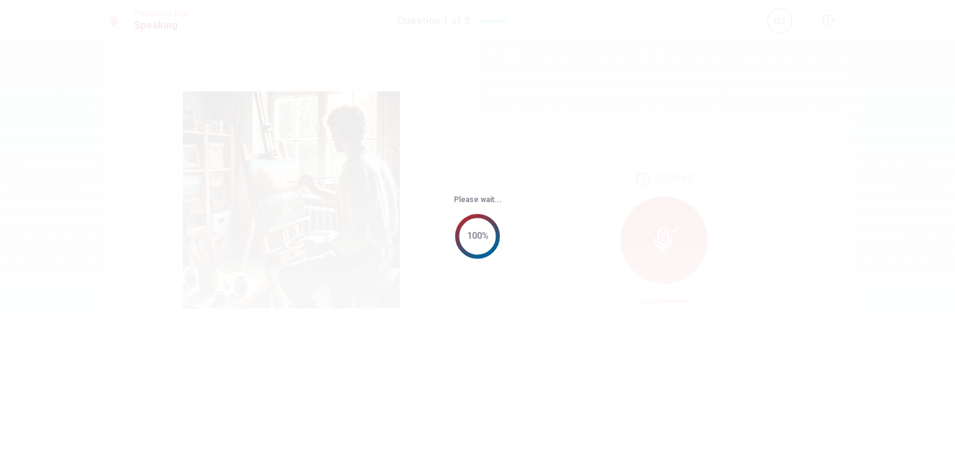
scroll to position [0, 0]
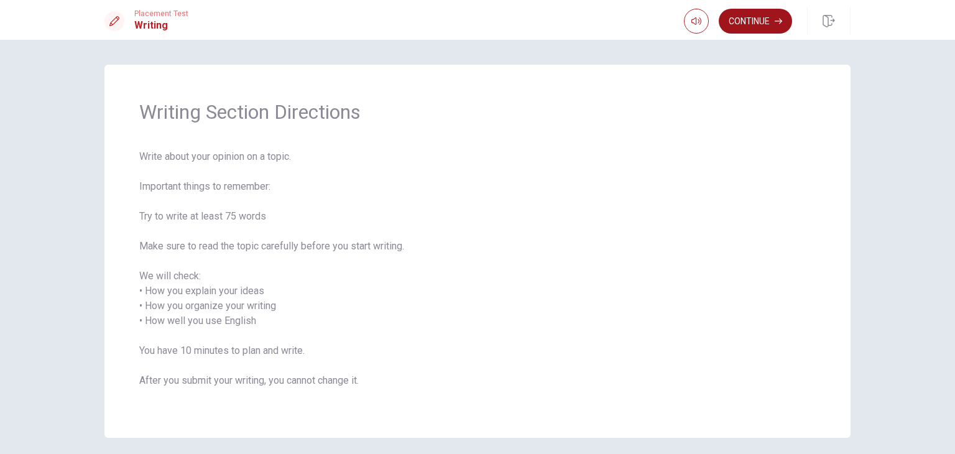
click at [768, 25] on button "Continue" at bounding box center [755, 21] width 73 height 25
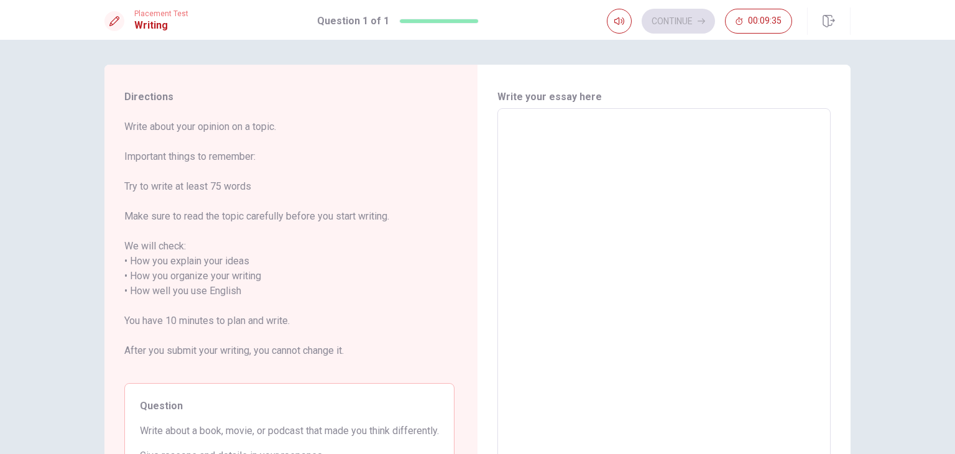
click at [617, 164] on textarea at bounding box center [664, 284] width 316 height 330
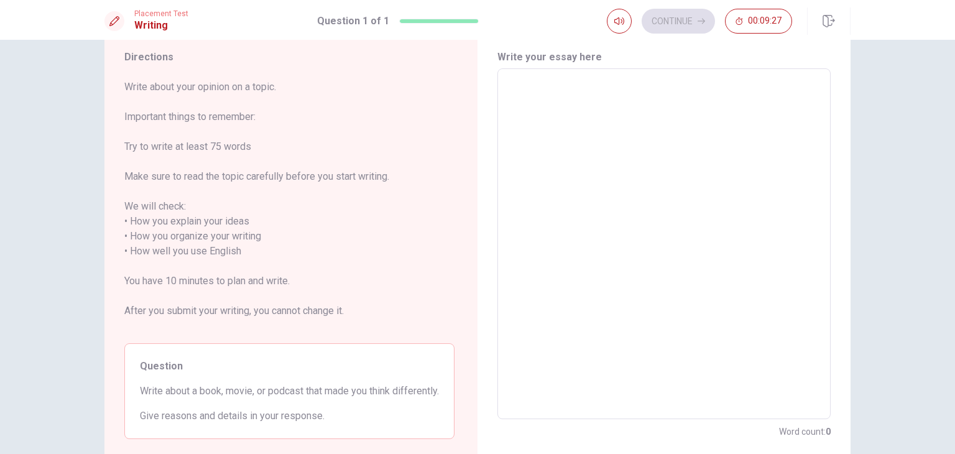
scroll to position [62, 0]
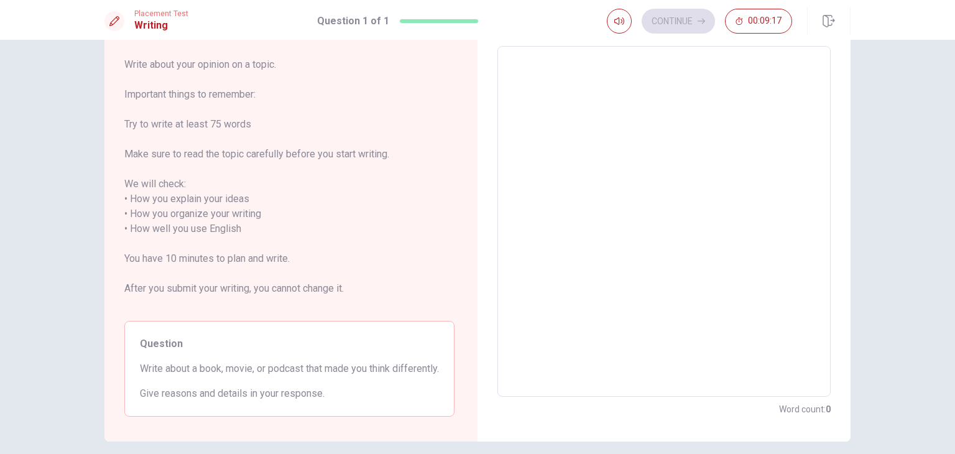
type textarea "a"
type textarea "x"
type textarea "t"
type textarea "x"
type textarea "th"
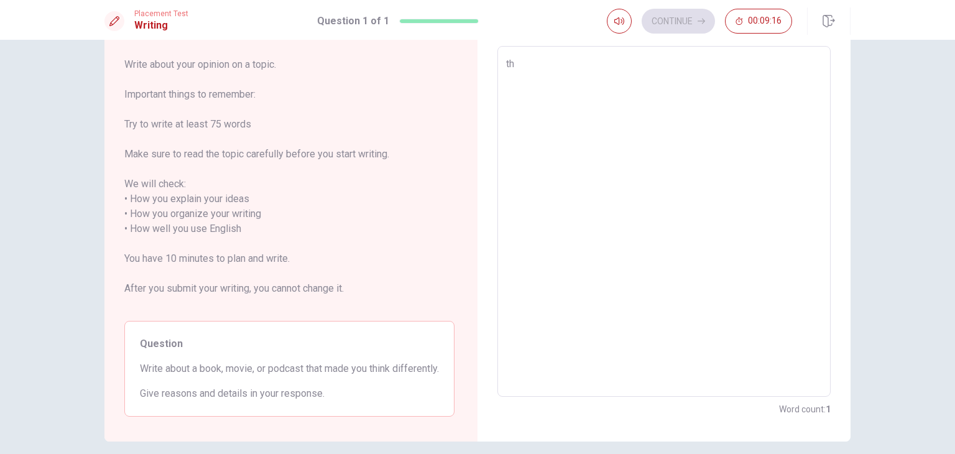
type textarea "x"
type textarea "the"
type textarea "x"
type textarea "the"
type textarea "x"
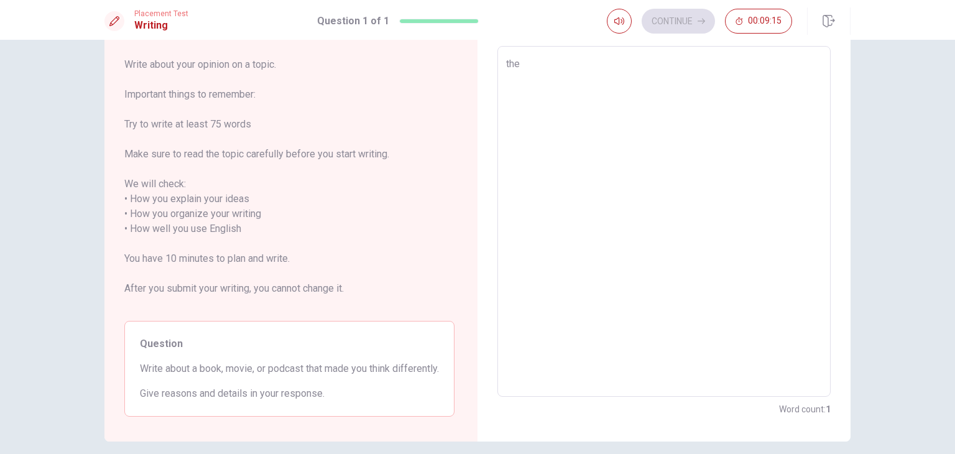
type textarea "the"
type textarea "x"
type textarea "th"
type textarea "x"
type textarea "t"
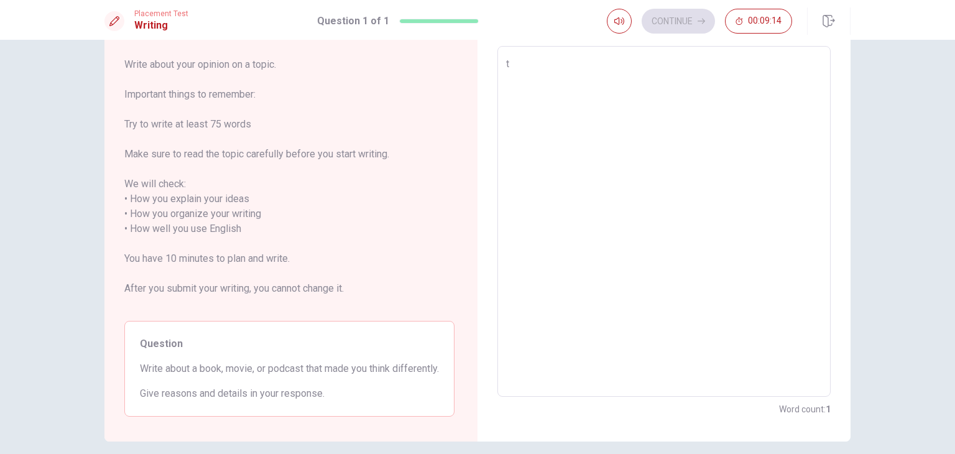
type textarea "x"
type textarea "T"
type textarea "x"
type textarea "Th"
type textarea "x"
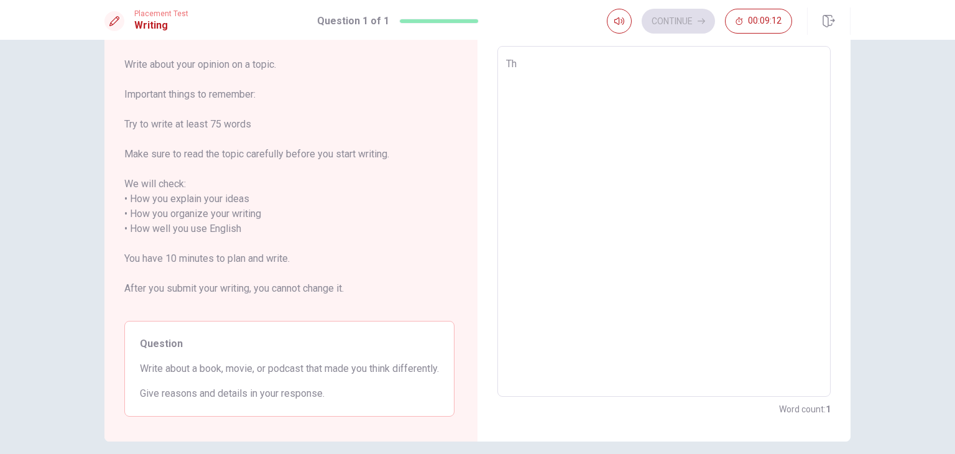
type textarea "The"
type textarea "x"
type textarea "Ther"
type textarea "x"
type textarea "The"
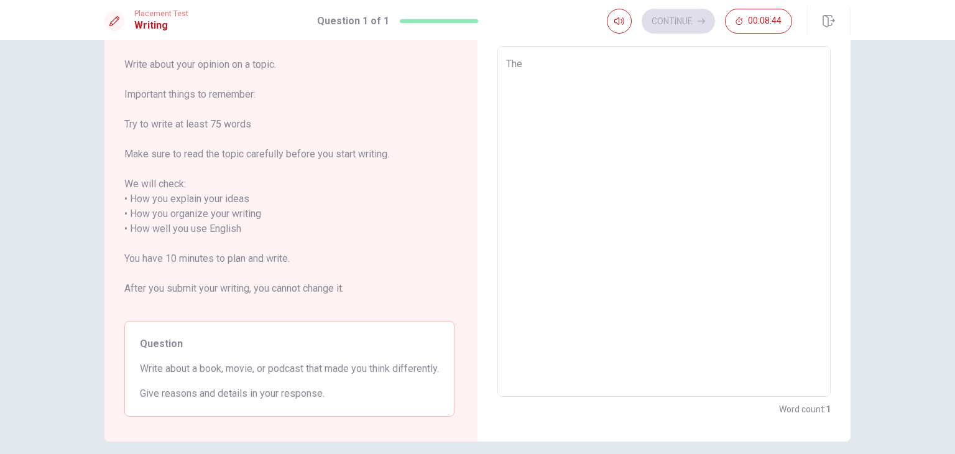
type textarea "x"
type textarea "Th"
type textarea "x"
type textarea "T"
type textarea "x"
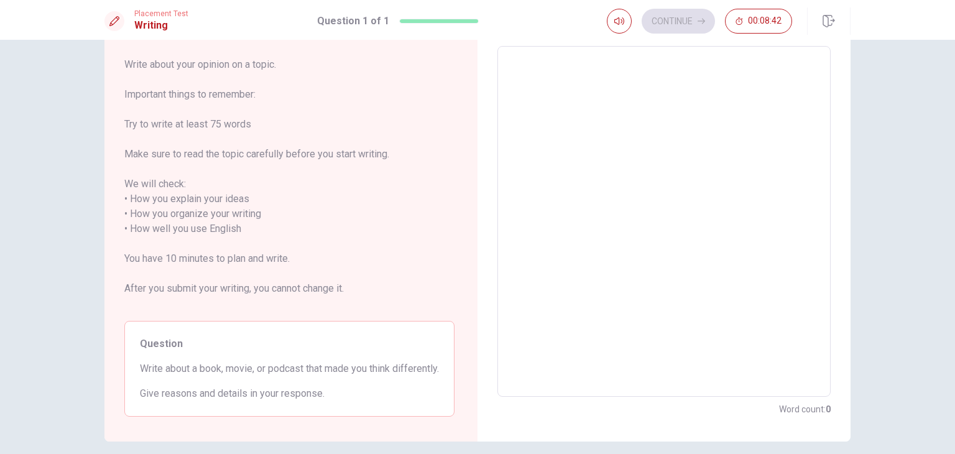
type textarea "T"
type textarea "x"
type textarea "Th"
type textarea "x"
type textarea "The"
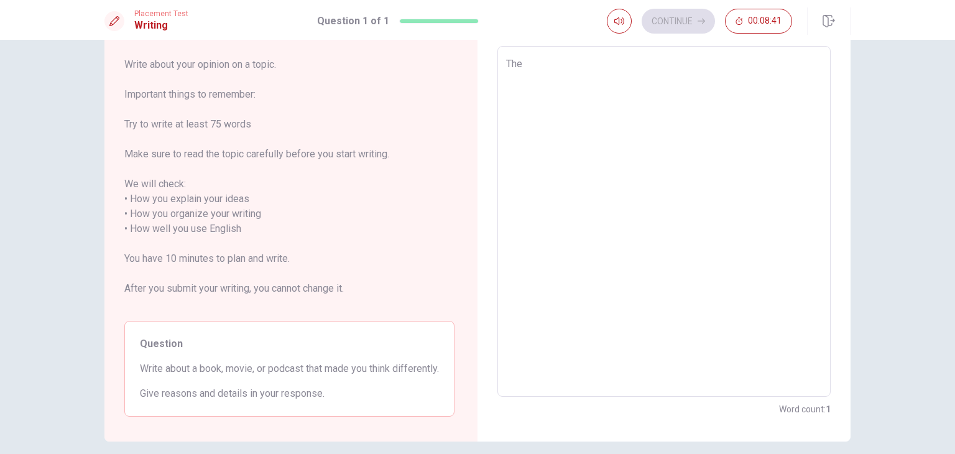
type textarea "x"
type textarea "The"
type textarea "x"
type textarea "The s"
type textarea "x"
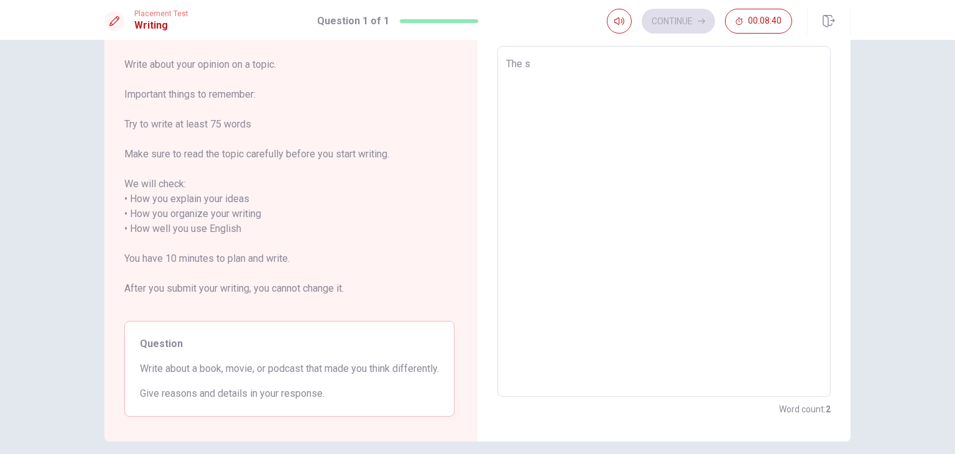
type textarea "The sm"
type textarea "x"
type textarea "The sma"
type textarea "x"
type textarea "The smar"
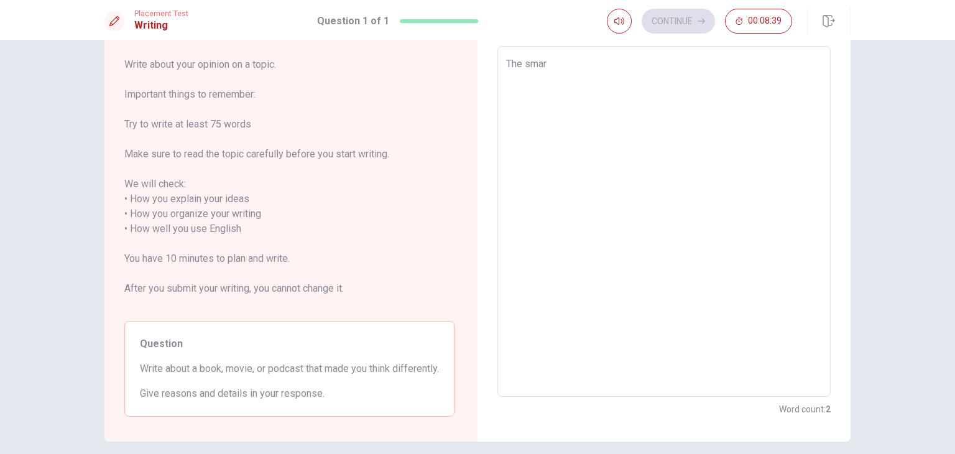
type textarea "x"
type textarea "The smart"
type textarea "x"
type textarea "The smartp"
type textarea "x"
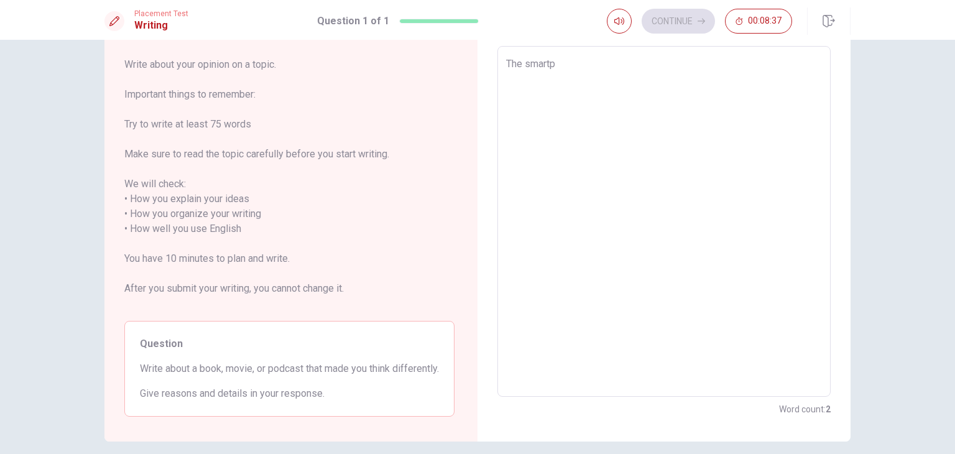
type textarea "The smartph"
type textarea "x"
type textarea "The smartpho"
type textarea "x"
type textarea "The smartphon"
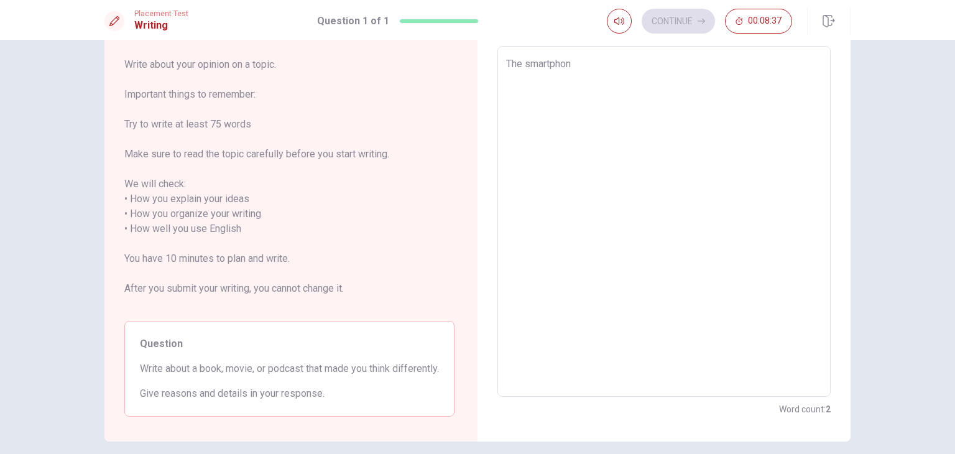
type textarea "x"
type textarea "The smartphone"
type textarea "x"
type textarea "The smartphone"
type textarea "x"
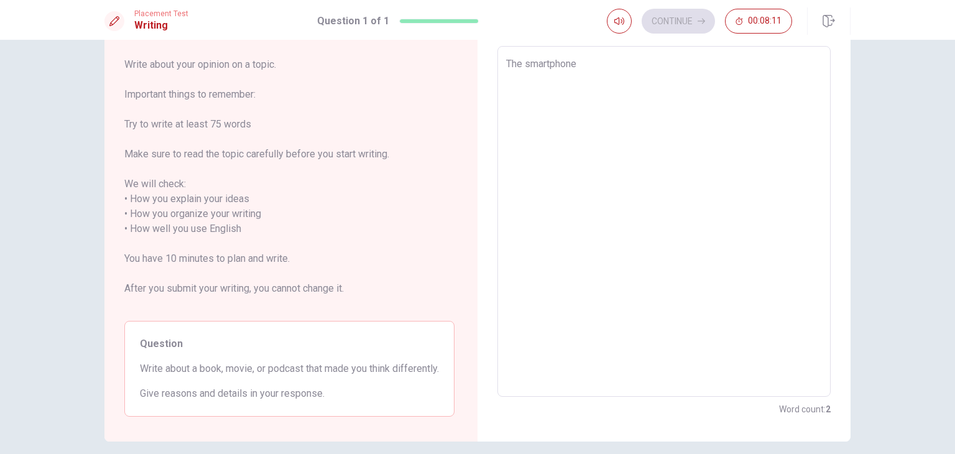
type textarea "The smartphone"
type textarea "x"
type textarea "The smartphon"
type textarea "x"
type textarea "The smartpho"
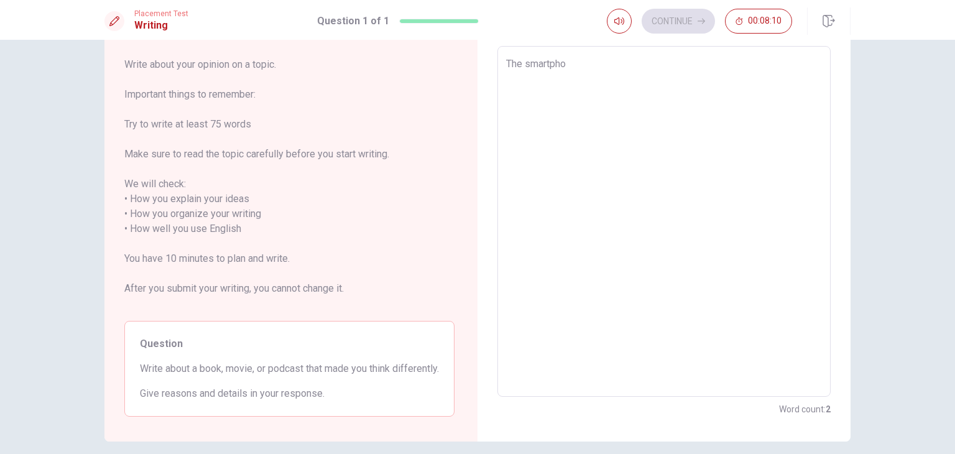
type textarea "x"
type textarea "The smartph"
type textarea "x"
type textarea "The smartp"
type textarea "x"
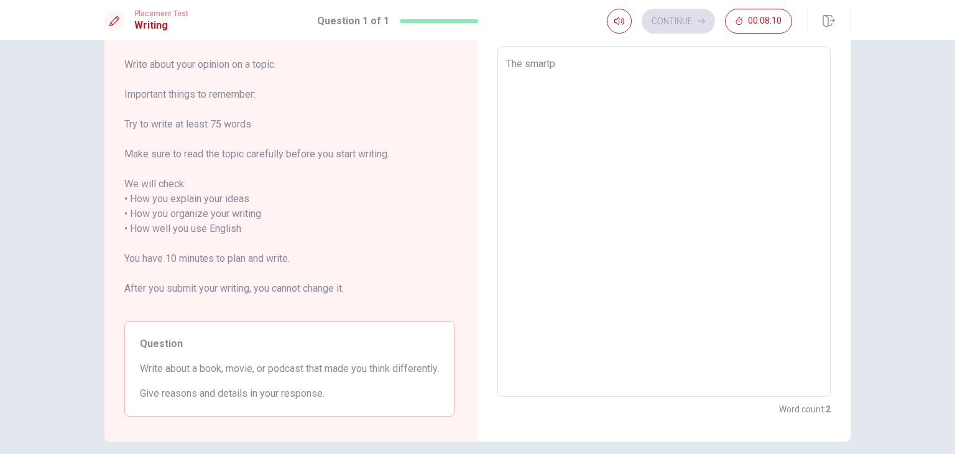
type textarea "The smart"
type textarea "x"
type textarea "The smar"
type textarea "x"
type textarea "The sma"
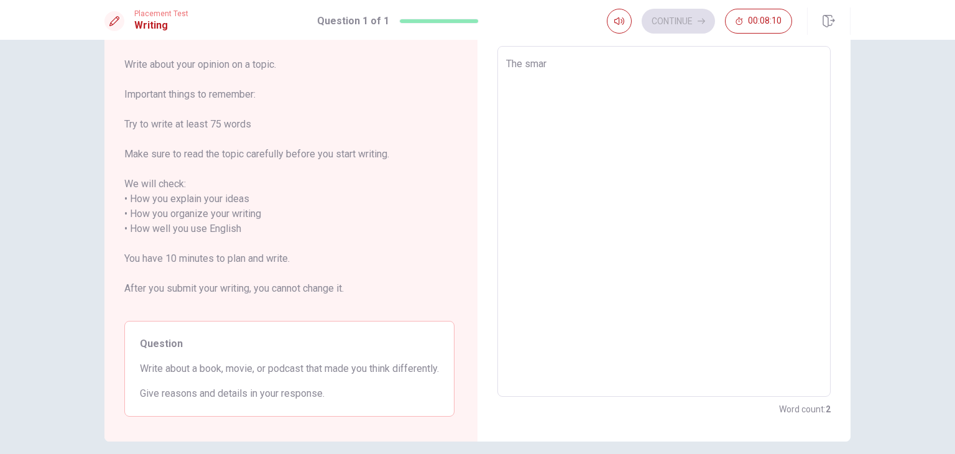
type textarea "x"
type textarea "The sm"
type textarea "x"
type textarea "The s"
type textarea "x"
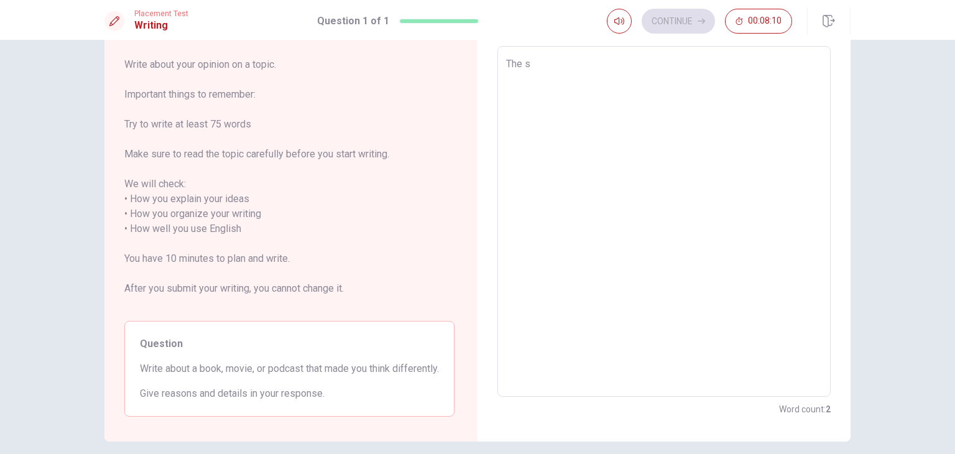
type textarea "The"
type textarea "x"
type textarea "The"
type textarea "x"
type textarea "Th"
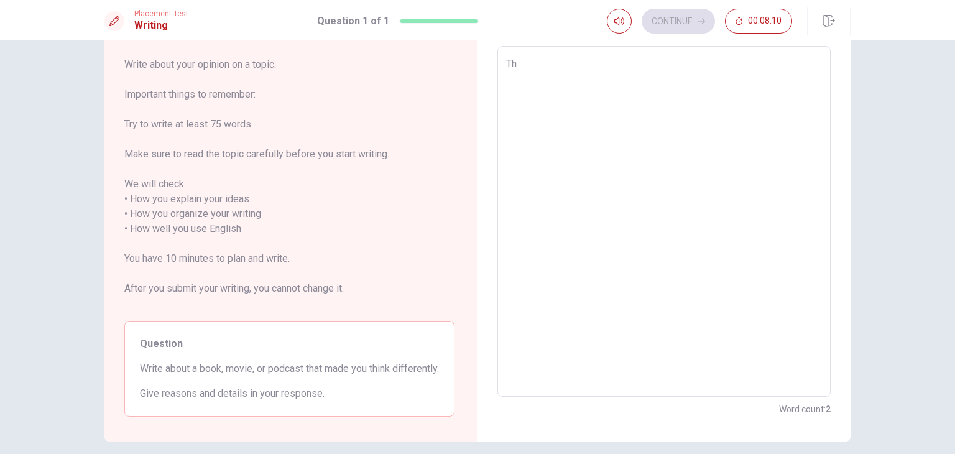
type textarea "x"
type textarea "T"
type textarea "x"
type textarea "A"
type textarea "x"
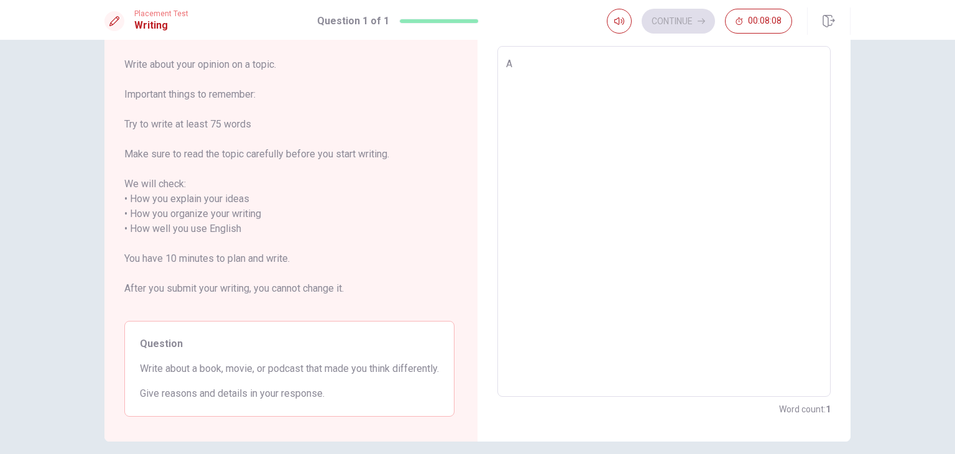
type textarea "A"
type textarea "x"
type textarea "A p"
type textarea "x"
type textarea "A pr"
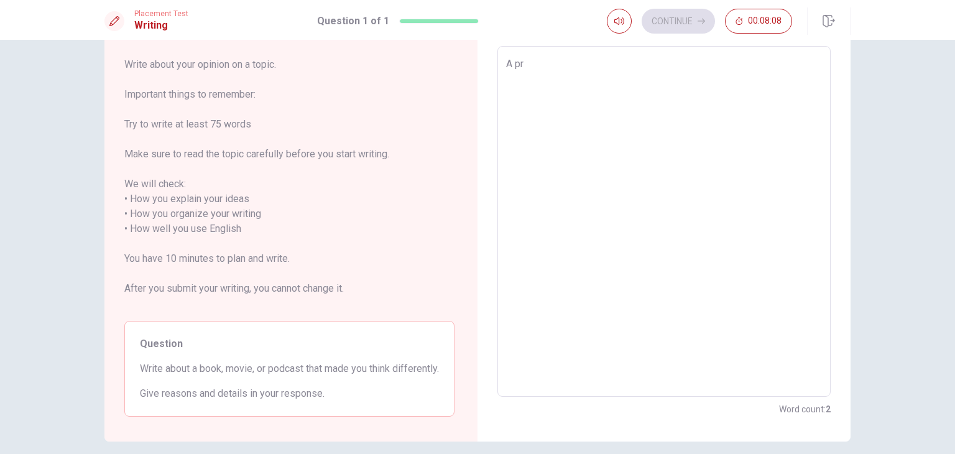
type textarea "x"
type textarea "A pri"
type textarea "x"
type textarea "A pr"
type textarea "x"
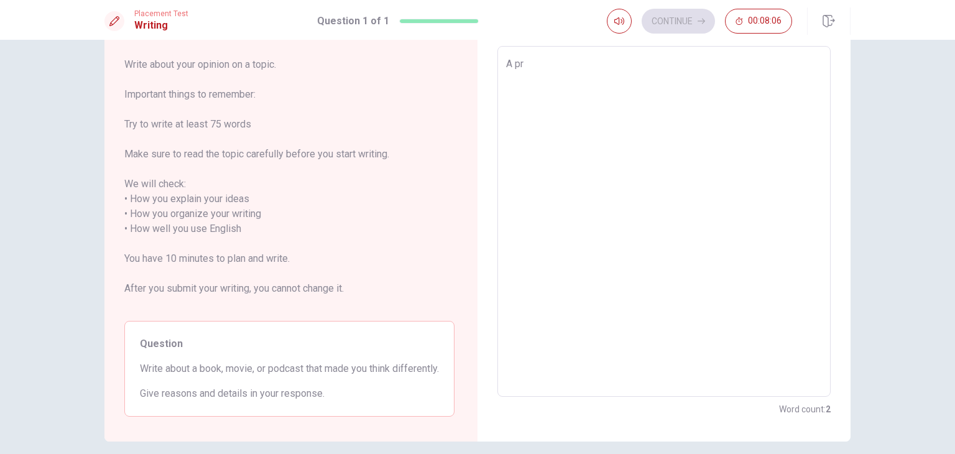
type textarea "A pro"
type textarea "x"
type textarea "A prod"
type textarea "x"
type textarea "A produ"
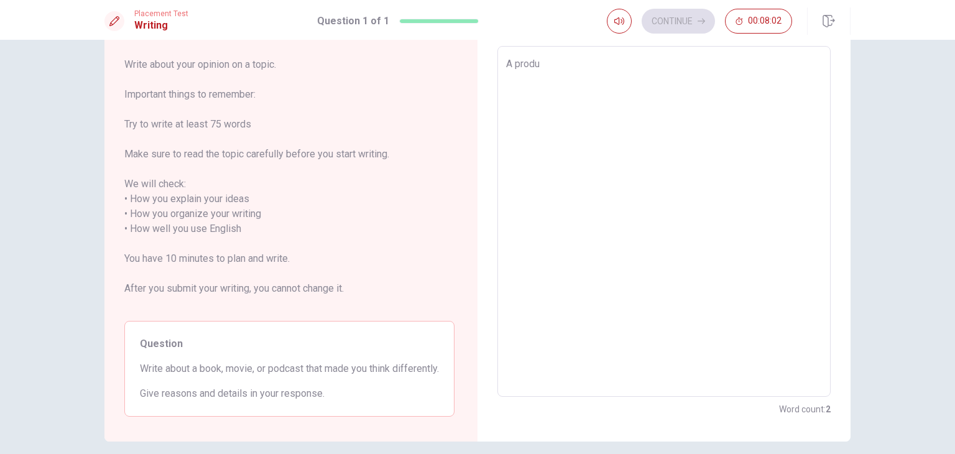
type textarea "x"
type textarea "A produc"
type textarea "x"
type textarea "A product"
type textarea "x"
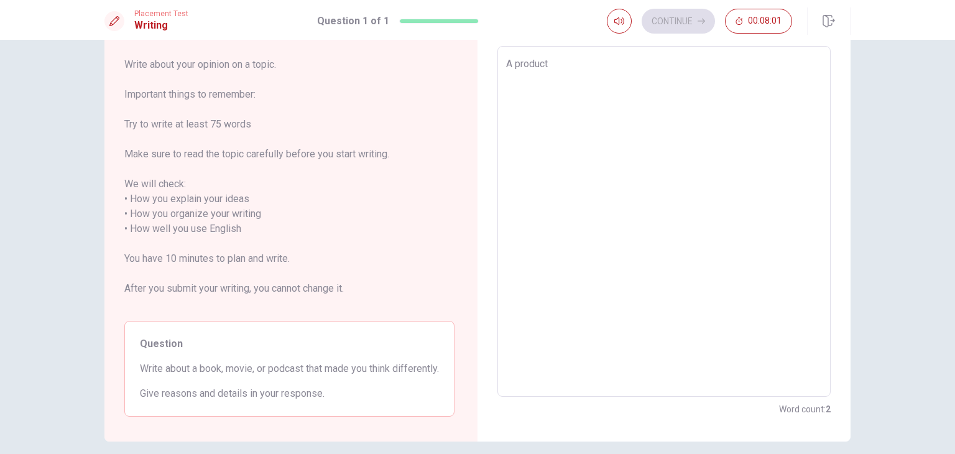
type textarea "A product"
type textarea "x"
type textarea "A product t"
type textarea "x"
type textarea "A product th"
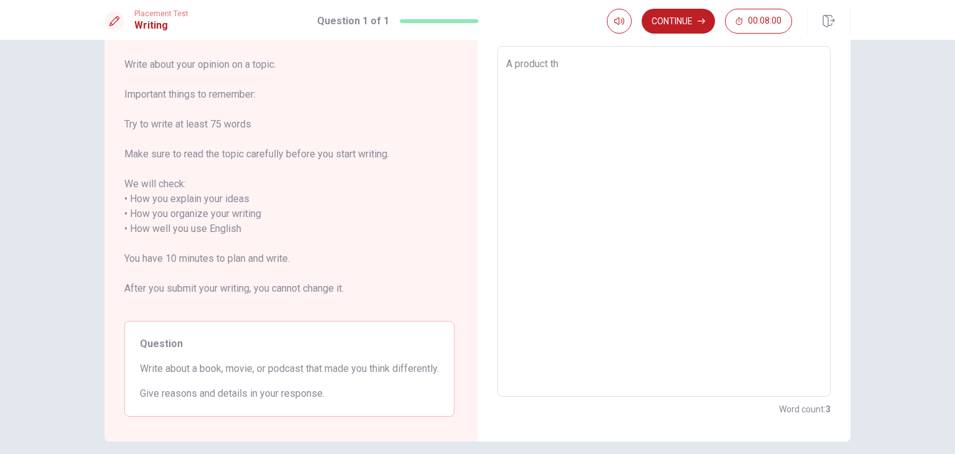
type textarea "x"
type textarea "A product tha"
type textarea "x"
type textarea "A product that"
type textarea "x"
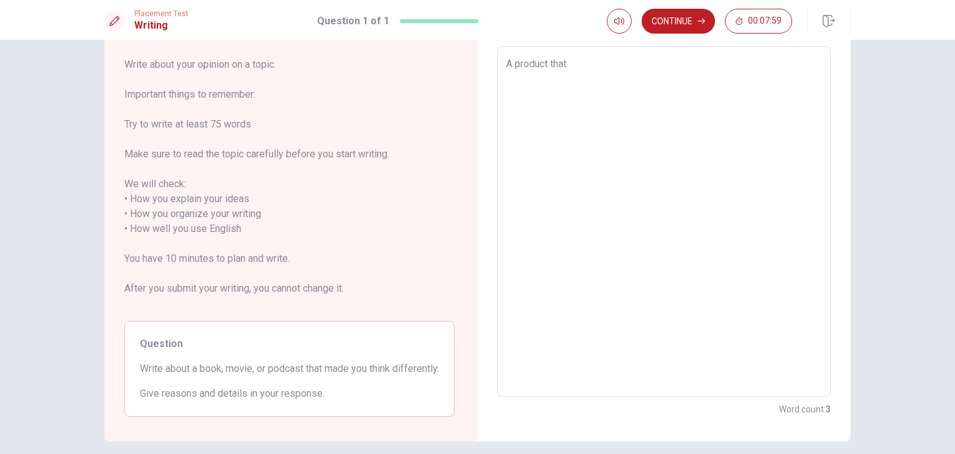
type textarea "A product that"
type textarea "x"
type textarea "A product that c"
type textarea "x"
type textarea "A product that ch"
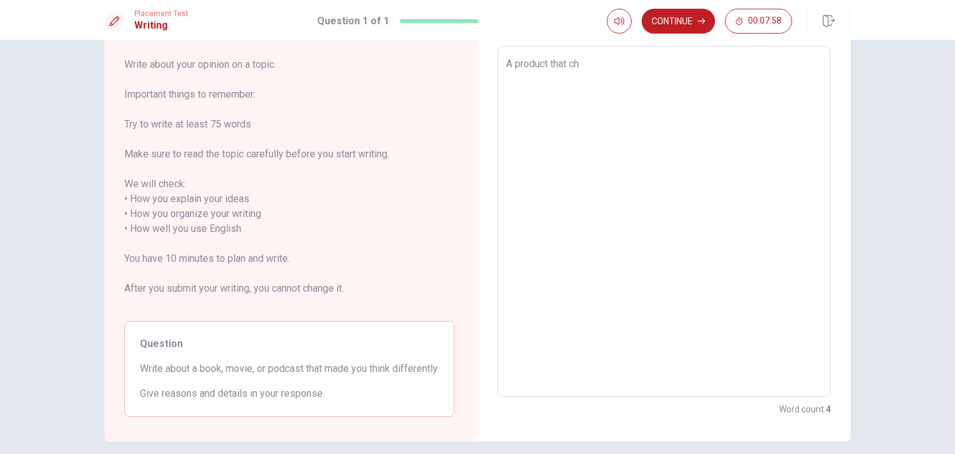
type textarea "x"
type textarea "A product that cha"
type textarea "x"
type textarea "A product that [PERSON_NAME]"
type textarea "x"
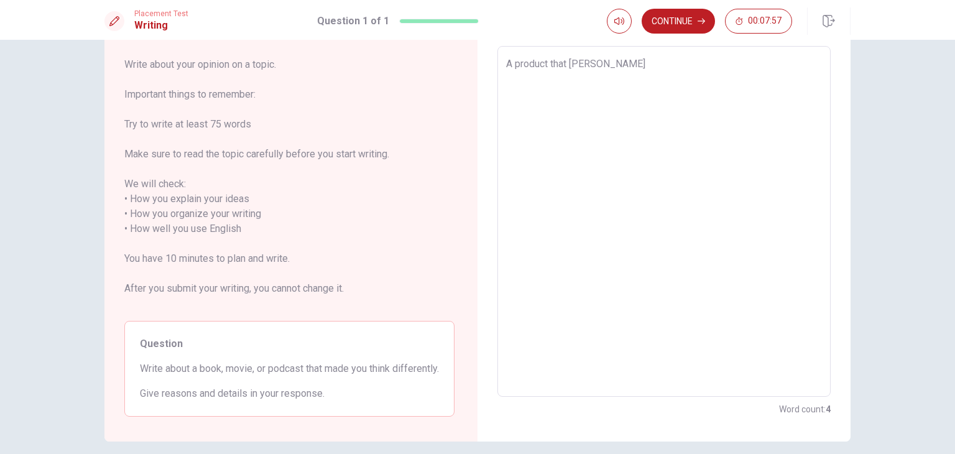
type textarea "A product that [PERSON_NAME]"
type textarea "x"
type textarea "A product that change"
type textarea "x"
type textarea "A product that change"
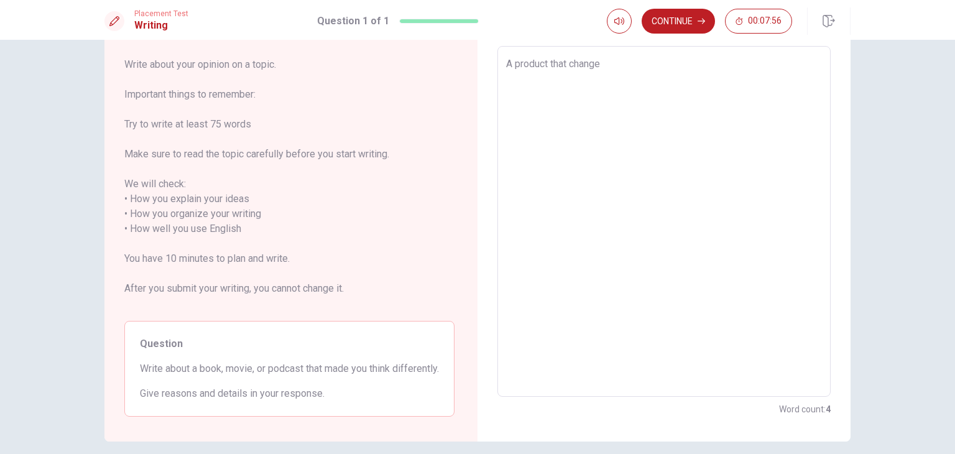
type textarea "x"
type textarea "A product that change m"
type textarea "x"
type textarea "A product that change my"
type textarea "x"
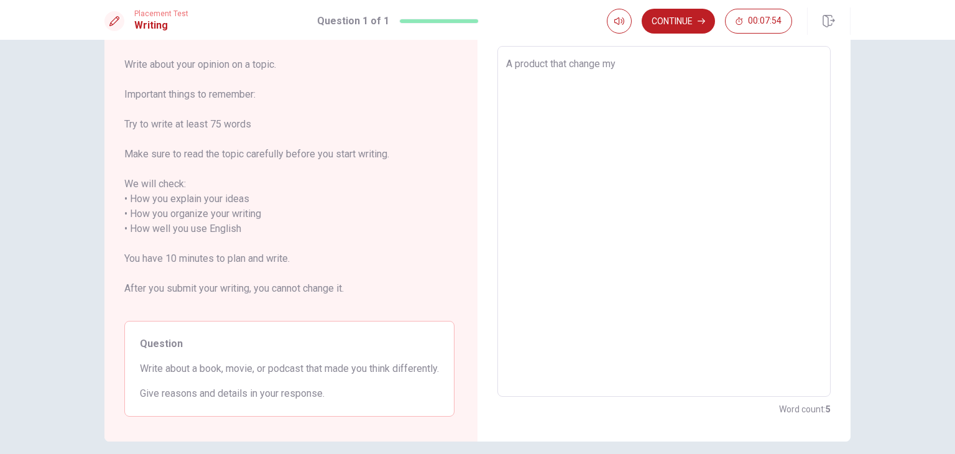
type textarea "A product that change my"
type textarea "x"
type textarea "A product that change my w"
type textarea "x"
type textarea "A product that change my wa"
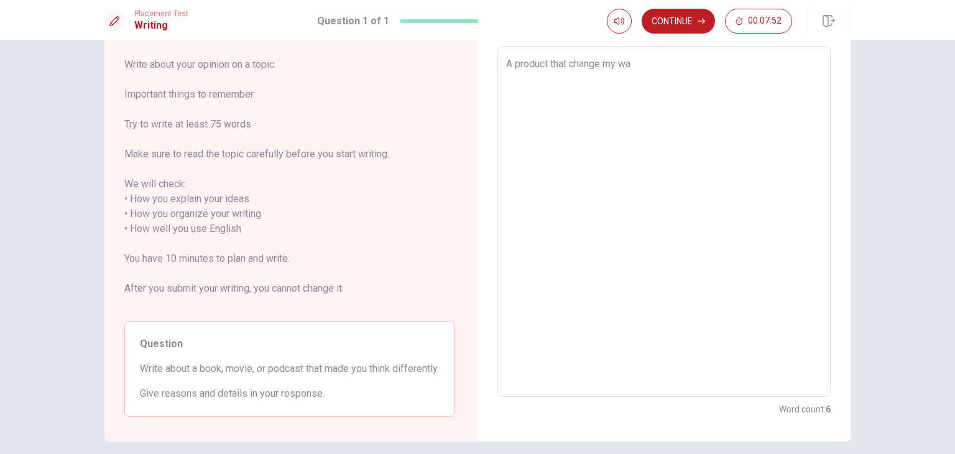
type textarea "x"
type textarea "A product that change my way"
type textarea "x"
type textarea "A product that change my way"
type textarea "x"
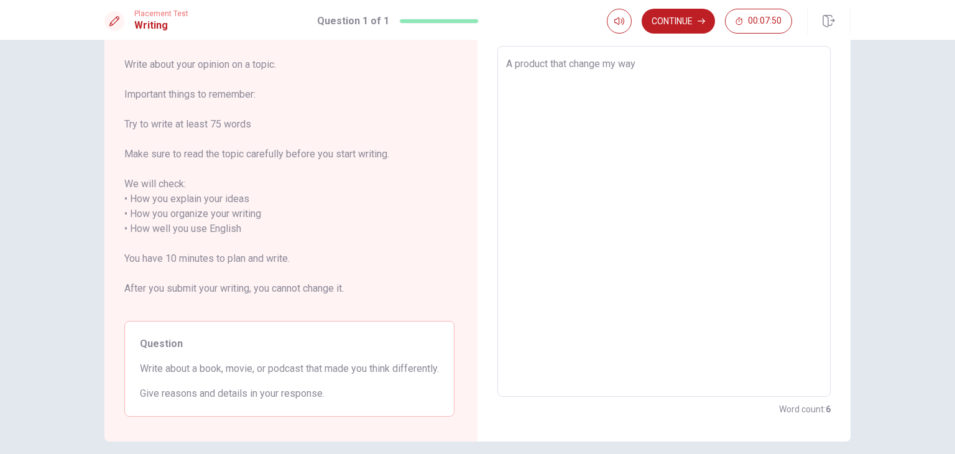
type textarea "A product that change my way o"
type textarea "x"
type textarea "A product that change my way of"
type textarea "x"
type textarea "A product that change my way of"
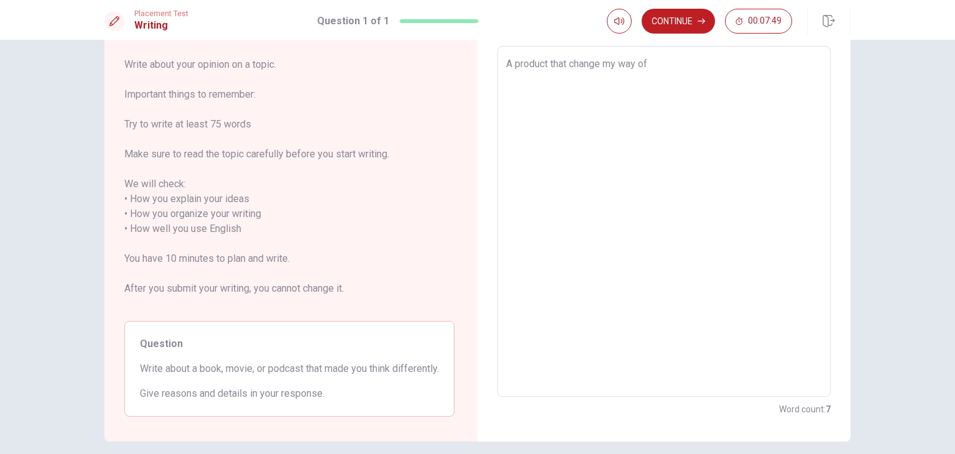
type textarea "x"
type textarea "A product that change my way of t"
type textarea "x"
type textarea "A product that change my way of th"
type textarea "x"
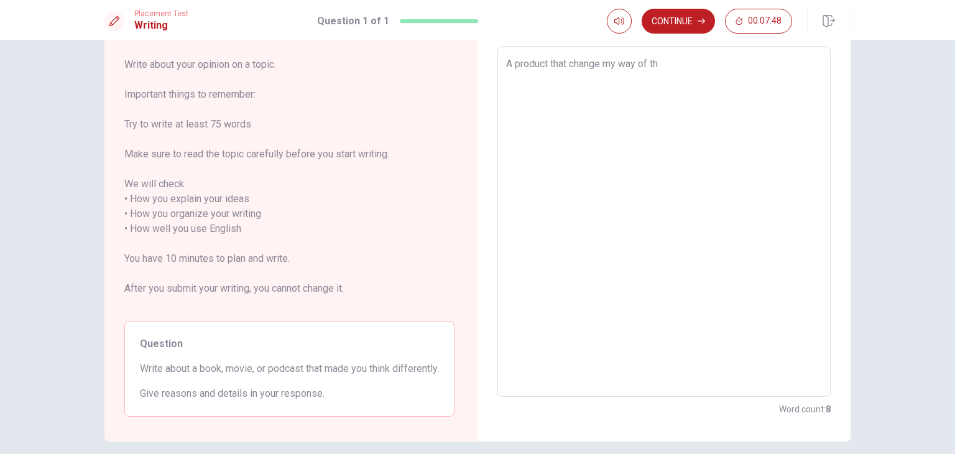
type textarea "A product that change my way of thi"
type textarea "x"
type textarea "A product that change my way of thin"
type textarea "x"
type textarea "A product that change my way of think"
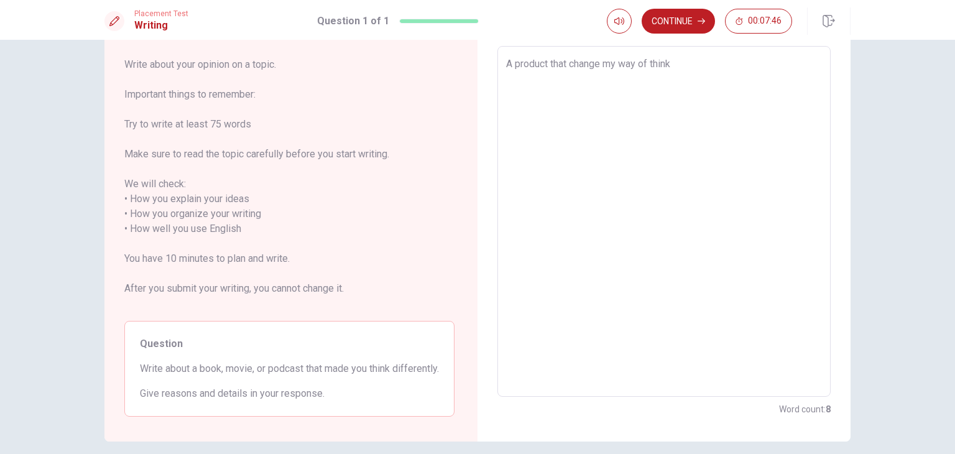
type textarea "x"
type textarea "A product that change my way of thinki"
type textarea "x"
type textarea "A product that change my way of thinkin"
type textarea "x"
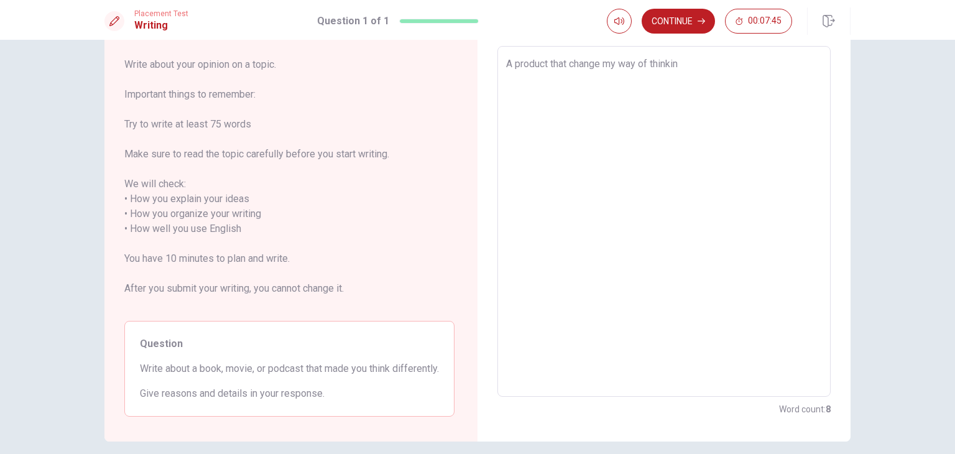
type textarea "A product that change my way of thinking"
type textarea "x"
type textarea "A product that change my way of thinking"
type textarea "x"
type textarea "A product that change my way of thinking i"
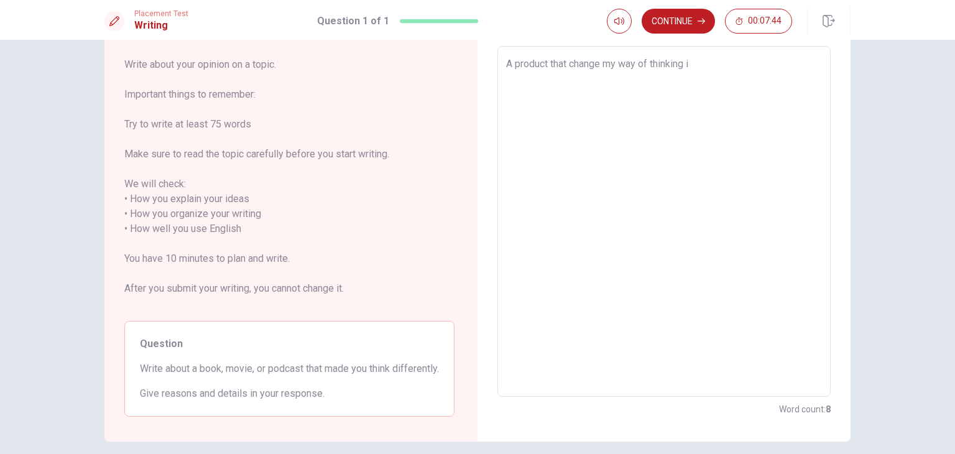
type textarea "x"
type textarea "A product that change my way of thinking is"
type textarea "x"
type textarea "A product that change my way of thinking is"
type textarea "x"
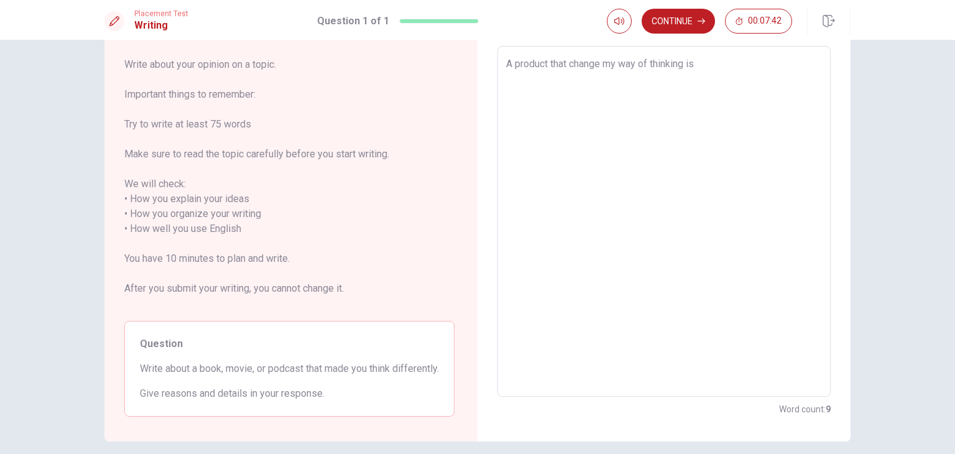
type textarea "A product that change my way of thinking is s"
type textarea "x"
type textarea "A product that change my way of thinking is sa"
type textarea "x"
type textarea "A product that change my way of thinking is s"
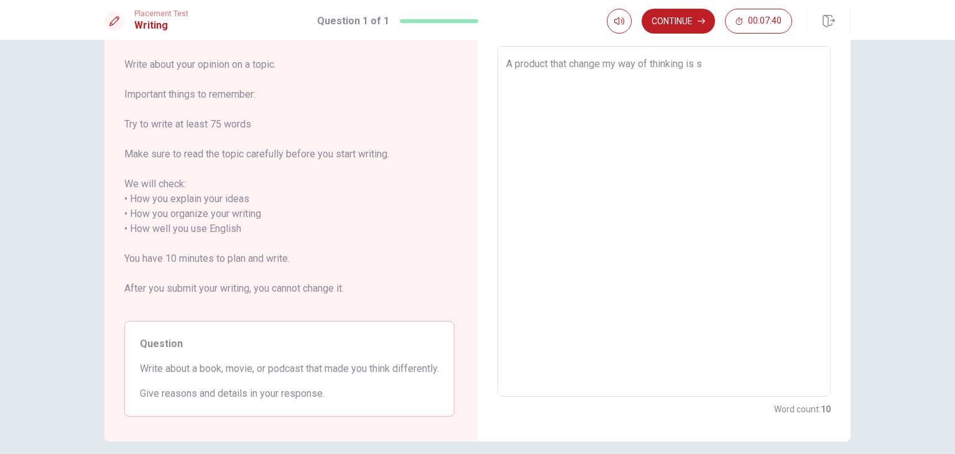
type textarea "x"
type textarea "A product that change my way of thinking is sm"
type textarea "x"
type textarea "A product that change my way of thinking is sma"
type textarea "x"
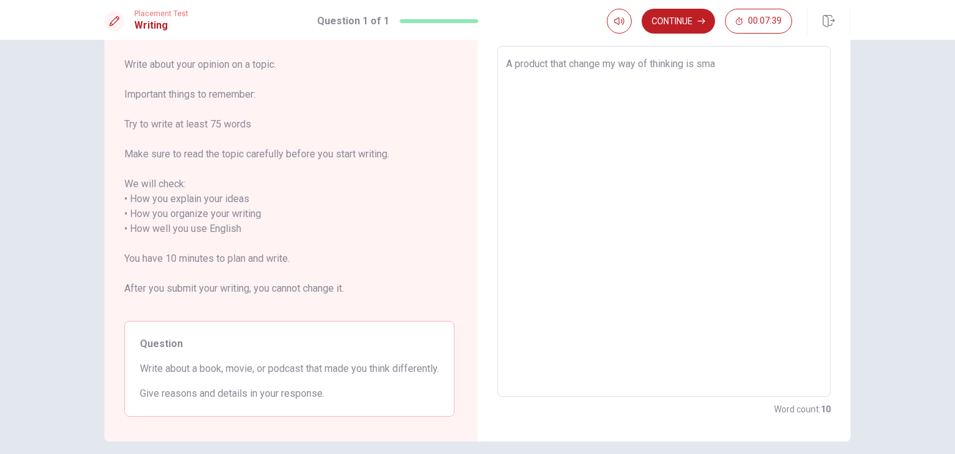
type textarea "A product that change my way of thinking is smar"
type textarea "x"
type textarea "A product that change my way of thinking is smart"
type textarea "x"
type textarea "A product that change my way of thinking is smartp"
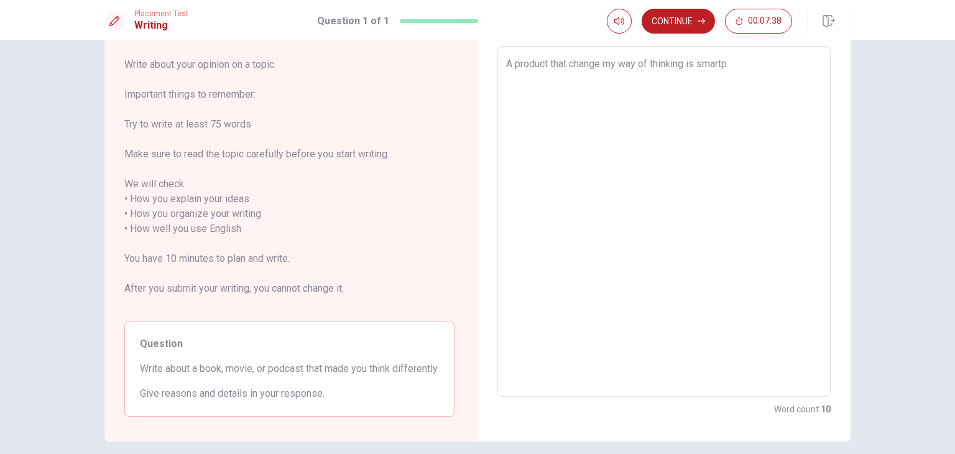
type textarea "x"
click at [696, 70] on textarea "A product that change my way of thinking is smartphone" at bounding box center [664, 222] width 316 height 330
click at [786, 75] on textarea "A product that change my way of thinking is the smartphone" at bounding box center [664, 222] width 316 height 330
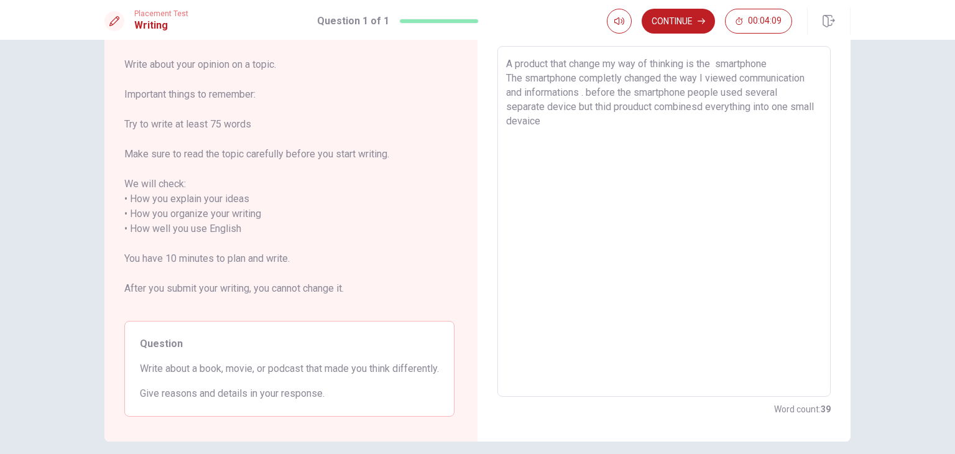
click at [550, 119] on textarea "A product that change my way of thinking is the smartphone The smartphone compl…" at bounding box center [664, 222] width 316 height 330
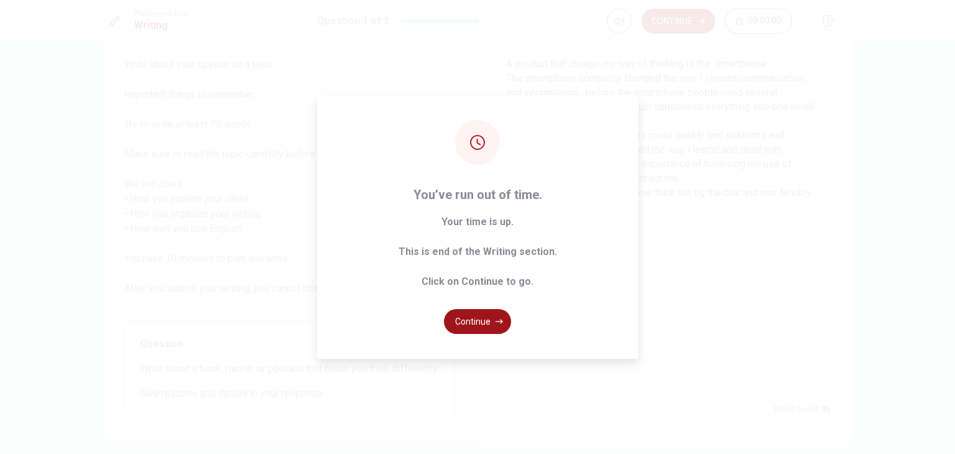
click at [473, 320] on button "Continue" at bounding box center [477, 321] width 67 height 25
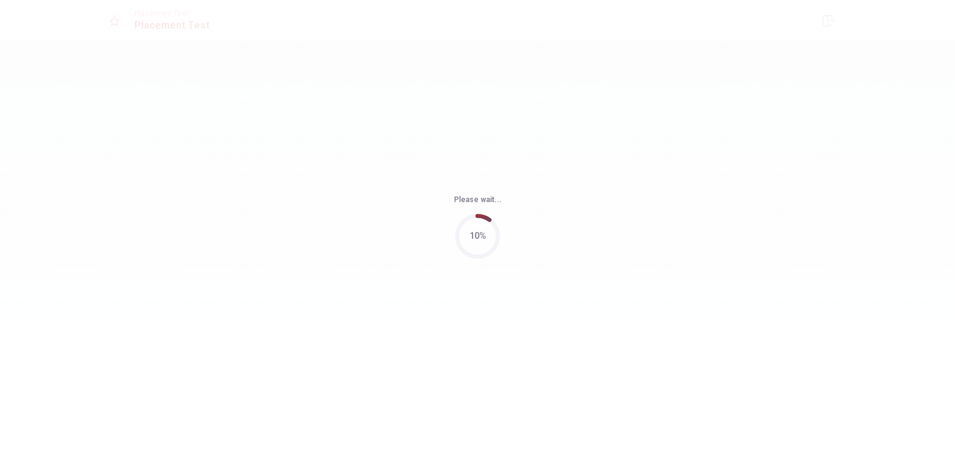
scroll to position [0, 0]
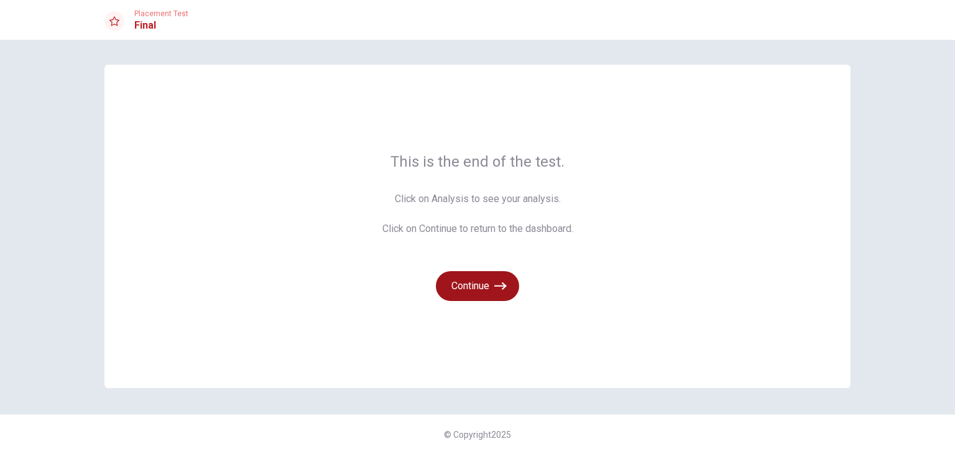
click at [496, 287] on icon "button" at bounding box center [500, 286] width 12 height 12
